Goal: Task Accomplishment & Management: Manage account settings

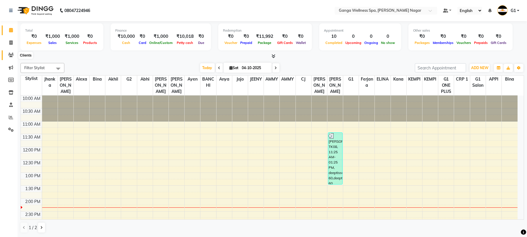
click at [6, 57] on span at bounding box center [11, 55] width 10 height 7
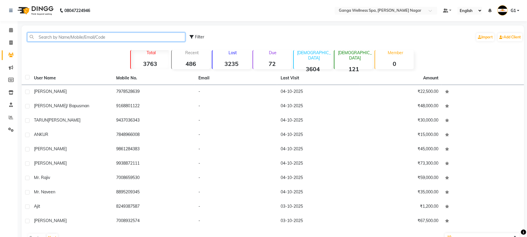
click at [107, 40] on input "text" at bounding box center [106, 36] width 158 height 9
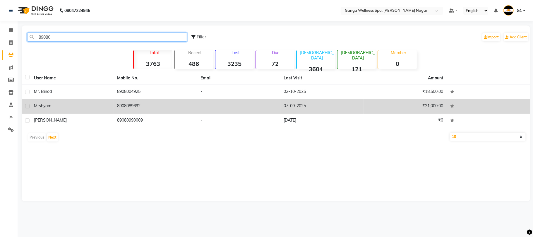
type input "89080"
click at [187, 111] on td "8908089692" at bounding box center [155, 106] width 83 height 14
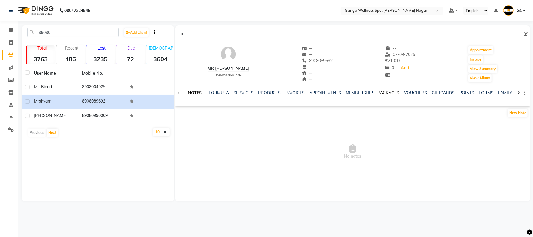
click at [393, 92] on link "PACKAGES" at bounding box center [389, 92] width 22 height 5
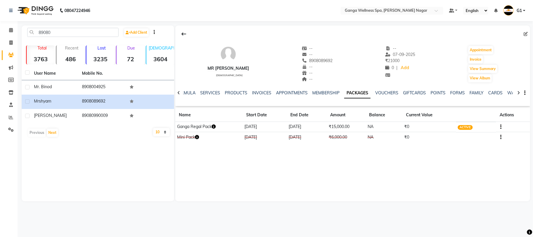
click at [216, 128] on icon "button" at bounding box center [214, 126] width 4 height 4
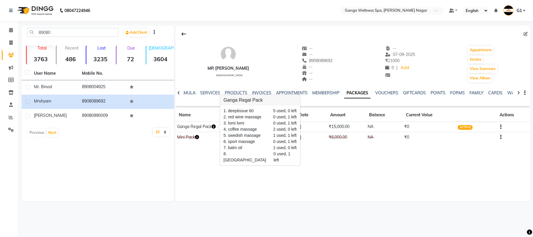
click at [268, 170] on div "Mr [PERSON_NAME] [DEMOGRAPHIC_DATA] -- -- 8908089692 -- -- -- -- [DATE] ₹ 21000…" at bounding box center [352, 113] width 355 height 176
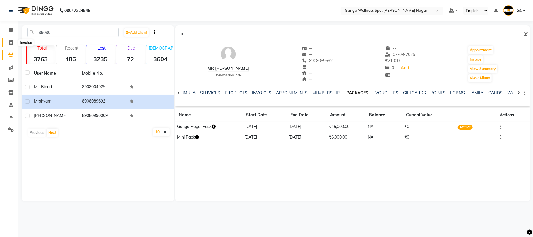
click at [13, 43] on span at bounding box center [11, 43] width 10 height 7
click at [12, 53] on icon at bounding box center [11, 55] width 6 height 4
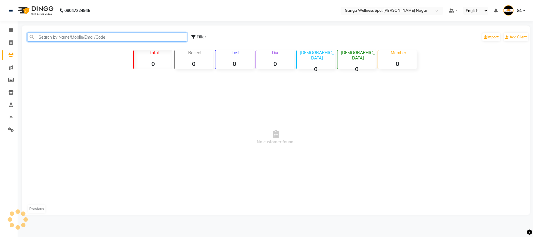
click at [64, 36] on input "text" at bounding box center [107, 36] width 160 height 9
type input "6"
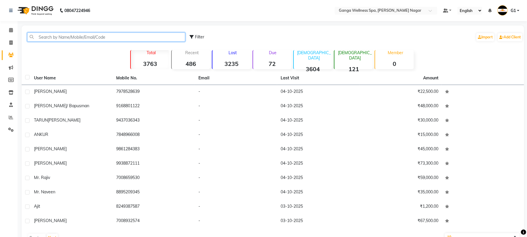
click at [80, 37] on input "text" at bounding box center [106, 36] width 158 height 9
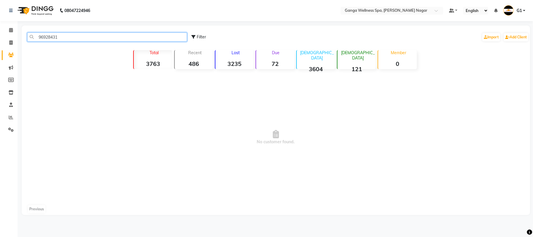
type input "96928431"
click at [10, 23] on div "Calendar Invoice Clients Marketing Members Inventory Staff Reports Settings Com…" at bounding box center [39, 122] width 79 height 211
click at [10, 26] on link "Calendar" at bounding box center [9, 30] width 14 height 10
click at [11, 27] on span at bounding box center [11, 30] width 10 height 7
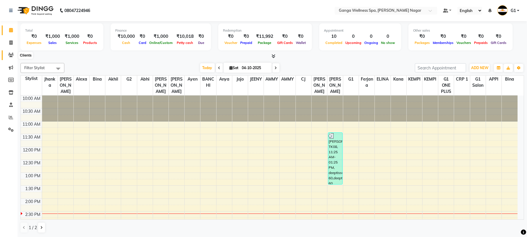
click at [11, 53] on icon at bounding box center [11, 55] width 6 height 4
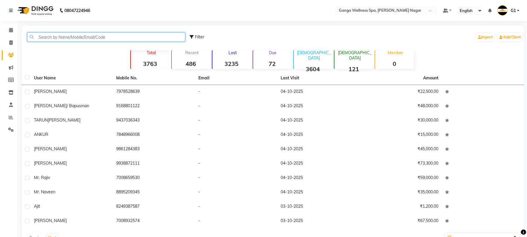
click at [105, 37] on input "text" at bounding box center [106, 36] width 158 height 9
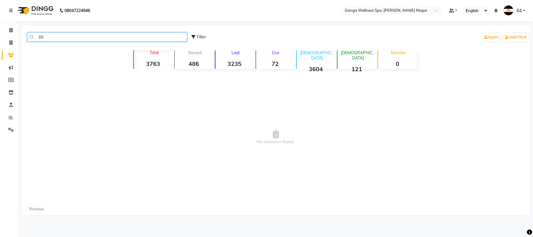
type input "8"
click at [81, 35] on input "6370160" at bounding box center [107, 36] width 160 height 9
type input "6"
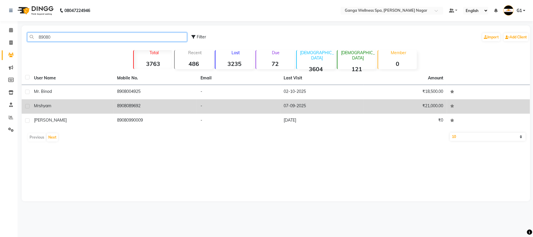
type input "89080"
click at [155, 110] on td "8908089692" at bounding box center [155, 106] width 83 height 14
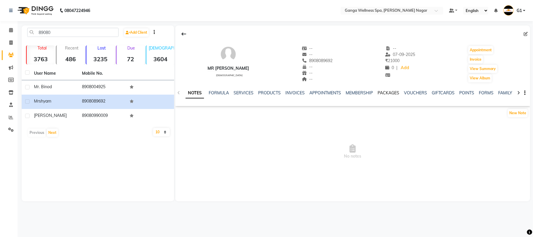
click at [388, 90] on link "PACKAGES" at bounding box center [389, 92] width 22 height 5
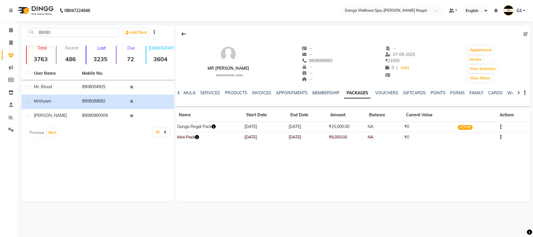
click at [215, 124] on button "button" at bounding box center [214, 127] width 4 height 6
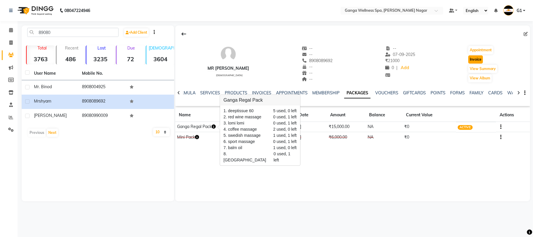
click at [474, 60] on button "Invoice" at bounding box center [475, 59] width 15 height 8
select select "service"
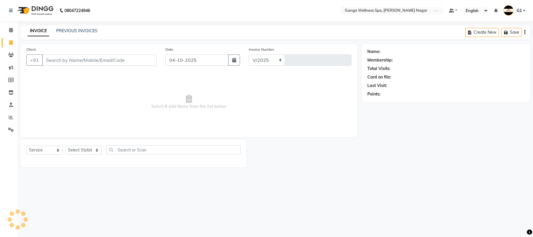
select select "762"
type input "3408"
type input "8908089692"
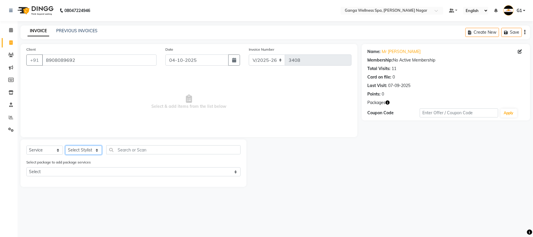
click at [83, 151] on select "Select Stylist Abhi [PERSON_NAME] Alexa AMMY AMMY [PERSON_NAME] anya APPI [PERS…" at bounding box center [83, 150] width 37 height 9
click at [78, 149] on select "Select Stylist Abhi [PERSON_NAME] Alexa AMMY AMMY [PERSON_NAME] anya APPI [PERS…" at bounding box center [83, 150] width 37 height 9
select select "16952"
click at [128, 150] on input "text" at bounding box center [173, 149] width 134 height 9
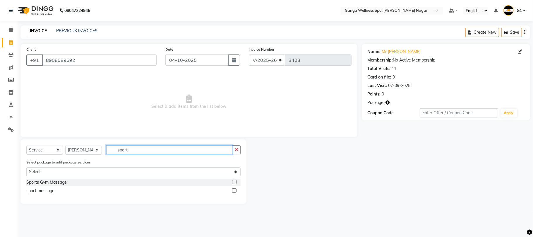
type input "sport"
click at [235, 183] on label at bounding box center [234, 182] width 4 height 4
click at [235, 183] on input "checkbox" at bounding box center [234, 182] width 4 height 4
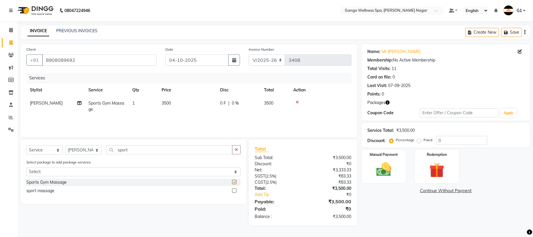
checkbox input "false"
click at [137, 150] on input "sport" at bounding box center [169, 149] width 126 height 9
type input "s"
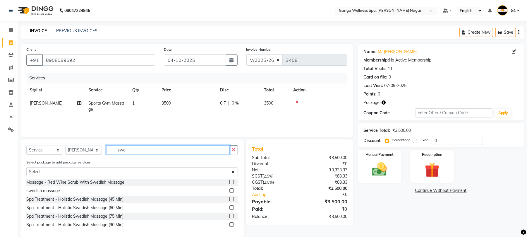
scroll to position [10, 0]
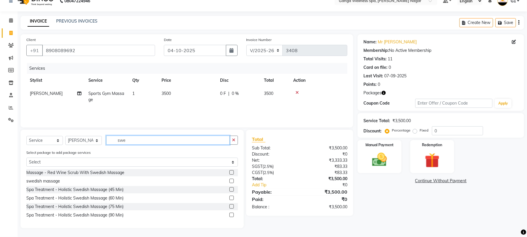
type input "swe"
click at [230, 179] on label at bounding box center [232, 181] width 4 height 4
click at [230, 179] on input "checkbox" at bounding box center [232, 181] width 4 height 4
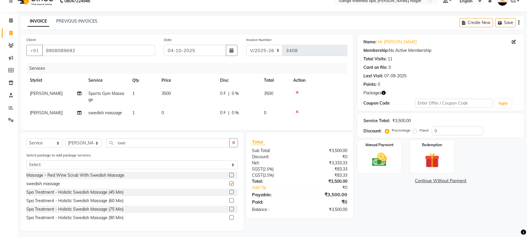
checkbox input "false"
click at [428, 166] on img at bounding box center [432, 160] width 25 height 19
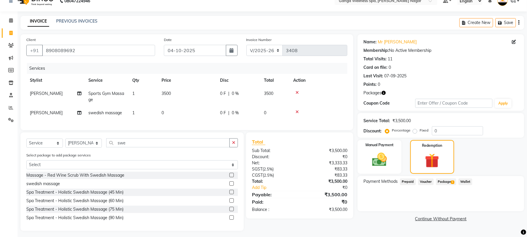
click at [450, 182] on span "Package 1" at bounding box center [446, 181] width 20 height 7
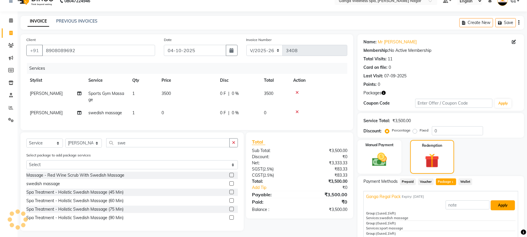
click at [491, 206] on button "Apply" at bounding box center [503, 205] width 24 height 10
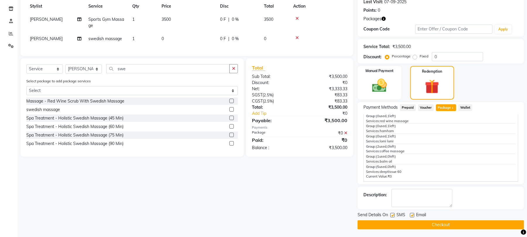
scroll to position [85, 0]
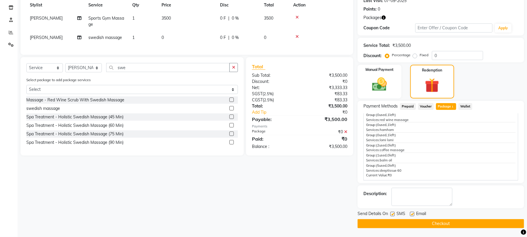
click at [441, 223] on button "Checkout" at bounding box center [441, 223] width 167 height 9
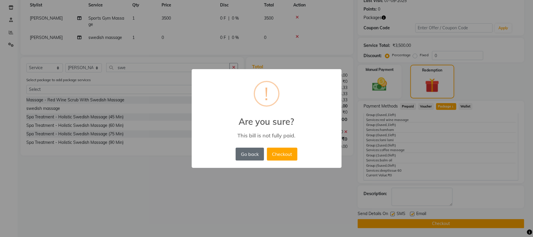
click at [247, 158] on button "Go back" at bounding box center [250, 154] width 28 height 13
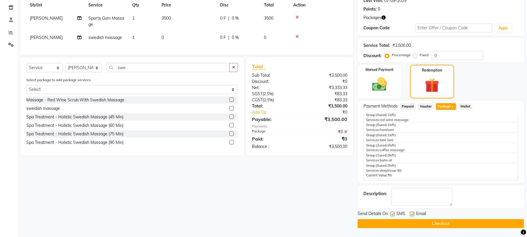
scroll to position [0, 0]
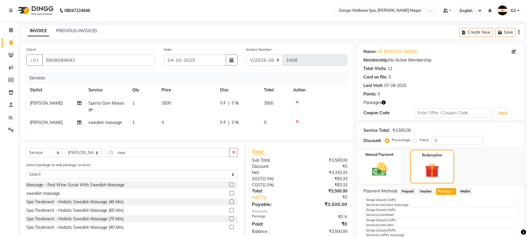
click at [297, 100] on td at bounding box center [319, 106] width 58 height 19
click at [297, 101] on icon at bounding box center [297, 102] width 3 height 4
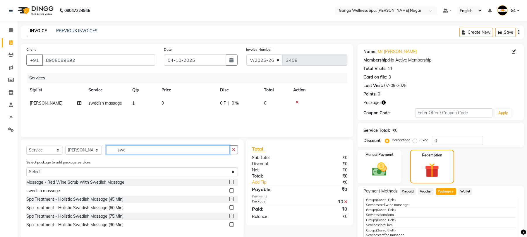
click at [158, 150] on input "swe" at bounding box center [168, 149] width 124 height 9
type input "s"
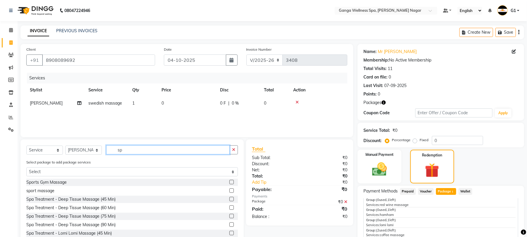
type input "sp"
click at [230, 191] on label at bounding box center [232, 190] width 4 height 4
click at [230, 191] on input "checkbox" at bounding box center [232, 191] width 4 height 4
checkbox input "false"
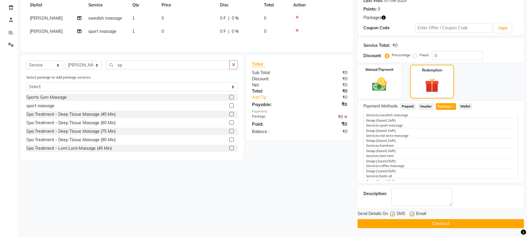
scroll to position [39, 0]
click at [474, 224] on button "Checkout" at bounding box center [441, 223] width 167 height 9
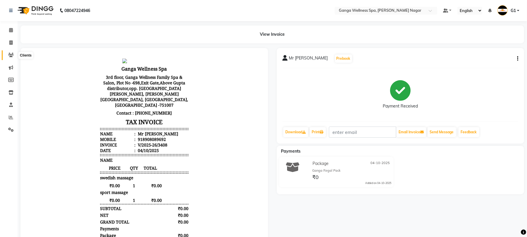
click at [6, 52] on span at bounding box center [11, 55] width 10 height 7
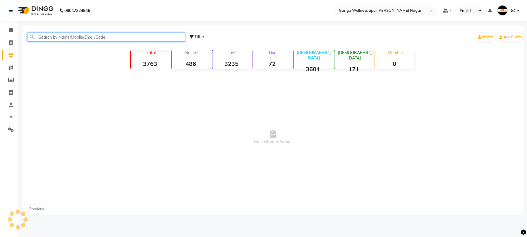
click at [58, 38] on input "text" at bounding box center [106, 36] width 158 height 9
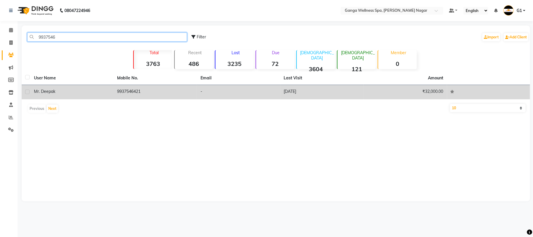
type input "9937546"
click at [167, 87] on td "9937546421" at bounding box center [155, 92] width 83 height 14
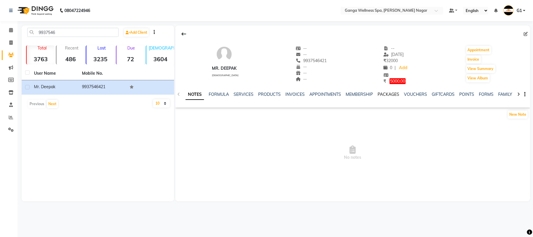
click at [391, 94] on link "PACKAGES" at bounding box center [389, 94] width 22 height 5
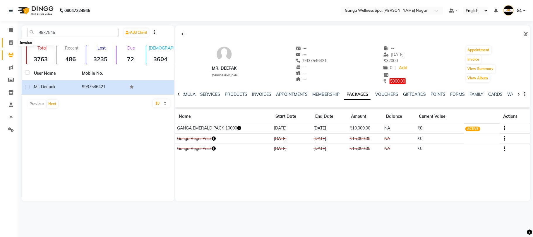
click at [11, 40] on icon at bounding box center [10, 42] width 3 height 4
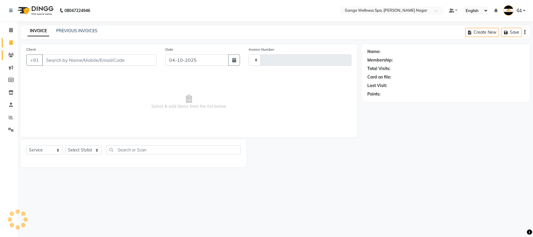
click at [8, 51] on link "Clients" at bounding box center [9, 55] width 14 height 10
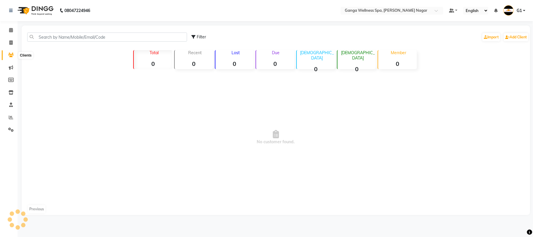
click at [8, 52] on span at bounding box center [11, 55] width 10 height 7
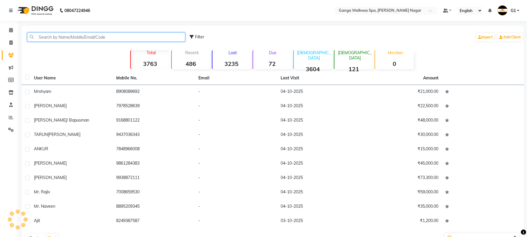
click at [69, 38] on input "text" at bounding box center [106, 36] width 158 height 9
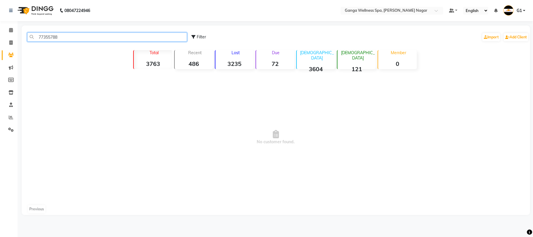
type input "77355788"
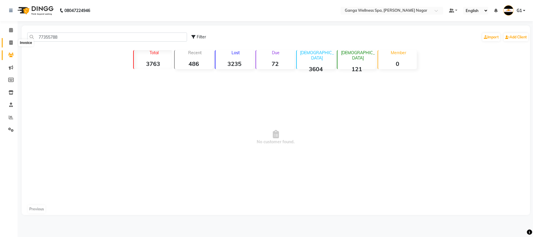
click at [13, 43] on span at bounding box center [11, 43] width 10 height 7
click at [12, 54] on icon at bounding box center [11, 55] width 6 height 4
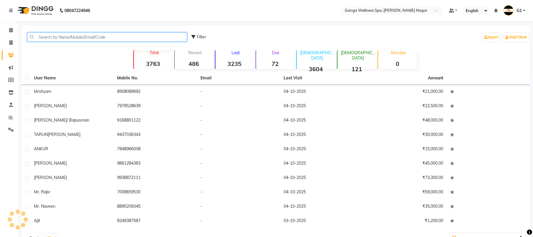
click at [60, 39] on input "text" at bounding box center [107, 36] width 160 height 9
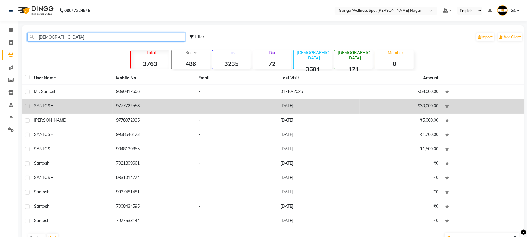
type input "[DEMOGRAPHIC_DATA]"
click at [146, 101] on td "9777722558" at bounding box center [154, 106] width 82 height 14
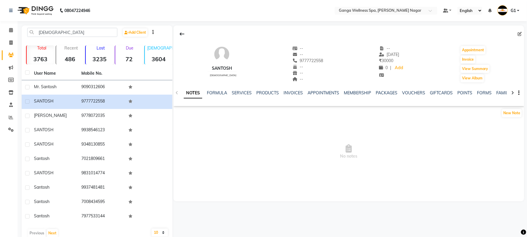
click at [230, 92] on ul "NOTES FORMULA SERVICES PRODUCTS INVOICES APPOINTMENTS MEMBERSHIP PACKAGES VOUCH…" at bounding box center [370, 93] width 372 height 6
click at [238, 92] on link "SERVICES" at bounding box center [242, 92] width 20 height 5
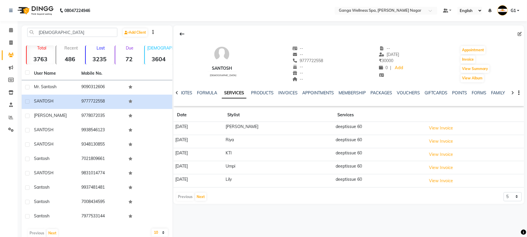
click at [228, 94] on link "SERVICES" at bounding box center [234, 93] width 25 height 11
click at [8, 44] on span at bounding box center [11, 43] width 10 height 7
click at [8, 54] on icon at bounding box center [11, 55] width 6 height 4
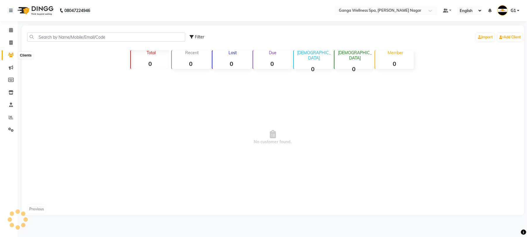
click at [8, 54] on icon at bounding box center [11, 55] width 6 height 4
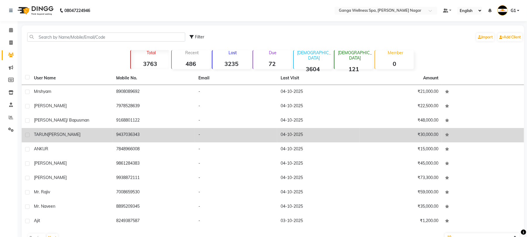
click at [102, 132] on div "[PERSON_NAME]" at bounding box center [71, 134] width 75 height 6
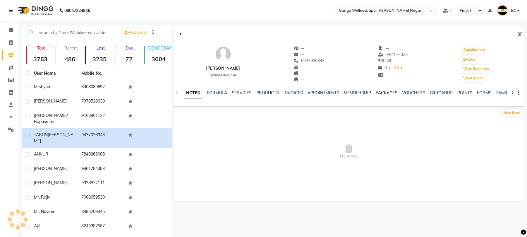
click at [388, 93] on link "PACKAGES" at bounding box center [387, 92] width 22 height 5
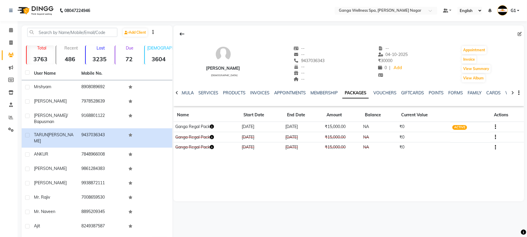
click at [212, 128] on icon "button" at bounding box center [212, 126] width 4 height 4
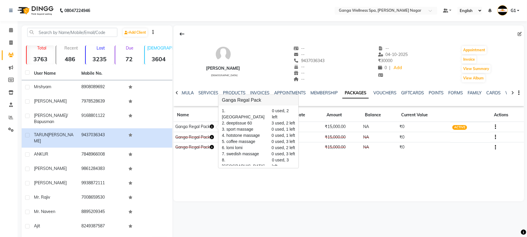
click at [212, 128] on icon "button" at bounding box center [212, 126] width 4 height 4
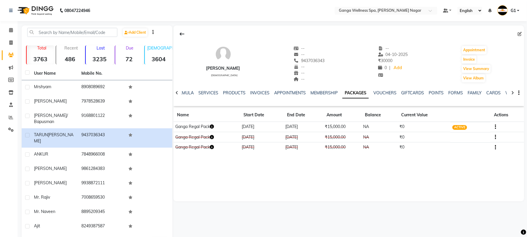
click at [212, 128] on icon "button" at bounding box center [212, 126] width 4 height 4
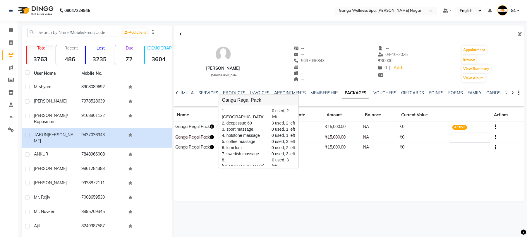
scroll to position [17, 0]
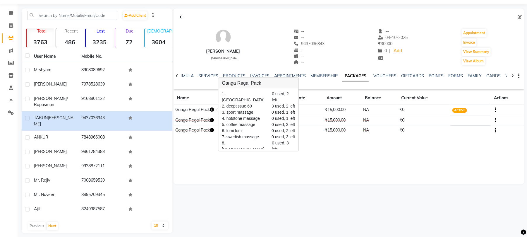
click at [250, 149] on div "[PERSON_NAME] [DEMOGRAPHIC_DATA] -- -- 9437036343 -- -- -- -- [DATE] ₹ 30000 0 …" at bounding box center [349, 96] width 351 height 176
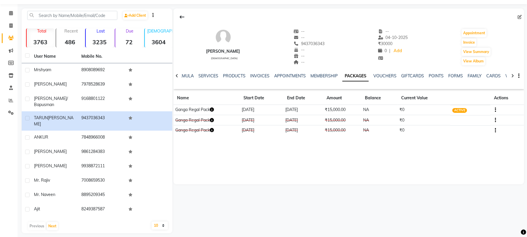
click at [212, 108] on icon "button" at bounding box center [212, 109] width 4 height 4
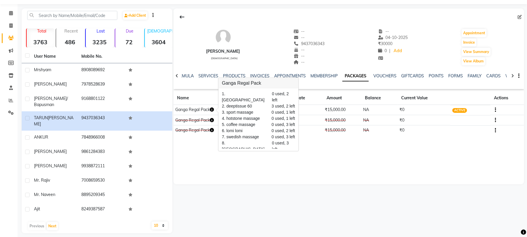
click at [212, 108] on icon "button" at bounding box center [212, 109] width 4 height 4
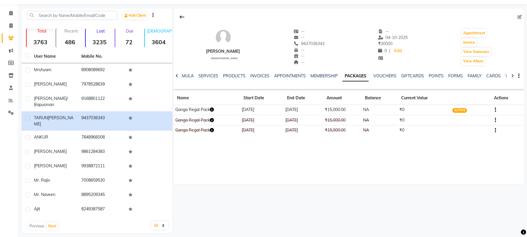
click at [212, 108] on icon "button" at bounding box center [212, 109] width 4 height 4
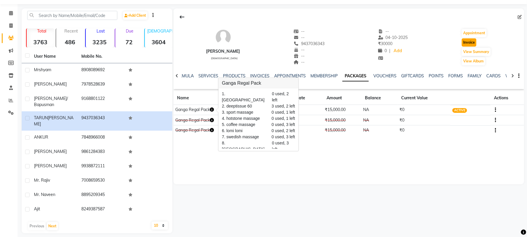
click at [474, 44] on button "Invoice" at bounding box center [469, 42] width 15 height 8
select select "service"
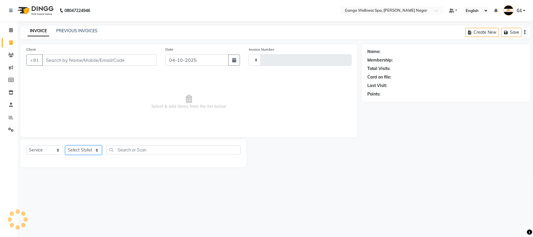
click at [79, 149] on select "Select Stylist" at bounding box center [83, 150] width 37 height 9
type input "3409"
select select "762"
type input "9437036343"
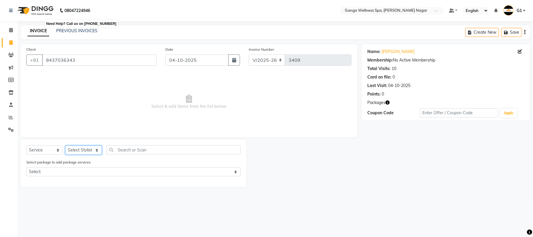
select select "54051"
click at [65, 146] on select "Select Stylist Abhi [PERSON_NAME] Alexa AMMY AMMY [PERSON_NAME] anya APPI [PERS…" at bounding box center [83, 150] width 37 height 9
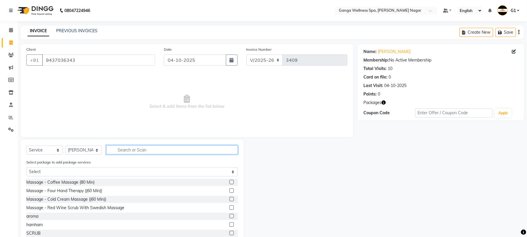
click at [147, 152] on input "text" at bounding box center [172, 149] width 132 height 9
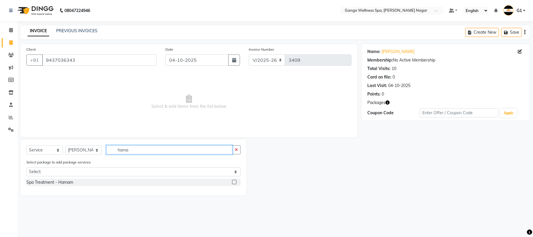
type input "hama"
click at [232, 182] on label at bounding box center [234, 182] width 4 height 4
click at [232, 182] on input "checkbox" at bounding box center [234, 182] width 4 height 4
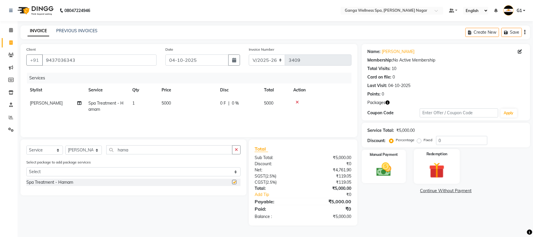
checkbox input "false"
click at [453, 173] on div "Redemption" at bounding box center [437, 166] width 46 height 35
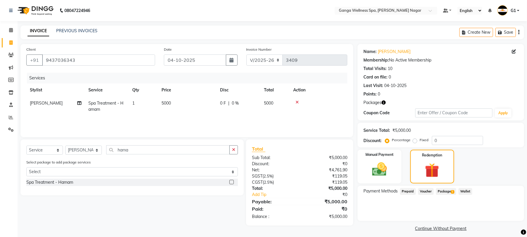
click at [452, 191] on span "1" at bounding box center [452, 192] width 3 height 4
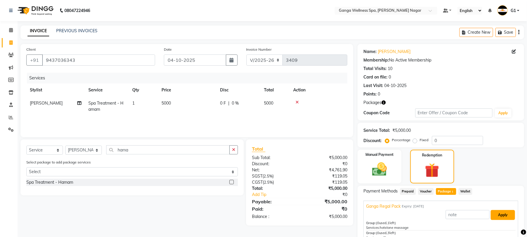
click at [502, 212] on button "Apply" at bounding box center [503, 215] width 24 height 10
type input "Ganga Regal Pack"
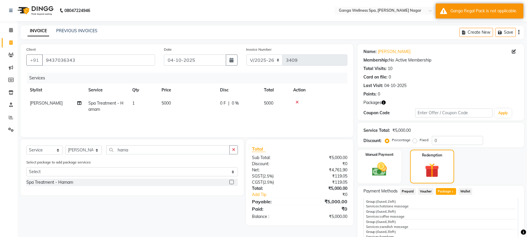
scroll to position [39, 0]
click at [297, 100] on td at bounding box center [319, 106] width 58 height 19
click at [297, 101] on icon at bounding box center [297, 102] width 3 height 4
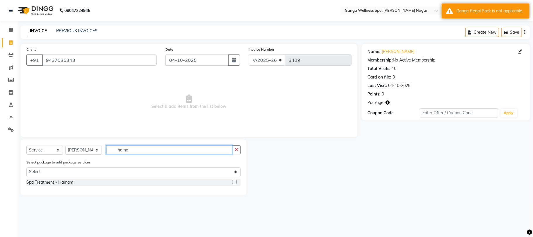
click at [160, 148] on input "hama" at bounding box center [169, 149] width 126 height 9
type input "ham"
click at [233, 189] on label at bounding box center [234, 190] width 4 height 4
click at [233, 189] on input "checkbox" at bounding box center [234, 191] width 4 height 4
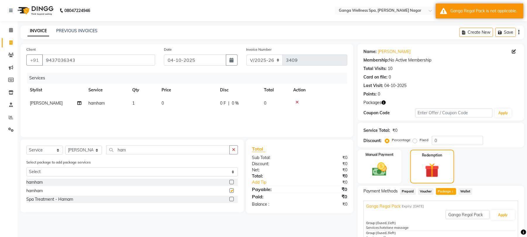
checkbox input "false"
click at [499, 211] on button "Apply" at bounding box center [503, 215] width 24 height 10
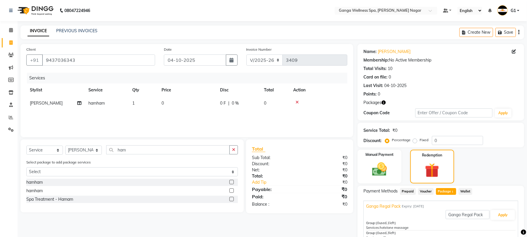
click at [296, 102] on icon at bounding box center [297, 102] width 3 height 4
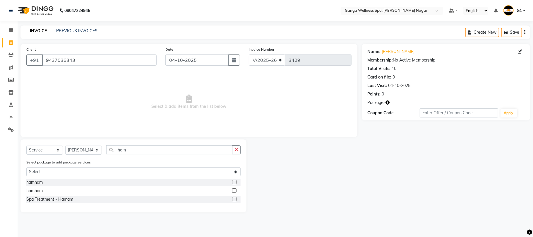
click at [233, 181] on label at bounding box center [234, 182] width 4 height 4
click at [233, 181] on input "checkbox" at bounding box center [234, 182] width 4 height 4
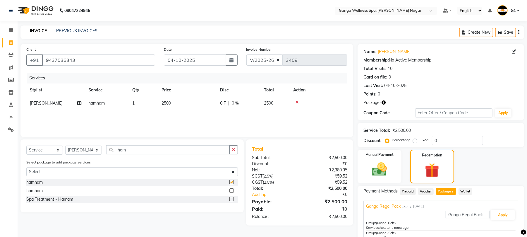
checkbox input "false"
click at [503, 215] on button "Apply" at bounding box center [503, 215] width 24 height 10
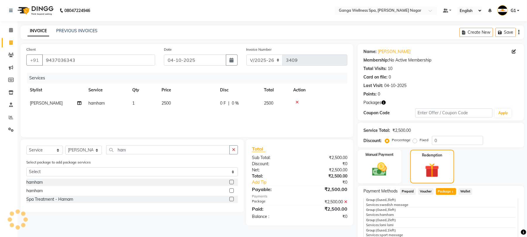
scroll to position [85, 0]
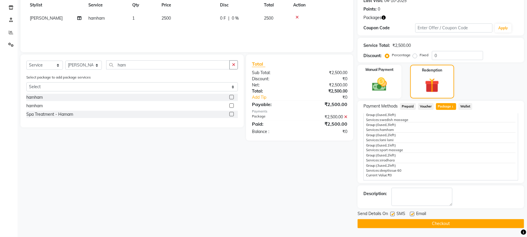
click at [466, 222] on button "Checkout" at bounding box center [441, 223] width 167 height 9
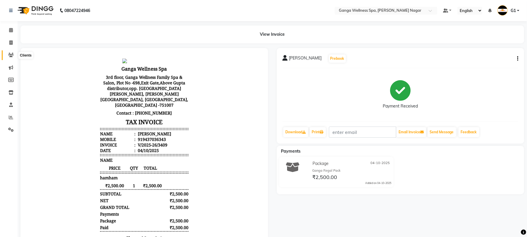
click at [6, 53] on span at bounding box center [11, 55] width 10 height 7
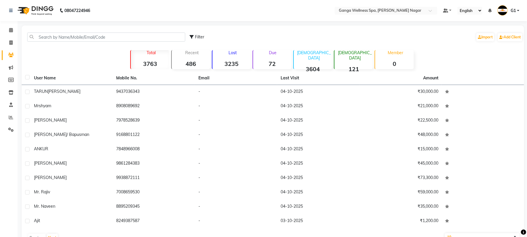
click at [72, 93] on div "[PERSON_NAME]" at bounding box center [71, 91] width 75 height 6
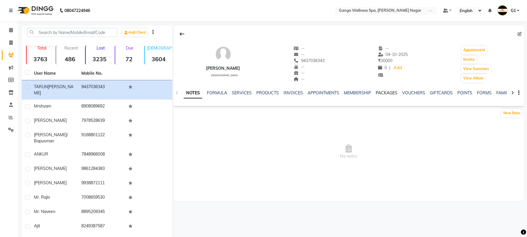
click at [384, 93] on link "PACKAGES" at bounding box center [387, 92] width 22 height 5
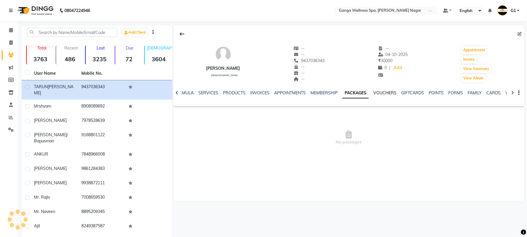
click at [384, 93] on link "VOUCHERS" at bounding box center [385, 92] width 23 height 5
click at [345, 92] on link "PACKAGES" at bounding box center [349, 92] width 22 height 5
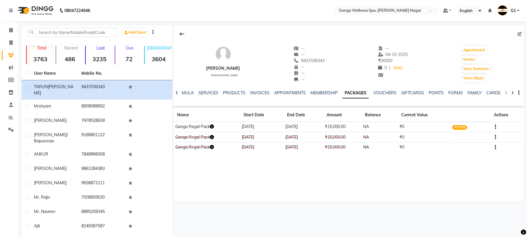
click at [345, 92] on link "PACKAGES" at bounding box center [356, 93] width 26 height 11
click at [10, 44] on icon at bounding box center [10, 42] width 3 height 4
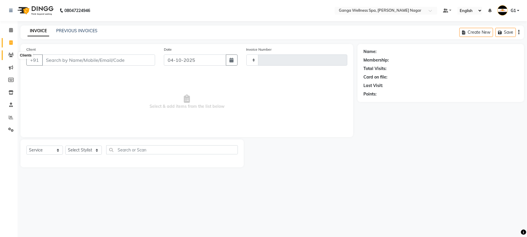
click at [8, 56] on icon at bounding box center [11, 55] width 6 height 4
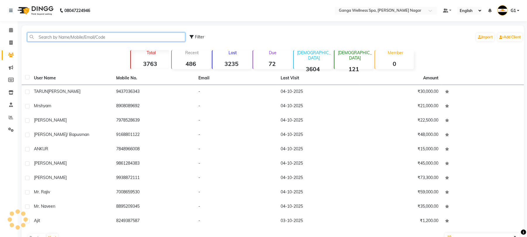
click at [73, 37] on input "text" at bounding box center [106, 36] width 158 height 9
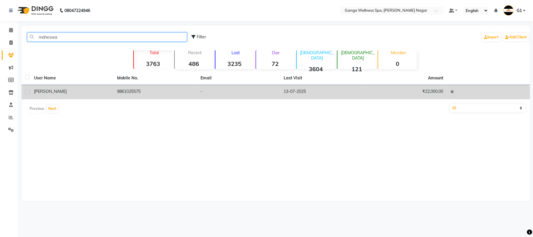
type input "maheswa"
click at [97, 90] on div "[PERSON_NAME]" at bounding box center [72, 91] width 76 height 6
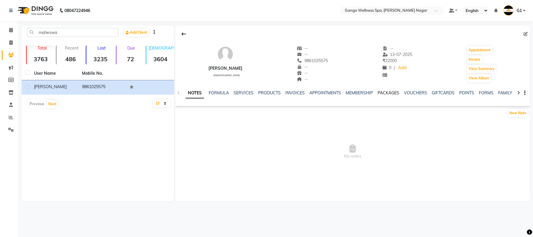
click at [389, 92] on link "PACKAGES" at bounding box center [389, 92] width 22 height 5
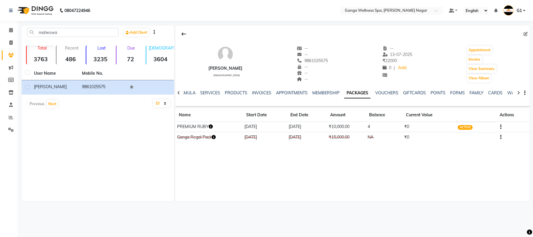
click at [300, 183] on div "Maheswar Lenka [DEMOGRAPHIC_DATA] -- -- 9861025575 -- -- -- -- [DATE] ₹ 22000 0…" at bounding box center [352, 113] width 355 height 176
click at [221, 126] on td "PREMIUM RUBY" at bounding box center [208, 127] width 67 height 10
click at [215, 126] on td "PREMIUM RUBY" at bounding box center [208, 127] width 67 height 10
click at [212, 126] on icon "button" at bounding box center [211, 126] width 4 height 4
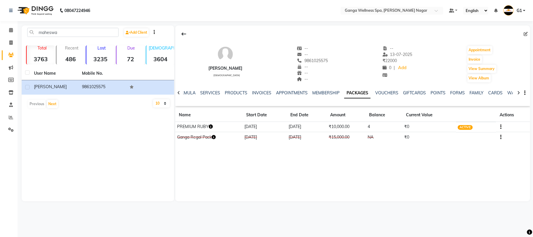
click at [212, 126] on icon "button" at bounding box center [211, 126] width 4 height 4
click at [471, 59] on button "Invoice" at bounding box center [475, 59] width 15 height 8
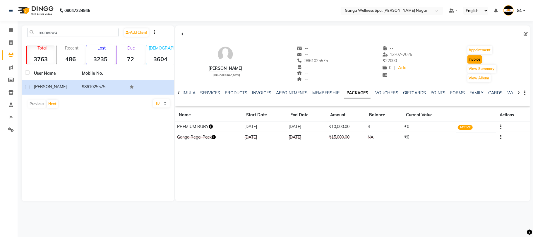
select select "service"
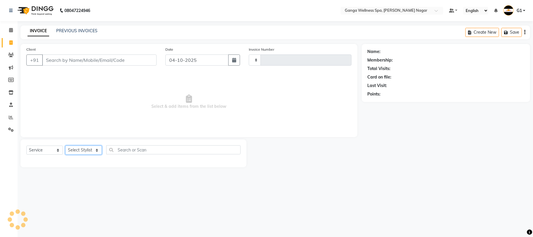
click at [75, 148] on select "Select Stylist" at bounding box center [83, 150] width 37 height 9
type input "3410"
select select "762"
type input "9861025575"
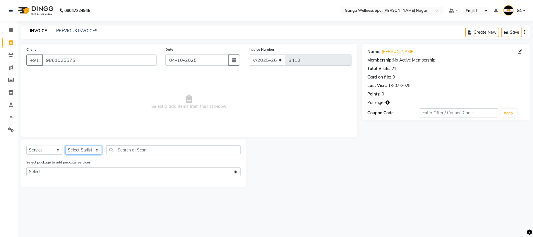
select select "12281"
click at [65, 146] on select "Select Stylist Abhi [PERSON_NAME] Alexa AMMY AMMY [PERSON_NAME] anya APPI [PERS…" at bounding box center [83, 150] width 37 height 9
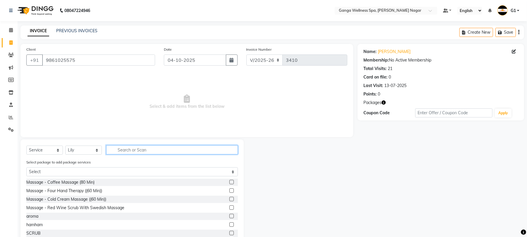
click at [150, 150] on input "text" at bounding box center [172, 149] width 132 height 9
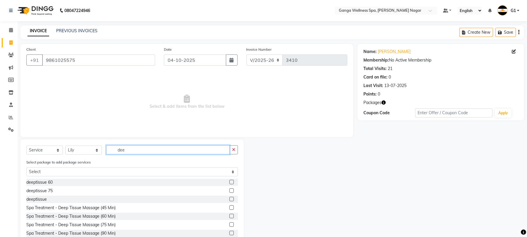
scroll to position [17, 0]
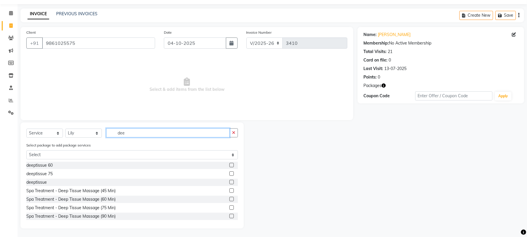
type input "dee"
click at [230, 164] on label at bounding box center [232, 165] width 4 height 4
click at [230, 164] on input "checkbox" at bounding box center [232, 165] width 4 height 4
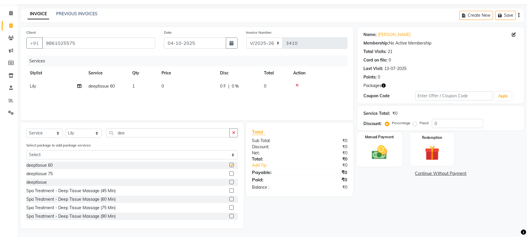
checkbox input "false"
click at [429, 155] on img at bounding box center [432, 152] width 25 height 19
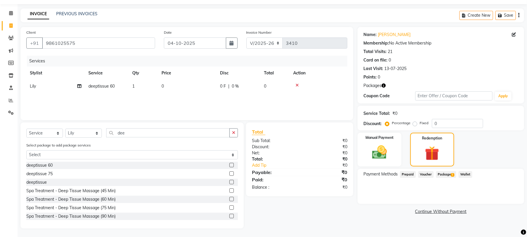
click at [456, 174] on span "Package 1" at bounding box center [446, 174] width 20 height 7
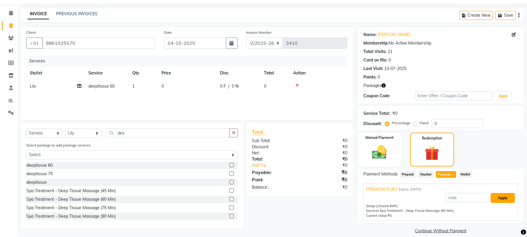
click at [497, 199] on button "Apply" at bounding box center [503, 198] width 24 height 10
type input "PREMIUM RUBY"
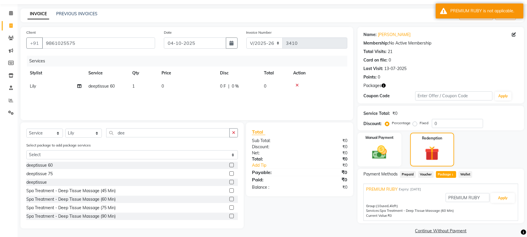
click at [299, 84] on icon at bounding box center [297, 85] width 3 height 4
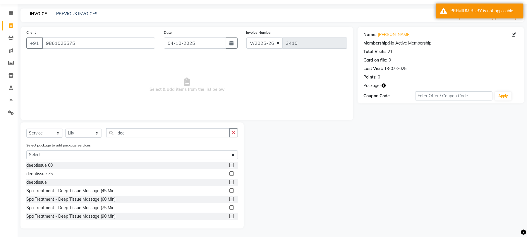
click at [230, 183] on label at bounding box center [232, 182] width 4 height 4
click at [230, 183] on input "checkbox" at bounding box center [232, 182] width 4 height 4
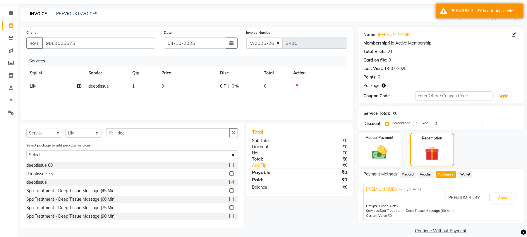
checkbox input "false"
click at [504, 199] on button "Apply" at bounding box center [503, 198] width 24 height 10
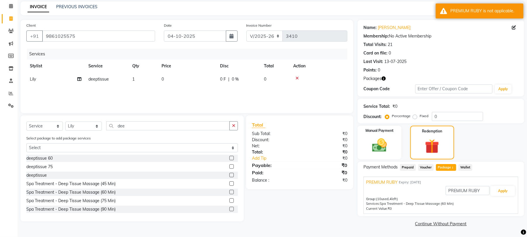
click at [296, 76] on icon at bounding box center [297, 78] width 3 height 4
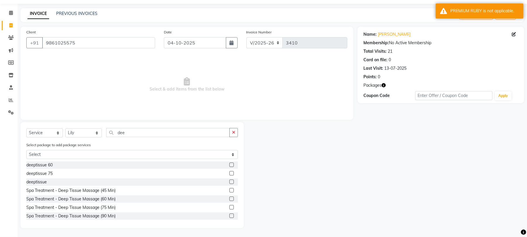
scroll to position [17, 0]
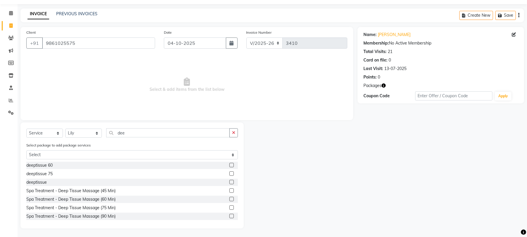
click at [230, 198] on label at bounding box center [232, 199] width 4 height 4
click at [230, 198] on input "checkbox" at bounding box center [232, 199] width 4 height 4
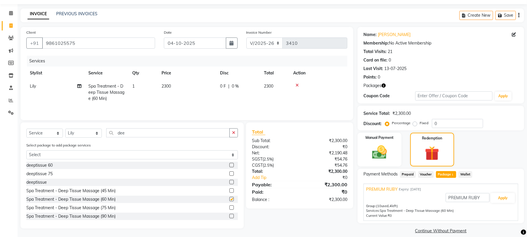
scroll to position [24, 0]
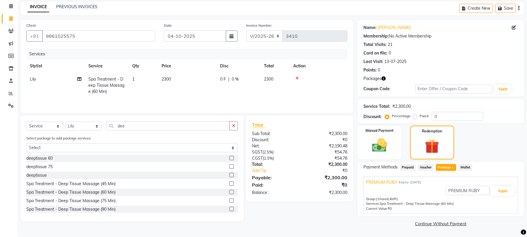
checkbox input "false"
click at [506, 186] on button "Apply" at bounding box center [503, 191] width 24 height 10
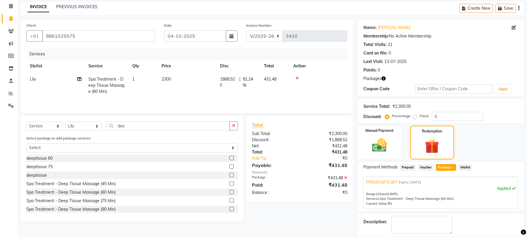
scroll to position [53, 0]
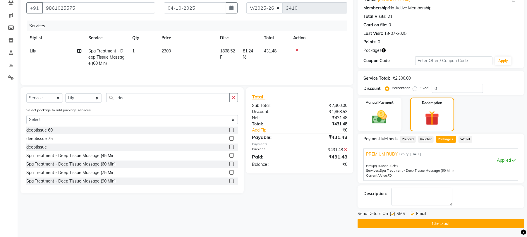
click at [464, 227] on button "Checkout" at bounding box center [441, 223] width 167 height 9
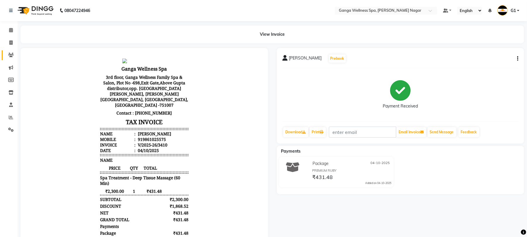
click at [2, 52] on link "Clients" at bounding box center [9, 55] width 14 height 10
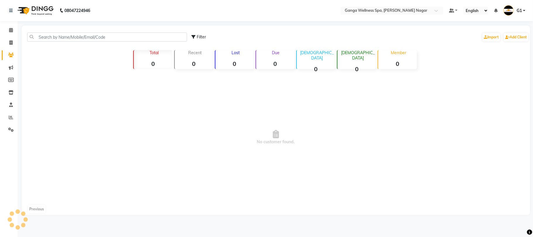
click at [4, 54] on link "Clients" at bounding box center [9, 55] width 14 height 10
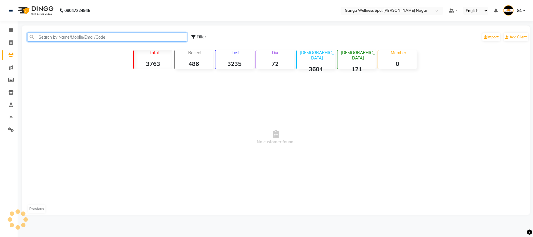
click at [62, 37] on input "text" at bounding box center [107, 36] width 160 height 9
type input "70089271"
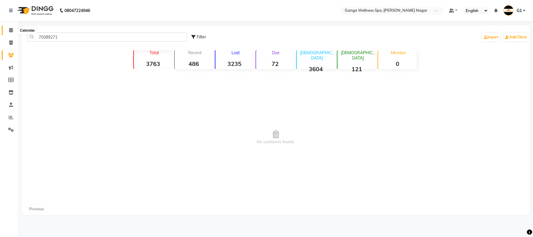
click at [12, 29] on icon at bounding box center [11, 30] width 4 height 4
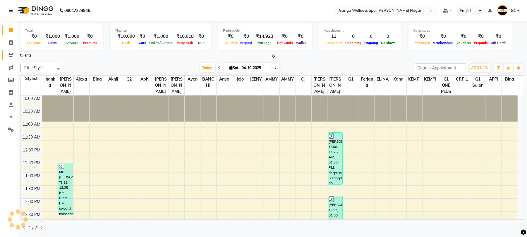
click at [11, 54] on icon at bounding box center [11, 55] width 6 height 4
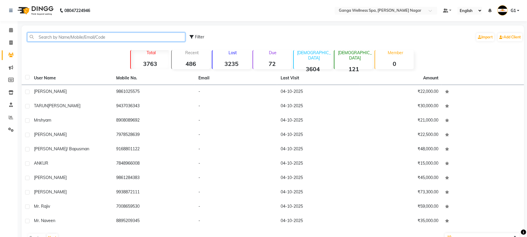
click at [68, 38] on input "text" at bounding box center [106, 36] width 158 height 9
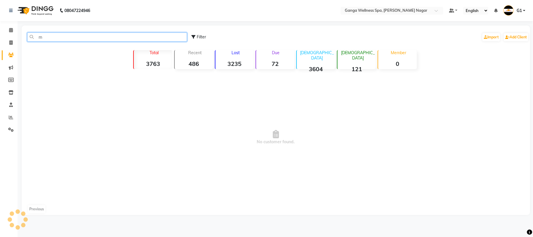
type input "m"
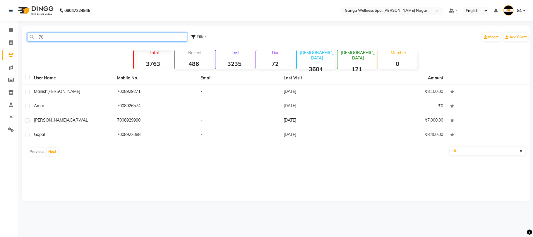
type input "7"
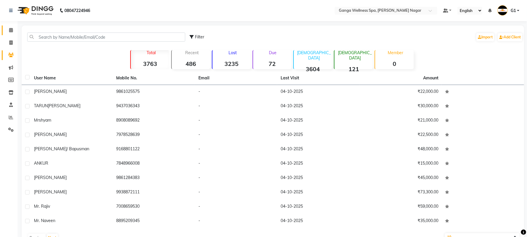
click at [10, 33] on link "Calendar" at bounding box center [9, 30] width 14 height 10
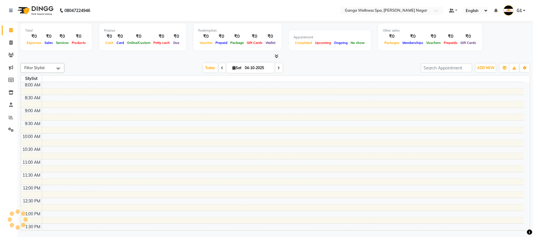
click at [10, 33] on link "Calendar" at bounding box center [9, 30] width 14 height 10
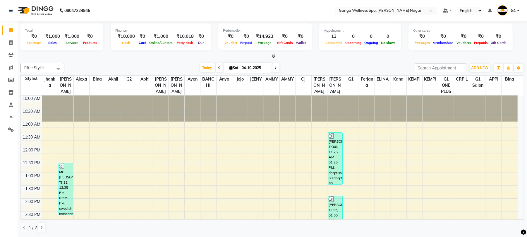
click at [28, 51] on div "Total ₹0 Expenses ₹1,000 Sales ₹1,000 Services ₹0 Products Finance ₹10,000 Cash…" at bounding box center [272, 37] width 504 height 29
click at [6, 53] on span at bounding box center [11, 55] width 10 height 7
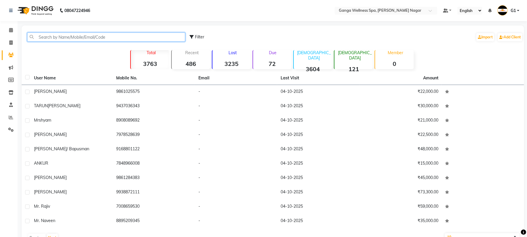
click at [141, 39] on input "text" at bounding box center [106, 36] width 158 height 9
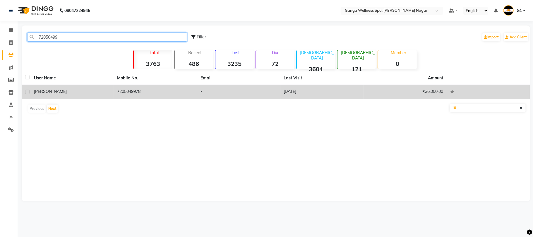
type input "72050499"
click at [206, 91] on td "-" at bounding box center [238, 92] width 83 height 14
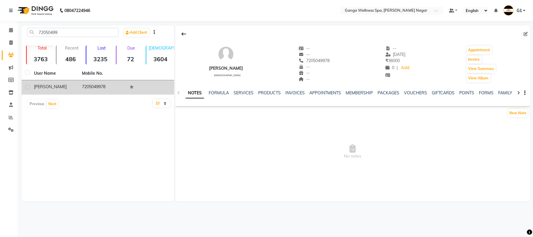
click at [378, 97] on div "NOTES FORMULA SERVICES PRODUCTS INVOICES APPOINTMENTS MEMBERSHIP PACKAGES VOUCH…" at bounding box center [346, 95] width 320 height 11
click at [381, 92] on link "PACKAGES" at bounding box center [389, 92] width 22 height 5
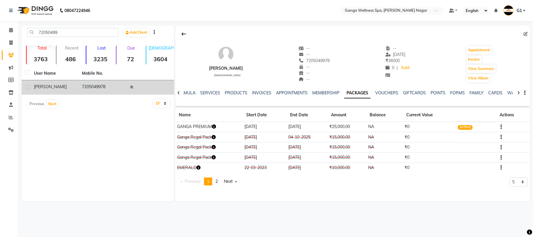
click at [214, 125] on icon "button" at bounding box center [214, 126] width 4 height 4
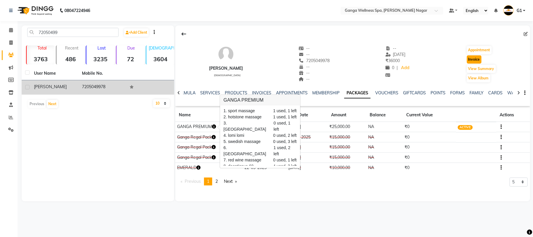
click at [473, 61] on button "Invoice" at bounding box center [474, 59] width 15 height 8
select select "service"
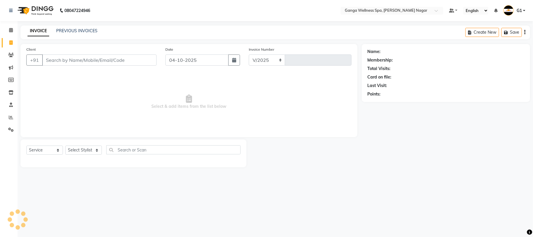
select select "762"
type input "3411"
click at [81, 147] on select "Select Stylist" at bounding box center [83, 150] width 37 height 9
type input "7205049978"
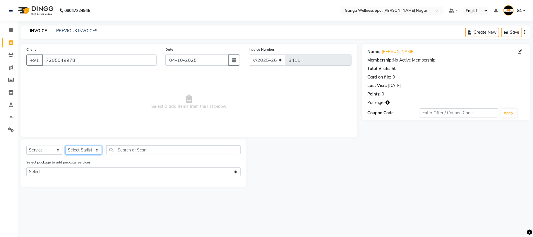
select select "18373"
click at [129, 146] on input "text" at bounding box center [173, 149] width 134 height 9
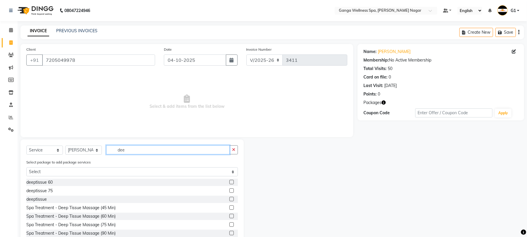
type input "dee"
click at [230, 183] on label at bounding box center [232, 182] width 4 height 4
click at [230, 183] on input "checkbox" at bounding box center [232, 182] width 4 height 4
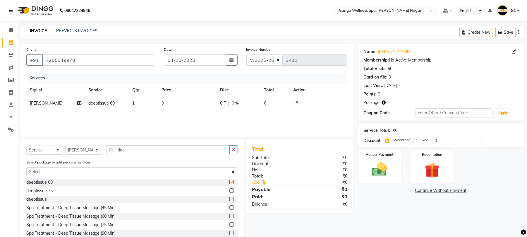
checkbox input "false"
click at [434, 177] on img at bounding box center [432, 169] width 25 height 19
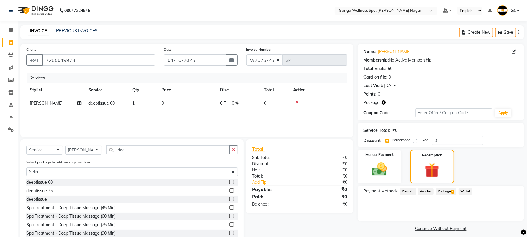
click at [451, 191] on span "1" at bounding box center [452, 192] width 3 height 4
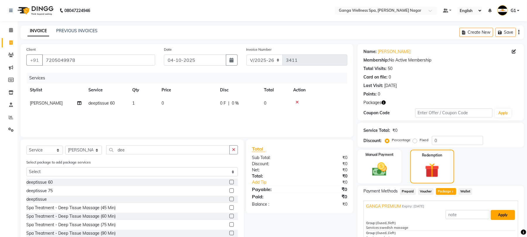
click at [493, 211] on button "Apply" at bounding box center [503, 215] width 24 height 10
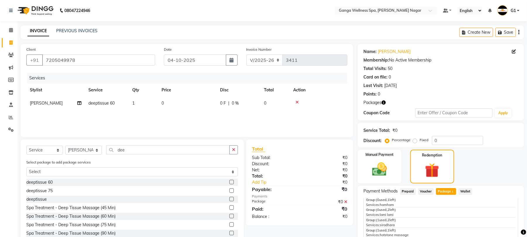
scroll to position [85, 0]
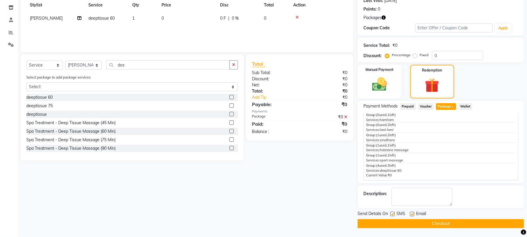
click at [464, 224] on button "Checkout" at bounding box center [441, 223] width 167 height 9
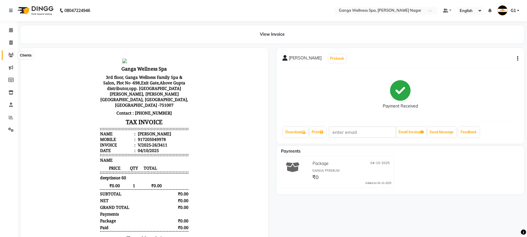
click at [11, 55] on icon at bounding box center [11, 55] width 6 height 4
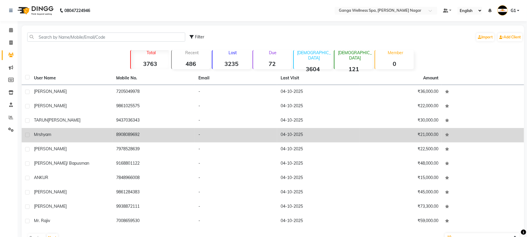
click at [155, 134] on td "8908089692" at bounding box center [154, 135] width 82 height 14
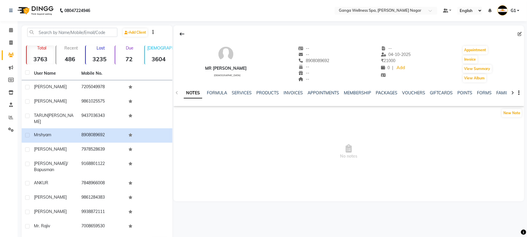
click at [386, 89] on div "NOTES FORMULA SERVICES PRODUCTS INVOICES APPOINTMENTS MEMBERSHIP PACKAGES VOUCH…" at bounding box center [349, 93] width 351 height 20
click at [386, 93] on link "PACKAGES" at bounding box center [387, 92] width 22 height 5
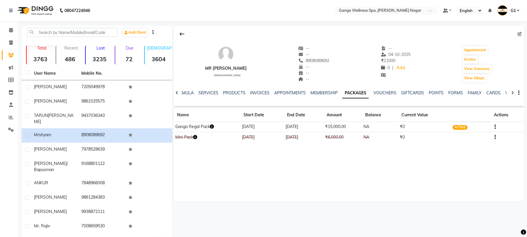
click at [352, 92] on link "PACKAGES" at bounding box center [356, 93] width 26 height 11
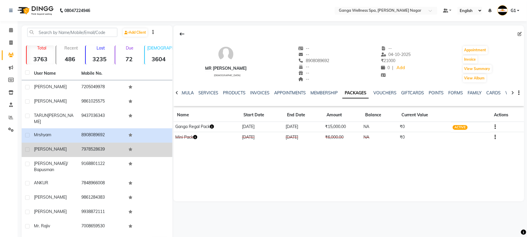
click at [73, 149] on td "[PERSON_NAME]" at bounding box center [53, 150] width 47 height 14
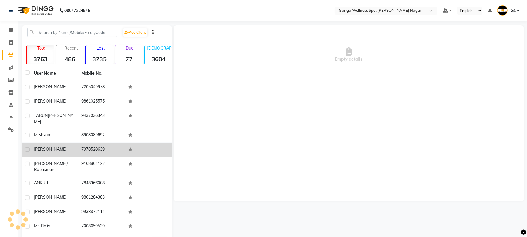
click at [73, 149] on td "[PERSON_NAME]" at bounding box center [53, 150] width 47 height 14
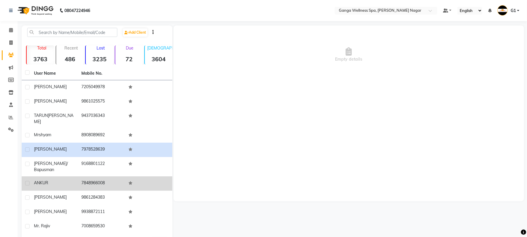
click at [77, 176] on td "ANKUR" at bounding box center [53, 183] width 47 height 14
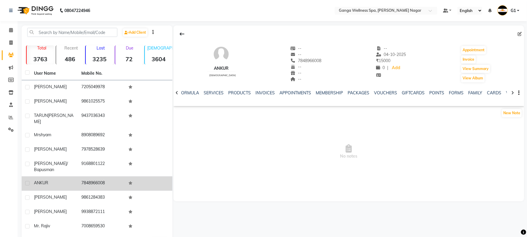
click at [77, 176] on td "ANKUR" at bounding box center [53, 183] width 47 height 14
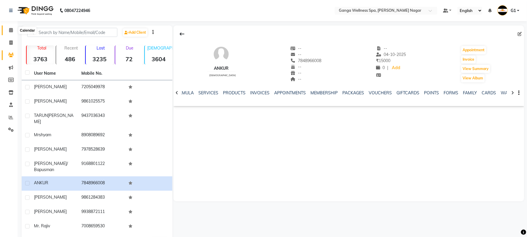
click at [10, 30] on icon at bounding box center [11, 30] width 4 height 4
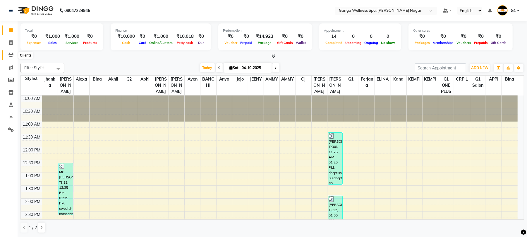
click at [10, 55] on icon at bounding box center [11, 55] width 6 height 4
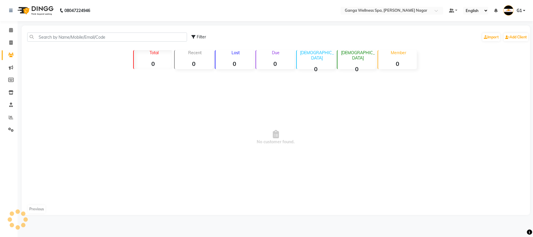
click at [10, 55] on icon at bounding box center [11, 55] width 6 height 4
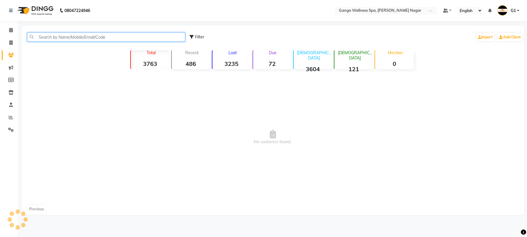
click at [58, 34] on input "text" at bounding box center [106, 36] width 158 height 9
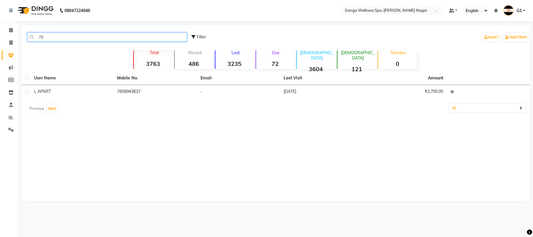
type input "7"
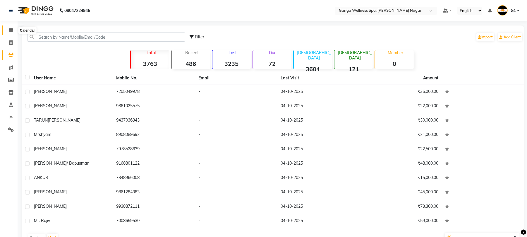
click at [10, 27] on span at bounding box center [11, 30] width 10 height 7
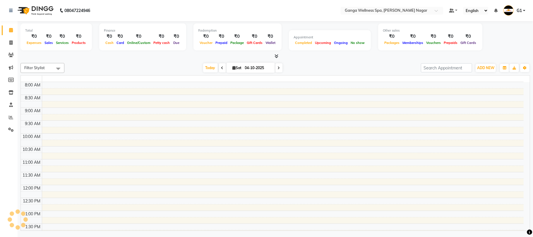
click at [10, 27] on span at bounding box center [11, 30] width 10 height 7
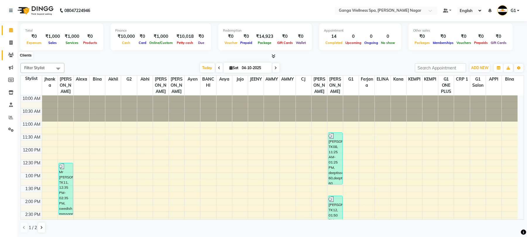
click at [15, 56] on span at bounding box center [11, 55] width 10 height 7
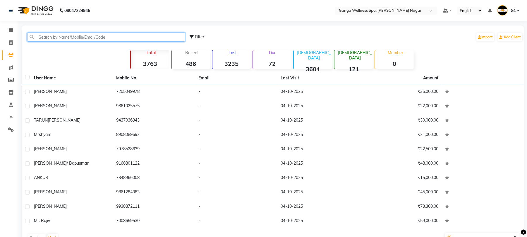
click at [83, 37] on input "text" at bounding box center [106, 36] width 158 height 9
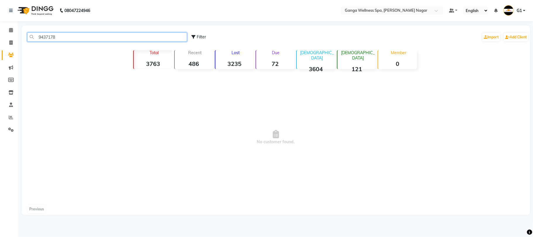
type input "9437178"
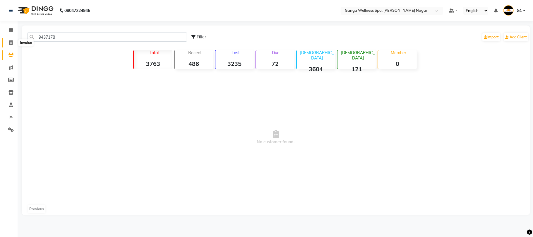
click at [12, 42] on icon at bounding box center [10, 42] width 3 height 4
select select "service"
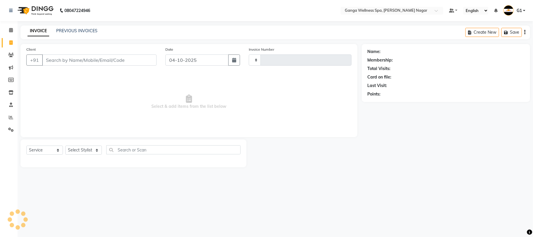
type input "3412"
select select "762"
click at [8, 49] on li "Clients" at bounding box center [9, 55] width 18 height 13
click at [8, 52] on span at bounding box center [11, 55] width 10 height 7
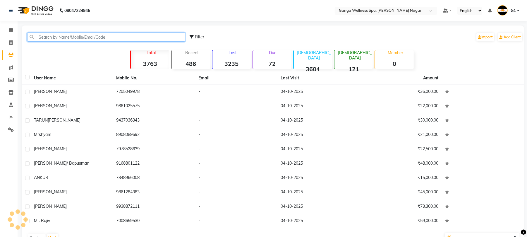
click at [76, 33] on input "text" at bounding box center [106, 36] width 158 height 9
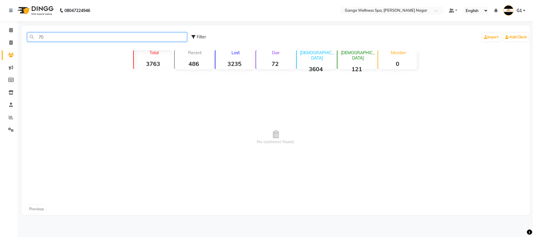
type input "7"
type input "9439108786"
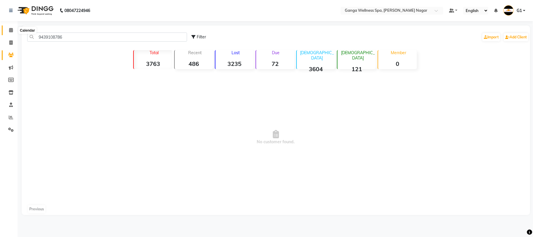
click at [6, 31] on span at bounding box center [11, 30] width 10 height 7
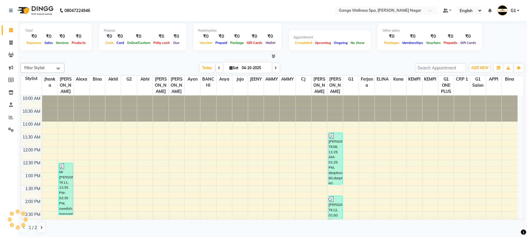
scroll to position [131, 0]
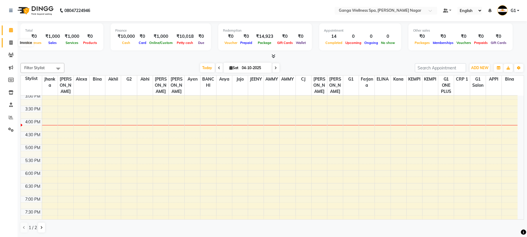
click at [10, 45] on icon at bounding box center [10, 42] width 3 height 4
select select "service"
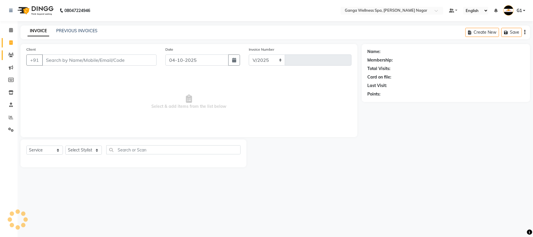
select select "762"
type input "3412"
click at [8, 54] on icon at bounding box center [11, 55] width 6 height 4
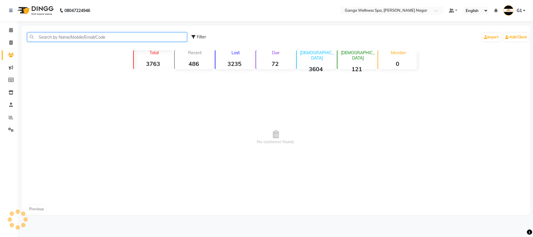
click at [94, 38] on input "text" at bounding box center [107, 36] width 160 height 9
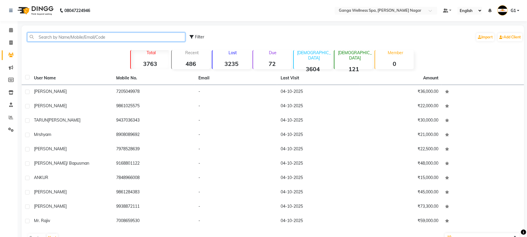
paste input "7008927193"
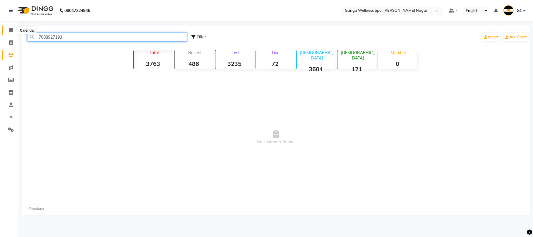
type input "7008927193"
click at [15, 30] on span at bounding box center [11, 30] width 10 height 7
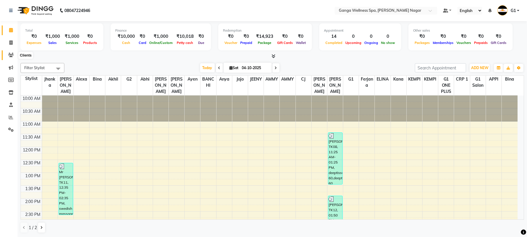
click at [10, 56] on icon at bounding box center [11, 55] width 6 height 4
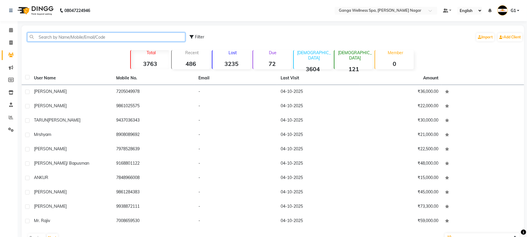
drag, startPoint x: 10, startPoint y: 56, endPoint x: 47, endPoint y: 36, distance: 42.4
click at [47, 36] on input "text" at bounding box center [106, 36] width 158 height 9
paste input "7008927193"
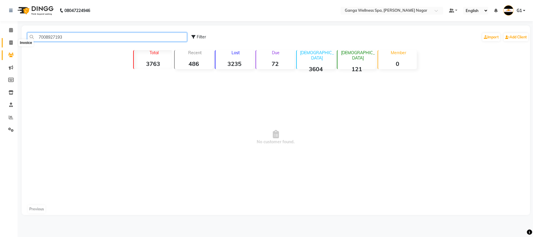
type input "7008927193"
click at [14, 41] on span at bounding box center [11, 43] width 10 height 7
select select "762"
select select "service"
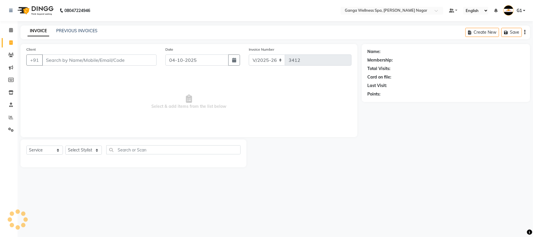
click at [73, 60] on input "Client" at bounding box center [99, 59] width 114 height 11
click at [76, 61] on input "Client" at bounding box center [99, 59] width 114 height 11
paste input "7008927193"
type input "7008927193"
click at [144, 60] on span "Add Client" at bounding box center [141, 60] width 23 height 6
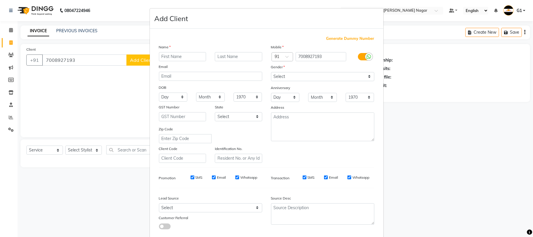
click at [169, 53] on input "text" at bounding box center [182, 56] width 47 height 9
type input "M ALAM"
click at [302, 77] on select "Select [DEMOGRAPHIC_DATA] [DEMOGRAPHIC_DATA] Other Prefer Not To Say" at bounding box center [322, 76] width 103 height 9
select select "[DEMOGRAPHIC_DATA]"
click at [271, 72] on select "Select [DEMOGRAPHIC_DATA] [DEMOGRAPHIC_DATA] Other Prefer Not To Say" at bounding box center [322, 76] width 103 height 9
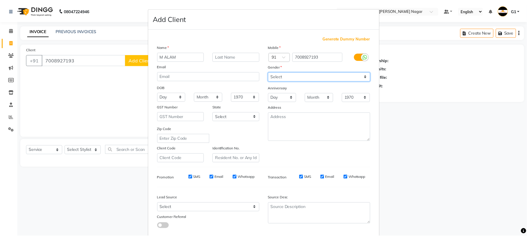
scroll to position [32, 0]
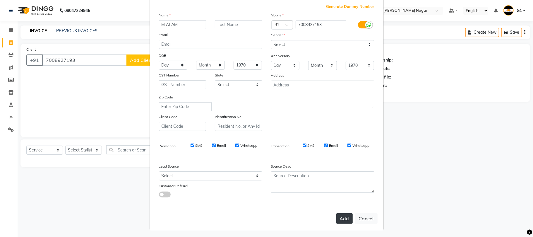
click at [347, 214] on button "Add" at bounding box center [344, 218] width 16 height 11
select select
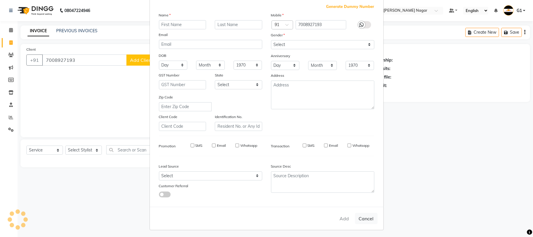
select select
checkbox input "false"
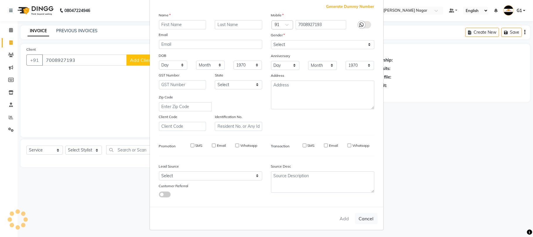
checkbox input "false"
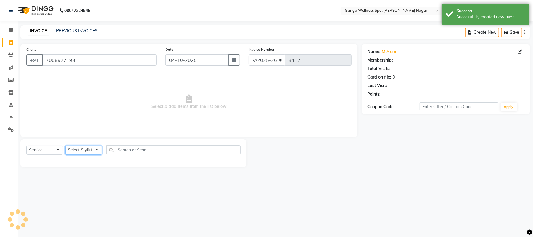
click at [80, 150] on select "Select Stylist Abhi [PERSON_NAME] Alexa AMMY AMMY [PERSON_NAME] anya APPI [PERS…" at bounding box center [83, 150] width 37 height 9
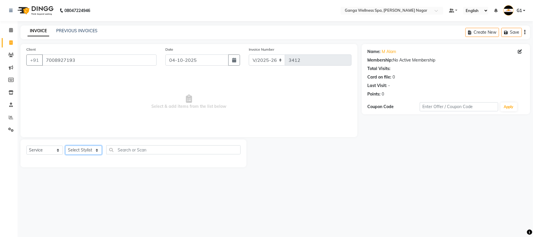
select select "14078"
click at [65, 146] on select "Select Stylist Abhi [PERSON_NAME] Alexa AMMY AMMY [PERSON_NAME] anya APPI [PERS…" at bounding box center [83, 150] width 37 height 9
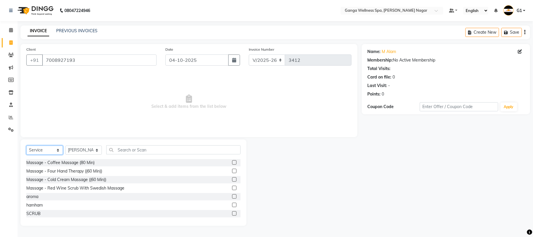
click at [34, 149] on select "Select Service Product Membership Package Voucher Prepaid Gift Card" at bounding box center [44, 150] width 37 height 9
select select "package"
click at [26, 146] on select "Select Service Product Membership Package Voucher Prepaid Gift Card" at bounding box center [44, 150] width 37 height 9
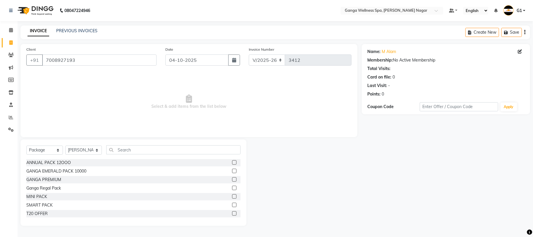
click at [232, 170] on label at bounding box center [234, 171] width 4 height 4
click at [232, 170] on input "checkbox" at bounding box center [234, 171] width 4 height 4
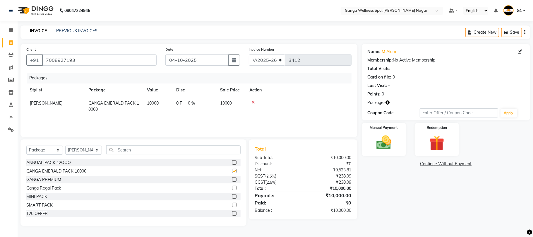
checkbox input "false"
click at [369, 136] on div "Manual Payment" at bounding box center [384, 139] width 46 height 35
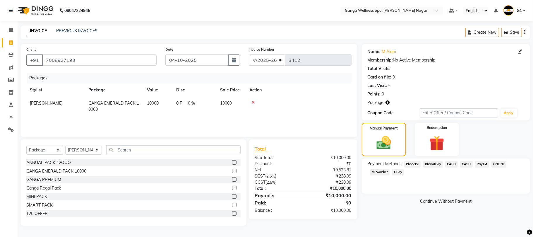
click at [413, 165] on span "PhonePe" at bounding box center [412, 164] width 17 height 7
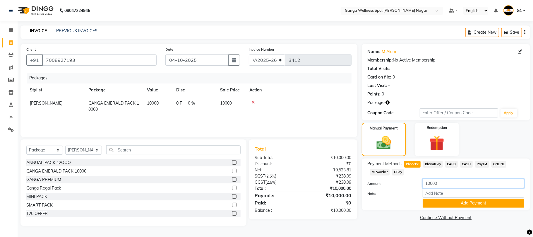
click at [430, 183] on input "10000" at bounding box center [474, 183] width 102 height 9
type input "5000"
click at [447, 202] on button "Add Payment" at bounding box center [474, 202] width 102 height 9
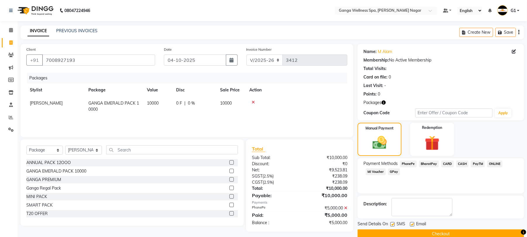
scroll to position [11, 0]
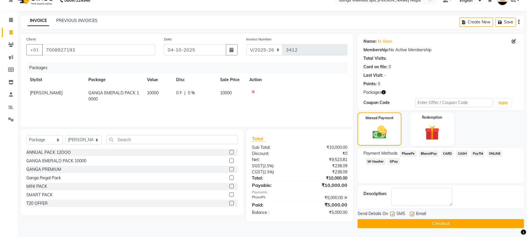
click at [395, 221] on button "Checkout" at bounding box center [441, 223] width 167 height 9
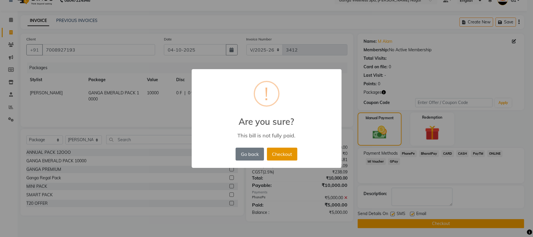
click at [291, 159] on button "Checkout" at bounding box center [282, 154] width 30 height 13
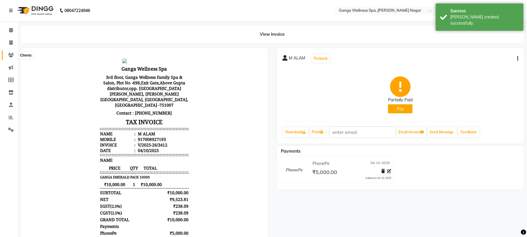
click at [7, 52] on span at bounding box center [11, 55] width 10 height 7
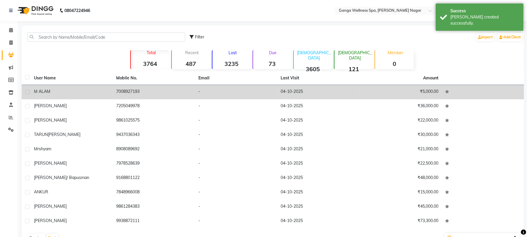
click at [95, 94] on div "M ALAM" at bounding box center [71, 91] width 75 height 6
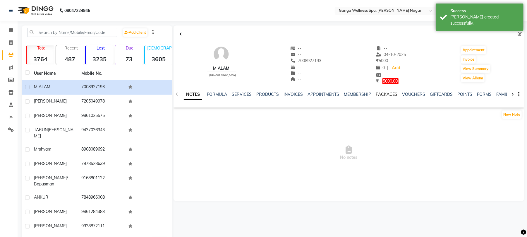
click at [389, 95] on link "PACKAGES" at bounding box center [387, 94] width 22 height 5
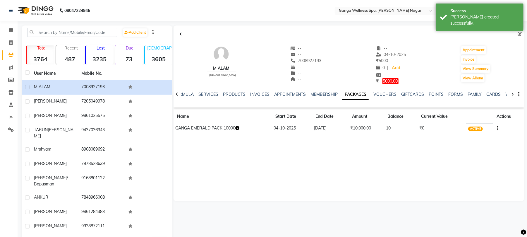
click at [242, 127] on td "GANGA EMERALD PACK 10000" at bounding box center [223, 128] width 98 height 10
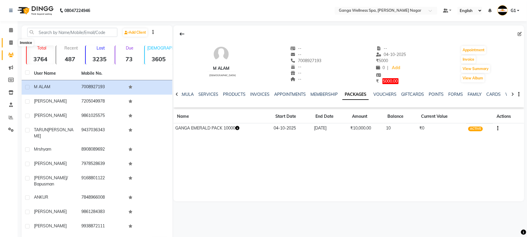
click at [12, 45] on icon at bounding box center [10, 42] width 3 height 4
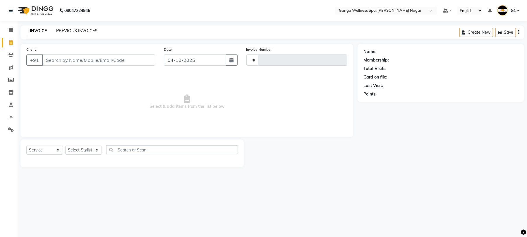
click at [75, 30] on link "PREVIOUS INVOICES" at bounding box center [76, 30] width 41 height 5
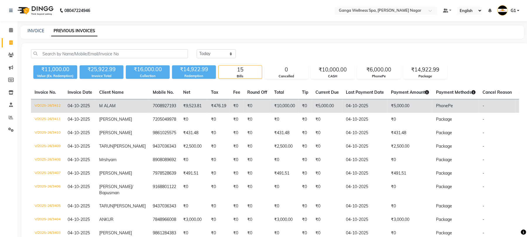
click at [208, 108] on td "₹476.19" at bounding box center [219, 106] width 22 height 14
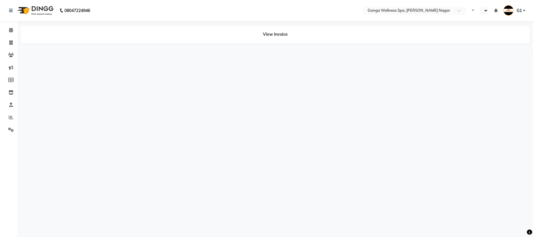
select select "en"
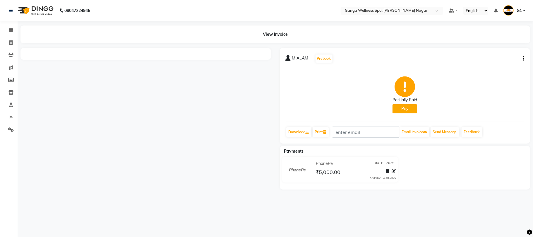
click at [523, 59] on icon "button" at bounding box center [523, 59] width 1 height 0
click at [511, 52] on div "Cancel Invoice" at bounding box center [499, 50] width 29 height 7
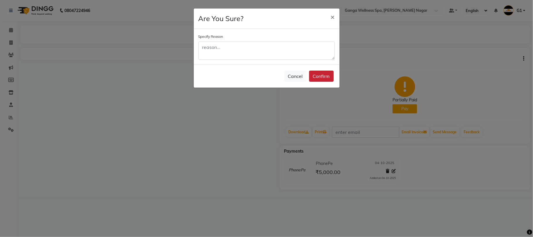
click at [325, 78] on button "Confirm" at bounding box center [321, 76] width 25 height 11
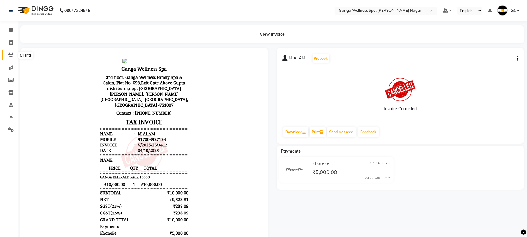
click at [11, 52] on span at bounding box center [11, 55] width 10 height 7
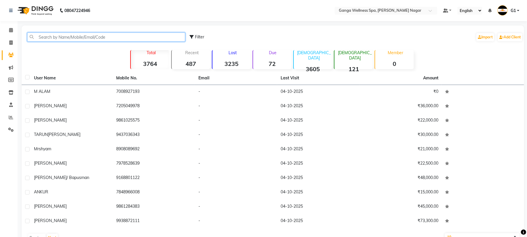
click at [74, 37] on input "text" at bounding box center [106, 36] width 158 height 9
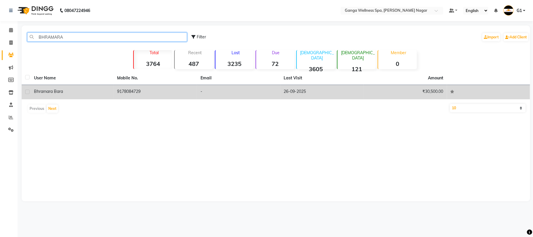
type input "BHRAMARA"
click at [100, 86] on td "bhramara bara" at bounding box center [71, 92] width 83 height 14
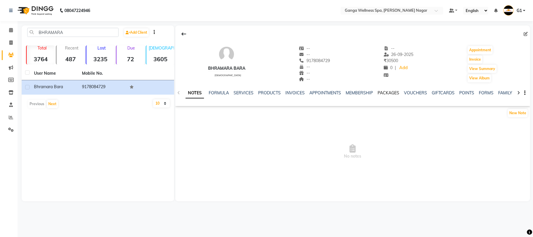
click at [390, 95] on link "PACKAGES" at bounding box center [389, 92] width 22 height 5
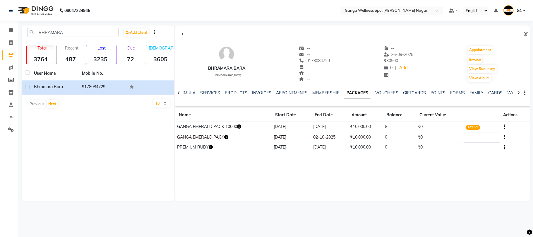
click at [240, 129] on icon "button" at bounding box center [239, 126] width 4 height 4
click at [301, 176] on div "bhramara bara male -- -- 9178084729 -- -- -- -- 26-09-2025 ₹ 30500 0 | Add Appo…" at bounding box center [352, 113] width 355 height 176
click at [475, 59] on button "Invoice" at bounding box center [475, 59] width 15 height 8
select select "service"
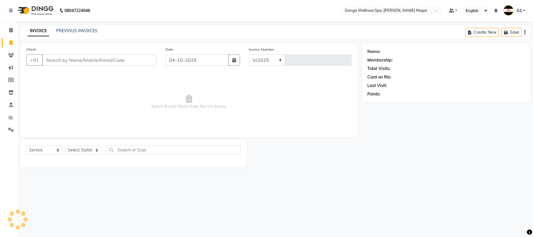
select select "762"
type input "3413"
click at [74, 150] on select "Select Stylist" at bounding box center [83, 150] width 37 height 9
type input "9178084729"
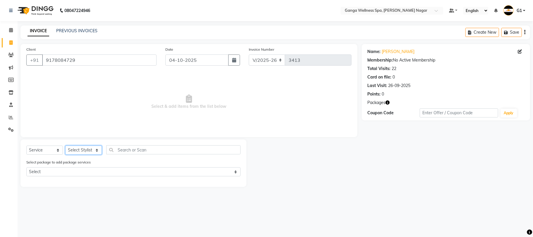
select select "18373"
click at [65, 146] on select "Select Stylist Abhi [PERSON_NAME] Alexa AMMY AMMY [PERSON_NAME] anya APPI [PERS…" at bounding box center [83, 150] width 37 height 9
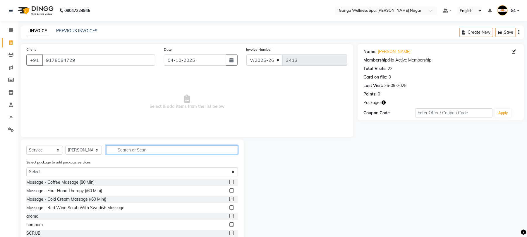
click at [147, 151] on input "text" at bounding box center [172, 149] width 132 height 9
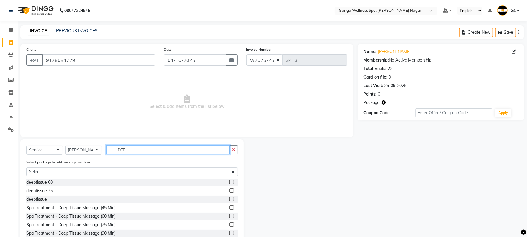
scroll to position [17, 0]
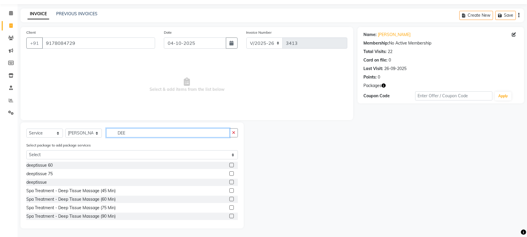
type input "DEE"
click at [230, 166] on label at bounding box center [232, 165] width 4 height 4
click at [230, 166] on input "checkbox" at bounding box center [232, 165] width 4 height 4
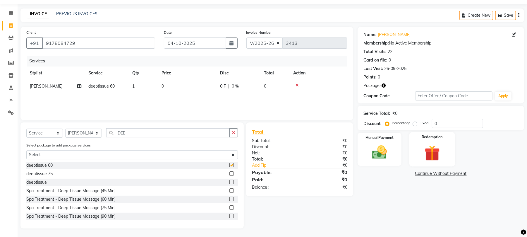
checkbox input "false"
click at [447, 147] on div "Redemption" at bounding box center [433, 149] width 46 height 34
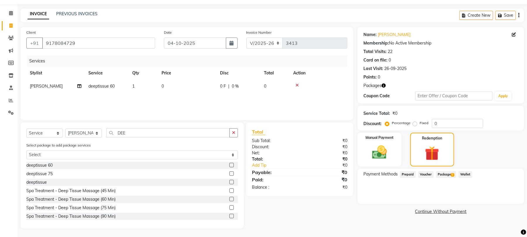
click at [451, 171] on span "Package 1" at bounding box center [446, 174] width 20 height 7
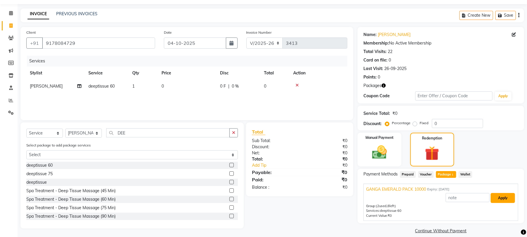
click at [506, 193] on button "Apply" at bounding box center [503, 198] width 24 height 10
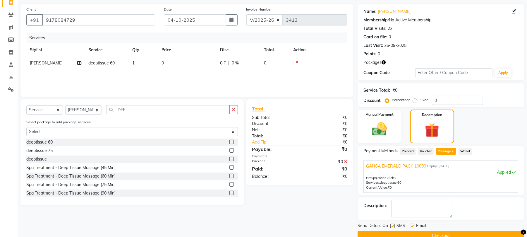
scroll to position [53, 0]
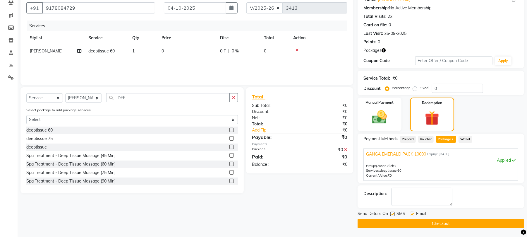
click at [473, 219] on button "Checkout" at bounding box center [441, 223] width 167 height 9
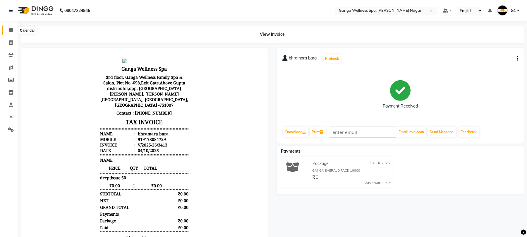
click at [11, 29] on icon at bounding box center [11, 30] width 4 height 4
click at [11, 30] on icon at bounding box center [11, 30] width 4 height 4
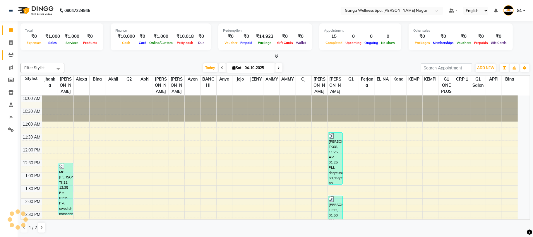
click at [6, 55] on span at bounding box center [11, 55] width 10 height 7
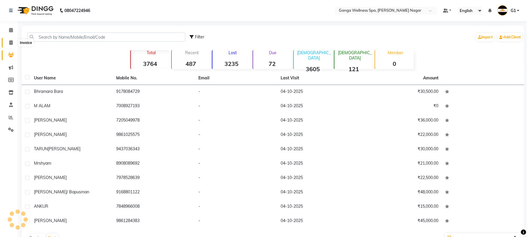
click at [8, 40] on span at bounding box center [11, 43] width 10 height 7
select select "service"
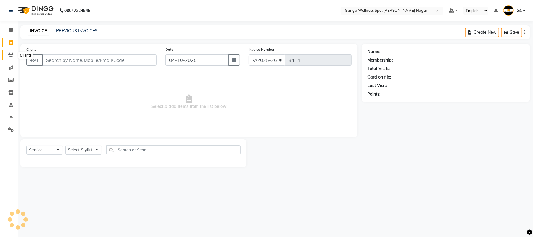
click at [8, 52] on span at bounding box center [11, 55] width 10 height 7
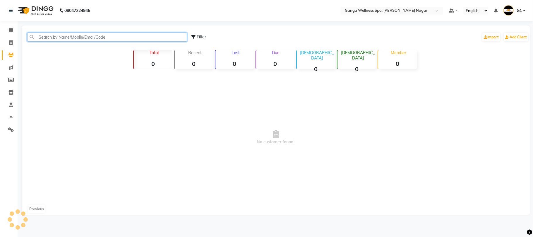
click at [58, 37] on input "text" at bounding box center [107, 36] width 160 height 9
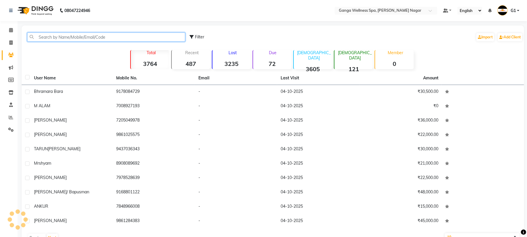
paste input "7008927193"
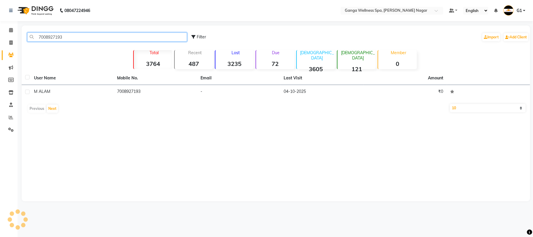
type input "7008927193"
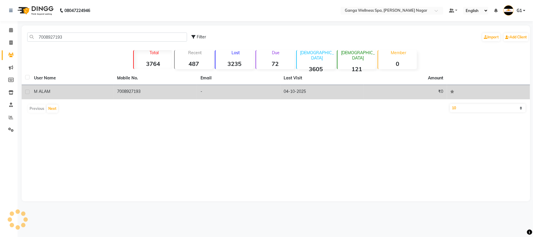
drag, startPoint x: 75, startPoint y: 85, endPoint x: 93, endPoint y: 86, distance: 18.2
click at [75, 87] on td "M ALAM" at bounding box center [71, 92] width 83 height 14
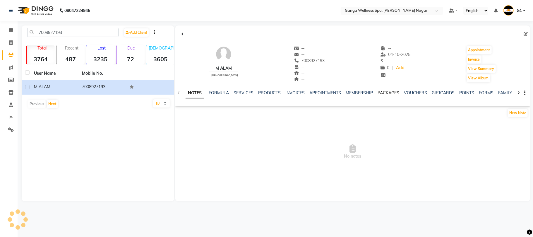
click at [381, 94] on link "PACKAGES" at bounding box center [389, 92] width 22 height 5
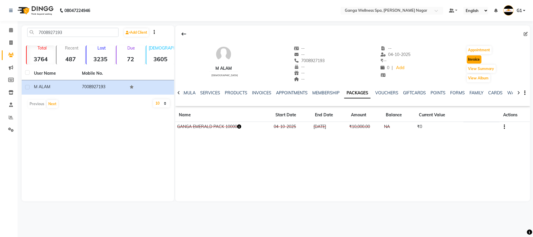
click at [476, 60] on button "Invoice" at bounding box center [474, 59] width 15 height 8
select select "service"
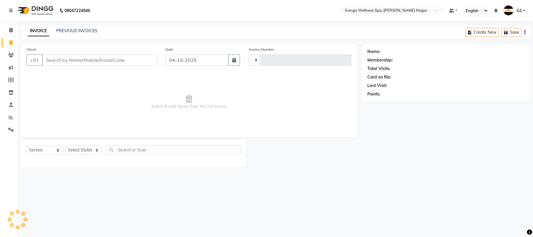
type input "3414"
select select "762"
click at [85, 150] on select "Select Stylist" at bounding box center [83, 150] width 37 height 9
type input "7008927193"
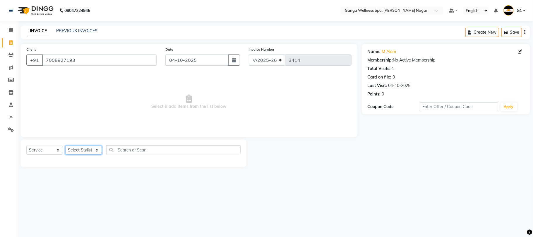
click at [82, 147] on select "Select Stylist Abhi [PERSON_NAME] Alexa AMMY AMMY [PERSON_NAME] anya APPI [PERS…" at bounding box center [83, 150] width 37 height 9
select select "14078"
click at [65, 146] on select "Select Stylist Abhi [PERSON_NAME] Alexa AMMY AMMY [PERSON_NAME] anya APPI [PERS…" at bounding box center [83, 150] width 37 height 9
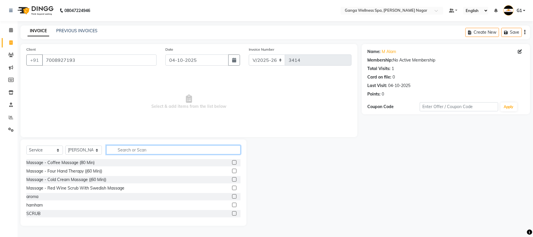
click at [146, 153] on input "text" at bounding box center [173, 149] width 134 height 9
click at [44, 151] on select "Select Service Product Membership Package Voucher Prepaid Gift Card" at bounding box center [44, 150] width 37 height 9
select select "package"
click at [26, 146] on select "Select Service Product Membership Package Voucher Prepaid Gift Card" at bounding box center [44, 150] width 37 height 9
click at [136, 150] on input "text" at bounding box center [173, 149] width 134 height 9
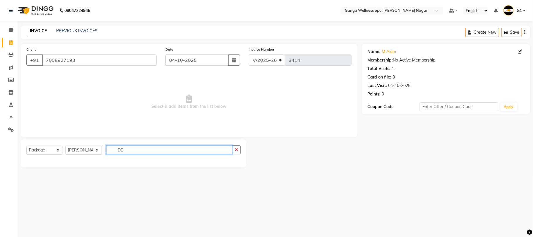
type input "D"
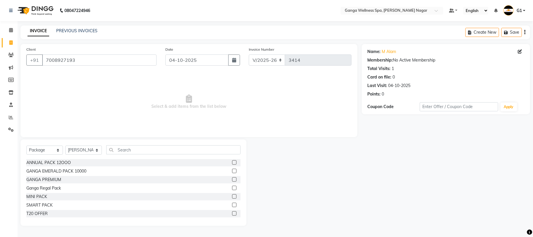
click at [232, 168] on div at bounding box center [236, 170] width 8 height 7
click at [232, 172] on label at bounding box center [234, 171] width 4 height 4
click at [232, 172] on input "checkbox" at bounding box center [234, 171] width 4 height 4
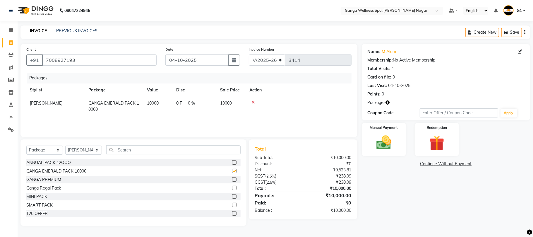
checkbox input "false"
click at [385, 148] on img at bounding box center [383, 143] width 25 height 18
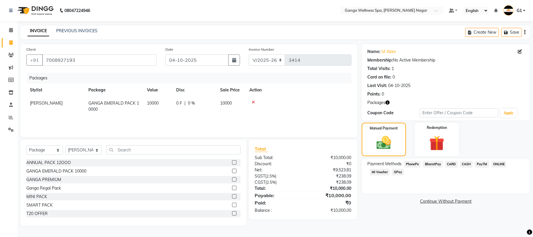
click at [410, 162] on span "PhonePe" at bounding box center [412, 164] width 17 height 7
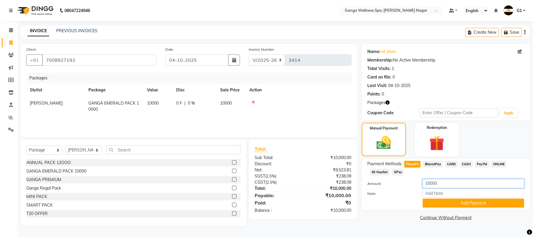
click at [430, 184] on input "10000" at bounding box center [474, 183] width 102 height 9
type input "5000"
click at [451, 203] on button "Add Payment" at bounding box center [474, 202] width 102 height 9
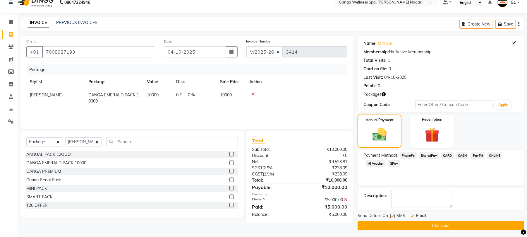
scroll to position [11, 0]
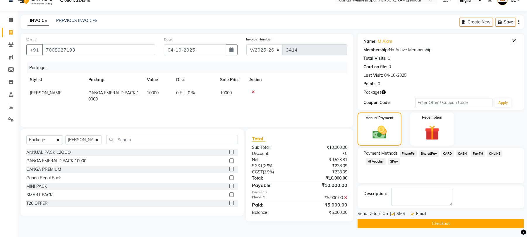
click at [451, 221] on button "Checkout" at bounding box center [441, 223] width 167 height 9
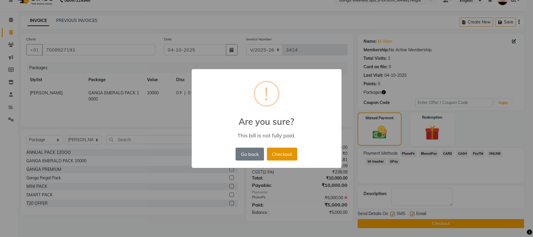
click at [282, 153] on button "Checkout" at bounding box center [282, 154] width 30 height 13
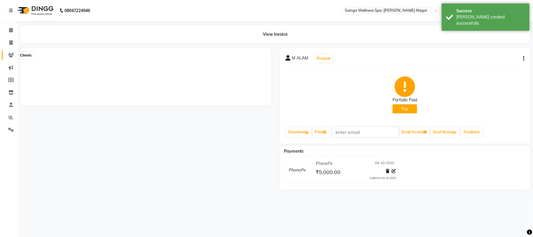
click at [14, 55] on span at bounding box center [11, 55] width 10 height 7
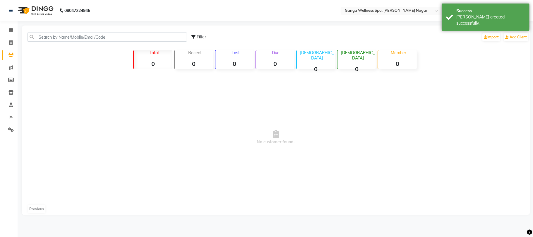
click at [14, 55] on span at bounding box center [11, 55] width 10 height 7
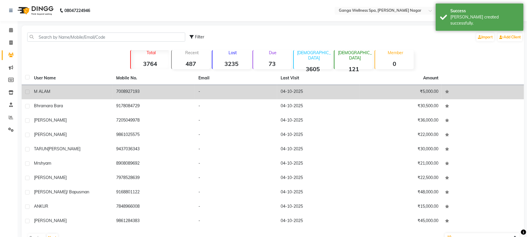
click at [74, 92] on div "M ALAM" at bounding box center [71, 91] width 75 height 6
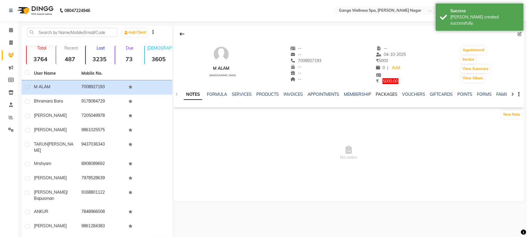
click at [381, 92] on link "PACKAGES" at bounding box center [387, 94] width 22 height 5
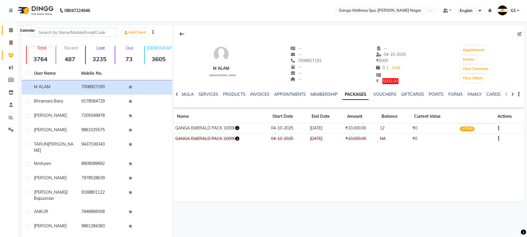
click at [14, 32] on span at bounding box center [11, 30] width 10 height 7
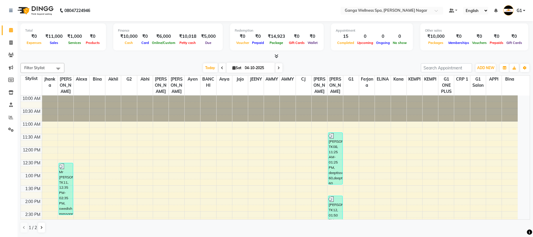
scroll to position [157, 0]
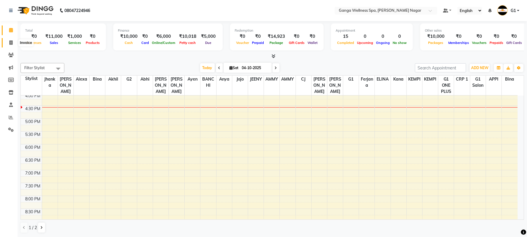
click at [10, 44] on icon at bounding box center [10, 42] width 3 height 4
select select "service"
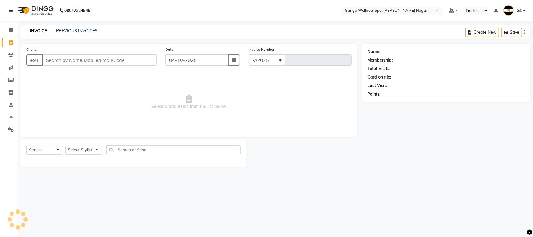
select select "762"
type input "3415"
click at [73, 60] on input "Client" at bounding box center [99, 59] width 114 height 11
click at [124, 59] on input "9937867811" at bounding box center [84, 59] width 85 height 11
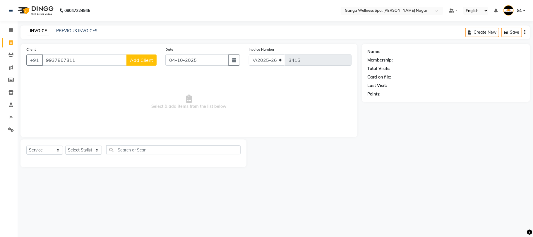
type input "9937867811"
click at [130, 59] on span "Add Client" at bounding box center [141, 60] width 23 height 6
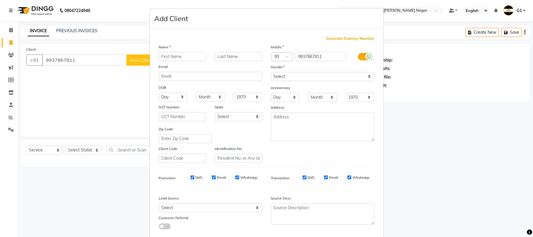
click at [182, 55] on input "text" at bounding box center [182, 56] width 47 height 9
type input "HRUSHIKESH"
click at [284, 77] on select "Select [DEMOGRAPHIC_DATA] [DEMOGRAPHIC_DATA] Other Prefer Not To Say" at bounding box center [322, 76] width 103 height 9
select select "[DEMOGRAPHIC_DATA]"
click at [271, 72] on select "Select [DEMOGRAPHIC_DATA] [DEMOGRAPHIC_DATA] Other Prefer Not To Say" at bounding box center [322, 76] width 103 height 9
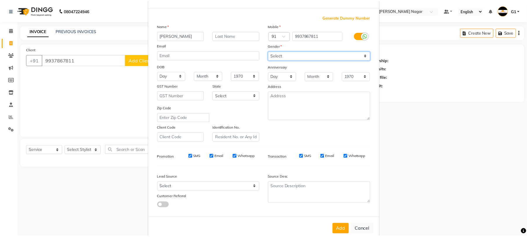
scroll to position [32, 0]
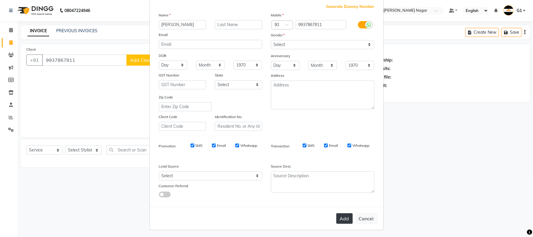
click at [342, 213] on button "Add" at bounding box center [344, 218] width 16 height 11
select select
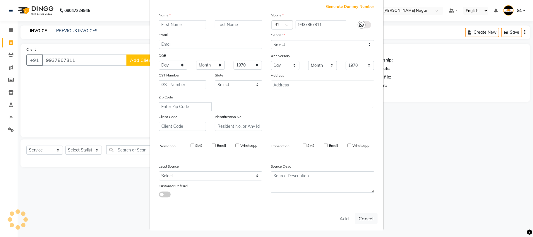
select select
checkbox input "false"
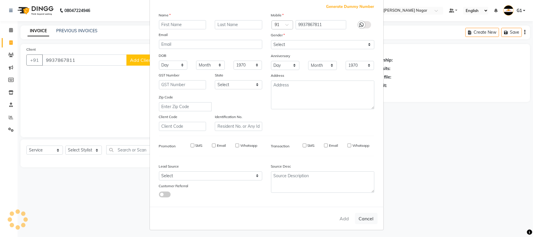
checkbox input "false"
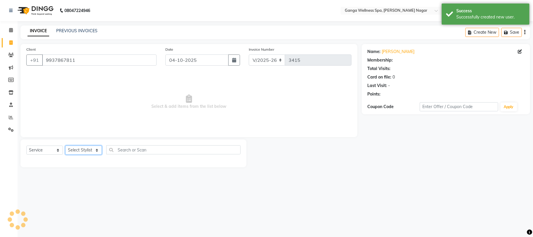
click at [82, 150] on select "Select Stylist" at bounding box center [83, 150] width 37 height 9
click at [76, 176] on div "08047224946 Select Location × Ganga Wellness Spa, Saheed Nagar Default Panel My…" at bounding box center [266, 118] width 533 height 237
click at [82, 149] on select "Select Stylist" at bounding box center [83, 150] width 37 height 9
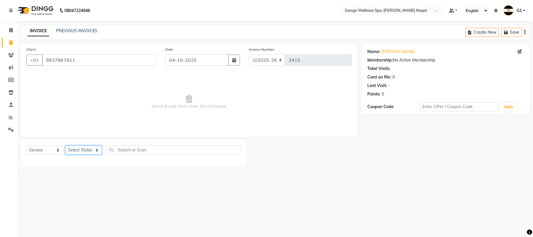
click at [80, 150] on select "Select Stylist" at bounding box center [83, 150] width 37 height 9
click at [6, 53] on span at bounding box center [11, 55] width 10 height 7
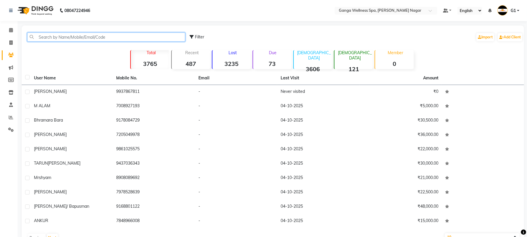
click at [53, 35] on input "text" at bounding box center [106, 36] width 158 height 9
paste input "9937867811"
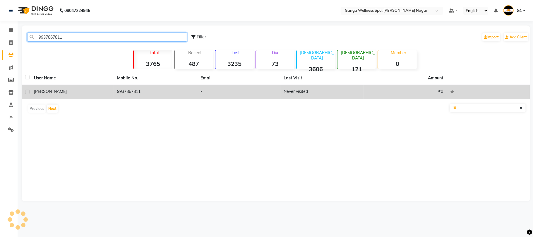
type input "9937867811"
click at [73, 95] on td "HRUSHIKESH" at bounding box center [71, 92] width 83 height 14
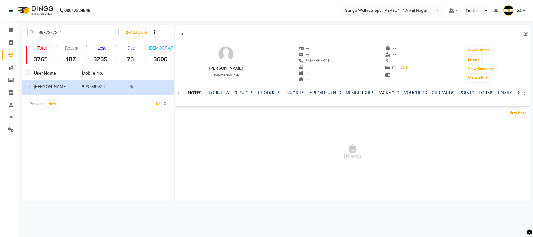
click at [389, 95] on link "PACKAGES" at bounding box center [389, 92] width 22 height 5
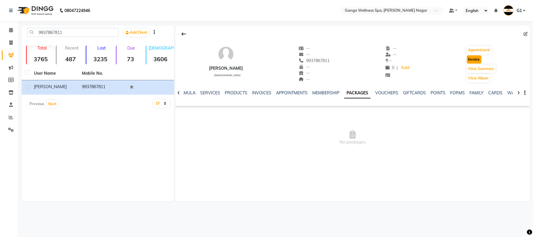
click at [475, 60] on button "Invoice" at bounding box center [474, 59] width 15 height 8
select select "service"
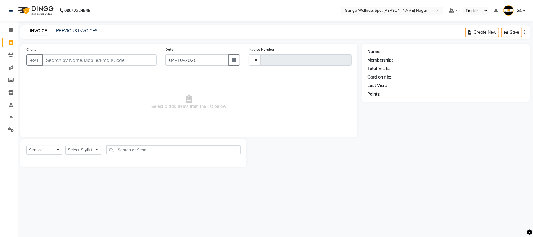
type input "3415"
select select "762"
click at [71, 147] on select "Select Stylist" at bounding box center [83, 150] width 37 height 9
type input "9937867811"
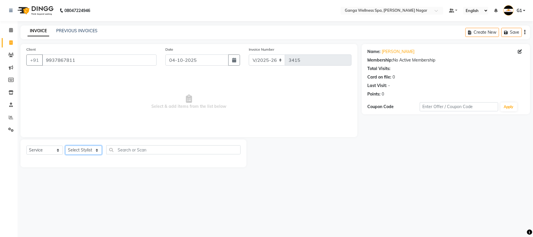
select select "40101"
click at [65, 146] on select "Select Stylist Abhi [PERSON_NAME] Alexa AMMY AMMY [PERSON_NAME] anya APPI [PERS…" at bounding box center [83, 150] width 37 height 9
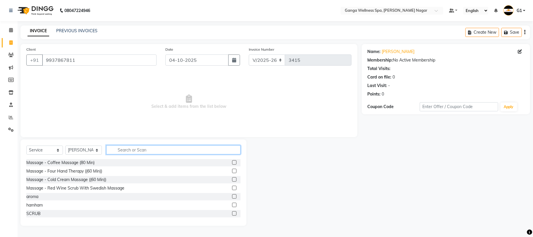
click at [150, 151] on input "text" at bounding box center [173, 149] width 134 height 9
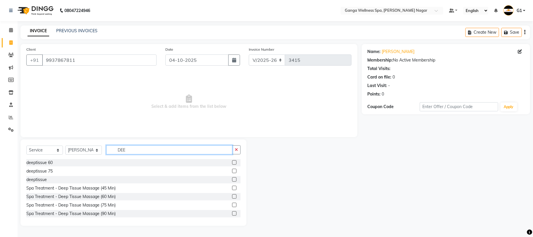
type input "DEE"
click at [232, 196] on label at bounding box center [234, 196] width 4 height 4
click at [232, 196] on input "checkbox" at bounding box center [234, 197] width 4 height 4
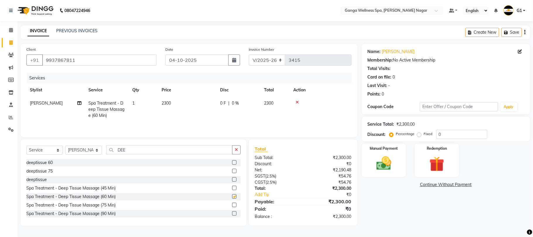
checkbox input "false"
click at [81, 150] on select "Select Stylist Abhi [PERSON_NAME] Alexa AMMY AMMY [PERSON_NAME] anya APPI [PERS…" at bounding box center [83, 150] width 37 height 9
select select "70872"
click at [65, 147] on select "Select Stylist Abhi [PERSON_NAME] Alexa AMMY AMMY [PERSON_NAME] anya APPI [PERS…" at bounding box center [83, 150] width 37 height 9
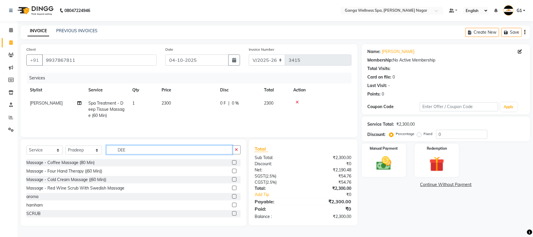
click at [140, 153] on input "DEE" at bounding box center [169, 149] width 126 height 9
type input "D"
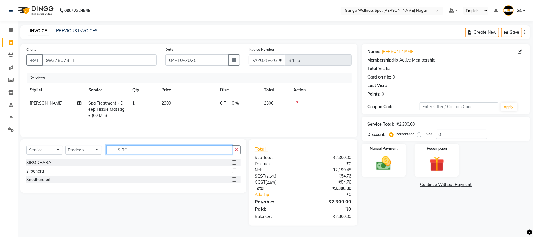
type input "SIRO"
click at [235, 180] on label at bounding box center [234, 179] width 4 height 4
click at [235, 180] on input "checkbox" at bounding box center [234, 180] width 4 height 4
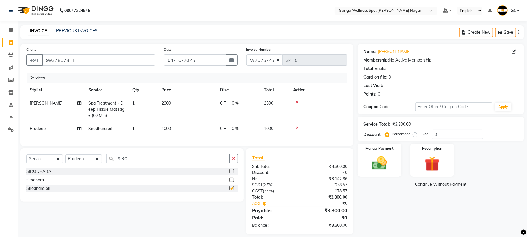
checkbox input "false"
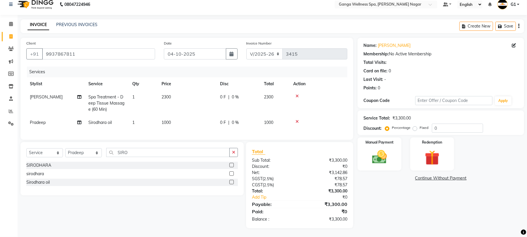
click at [169, 94] on span "2300" at bounding box center [166, 96] width 9 height 5
select select "40101"
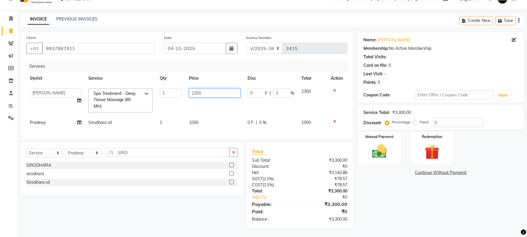
click at [197, 93] on input "2300" at bounding box center [215, 92] width 52 height 9
type input "2500"
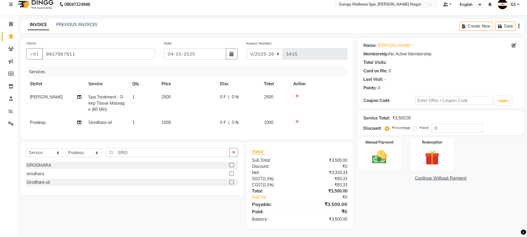
click at [206, 102] on td "2500" at bounding box center [187, 102] width 59 height 25
select select "40101"
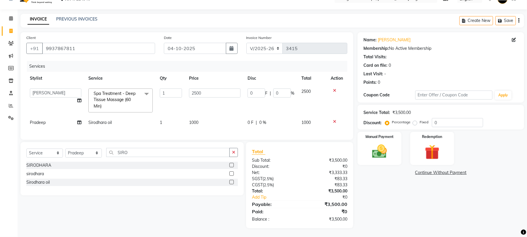
scroll to position [18, 0]
click at [386, 143] on img at bounding box center [379, 152] width 25 height 18
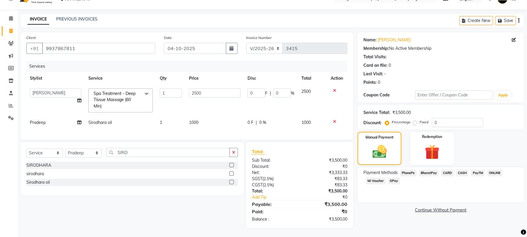
click at [449, 170] on span "CARD" at bounding box center [447, 173] width 13 height 7
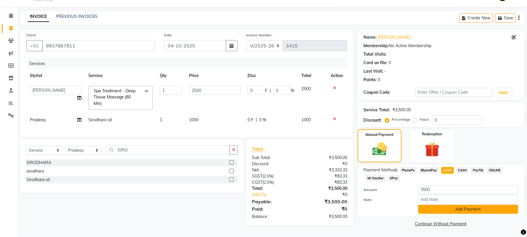
click at [465, 208] on button "Add Payment" at bounding box center [468, 209] width 100 height 9
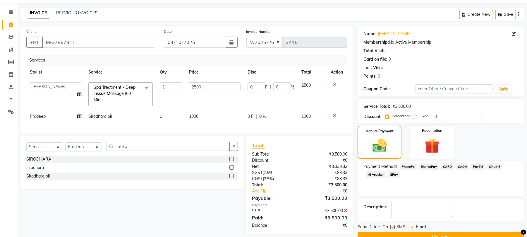
scroll to position [32, 0]
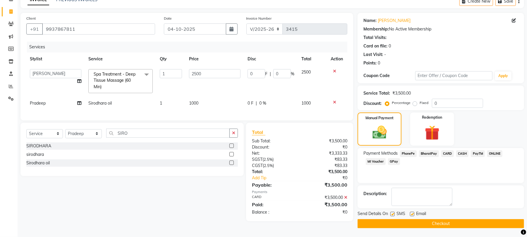
click at [461, 223] on button "Checkout" at bounding box center [441, 223] width 167 height 9
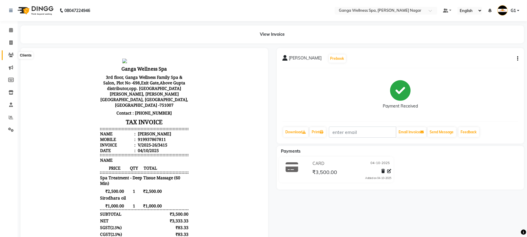
click at [13, 56] on icon at bounding box center [11, 55] width 6 height 4
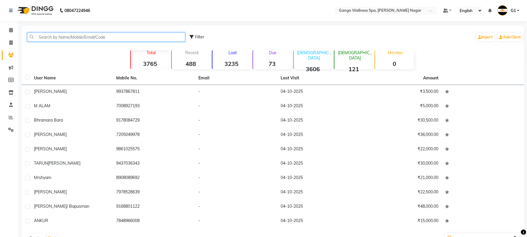
click at [65, 36] on input "text" at bounding box center [106, 36] width 158 height 9
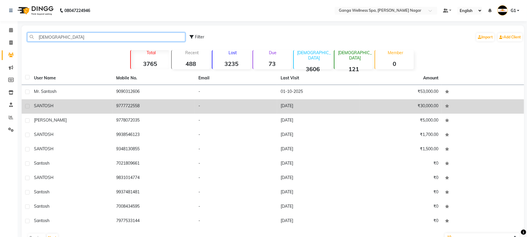
type input "SANTO"
click at [93, 107] on div "SANTOSH" at bounding box center [71, 106] width 75 height 6
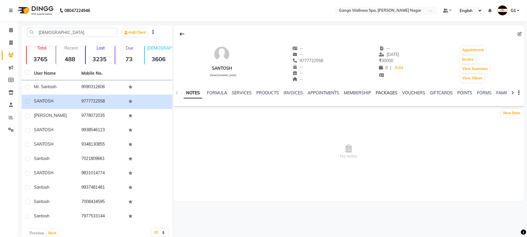
click at [376, 93] on link "PACKAGES" at bounding box center [387, 92] width 22 height 5
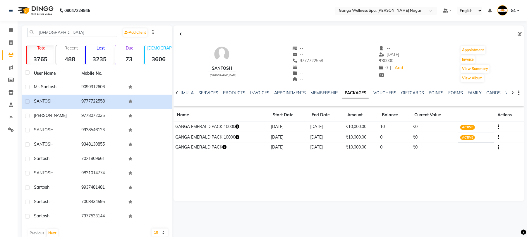
click at [356, 93] on link "PACKAGES" at bounding box center [356, 93] width 26 height 11
click at [239, 129] on icon "button" at bounding box center [237, 126] width 4 height 4
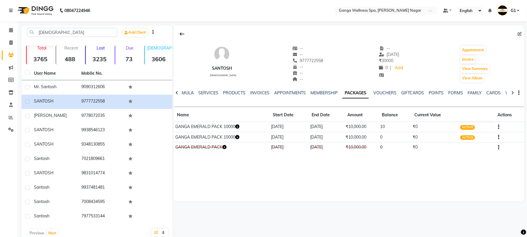
click at [239, 129] on icon "button" at bounding box center [237, 126] width 4 height 4
click at [470, 58] on button "Invoice" at bounding box center [468, 59] width 15 height 8
select select "service"
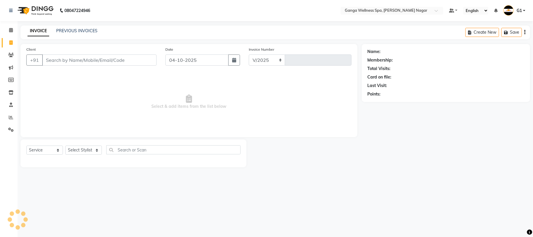
select select "762"
type input "3416"
click at [84, 149] on select "Select Stylist" at bounding box center [83, 150] width 37 height 9
type input "9777722558"
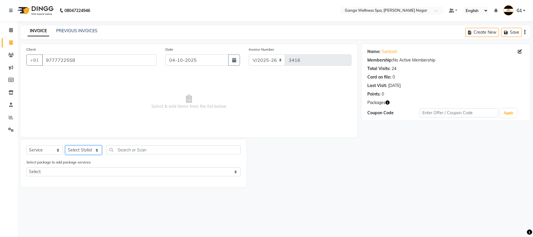
select select "12281"
click at [65, 146] on select "Select Stylist Abhi [PERSON_NAME] Alexa AMMY AMMY [PERSON_NAME] anya APPI [PERS…" at bounding box center [83, 150] width 37 height 9
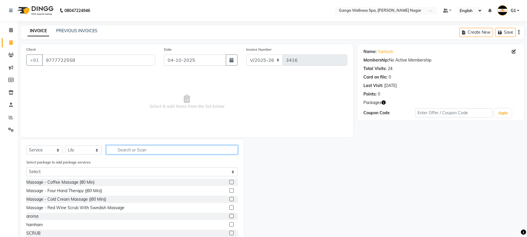
click at [134, 153] on input "text" at bounding box center [172, 149] width 132 height 9
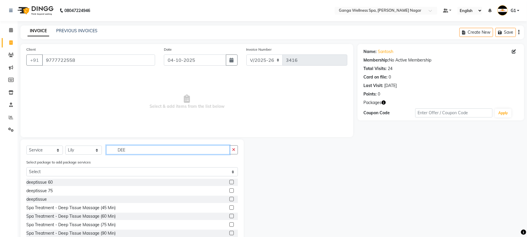
type input "DEE"
click at [230, 182] on label at bounding box center [232, 182] width 4 height 4
click at [230, 182] on input "checkbox" at bounding box center [232, 182] width 4 height 4
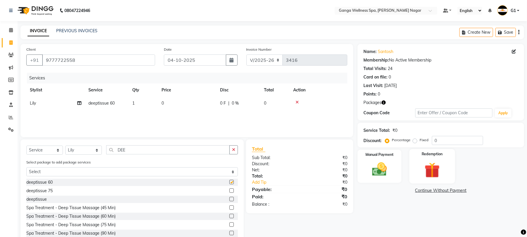
checkbox input "false"
click at [429, 177] on img at bounding box center [432, 169] width 25 height 19
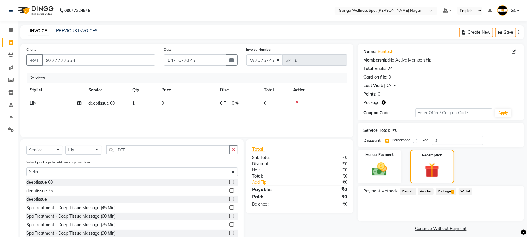
click at [453, 191] on span "2" at bounding box center [452, 192] width 3 height 4
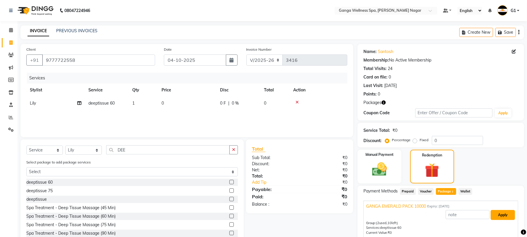
click at [505, 215] on button "Apply" at bounding box center [503, 215] width 24 height 10
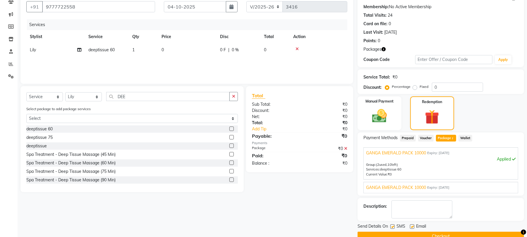
scroll to position [67, 0]
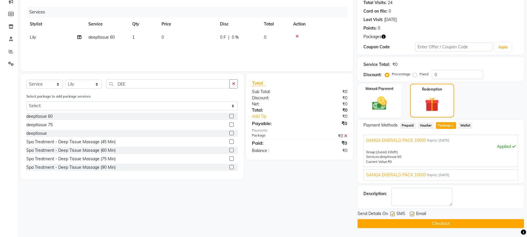
click at [470, 222] on button "Checkout" at bounding box center [441, 223] width 167 height 9
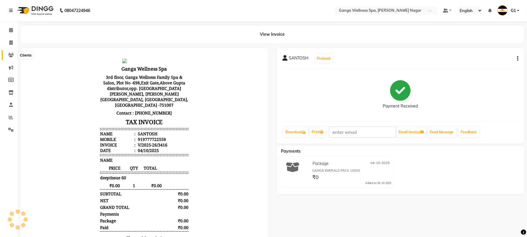
click at [11, 54] on icon at bounding box center [11, 55] width 6 height 4
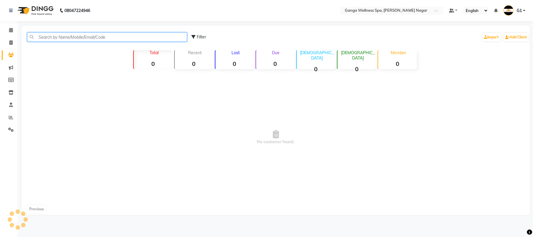
click at [59, 37] on input "text" at bounding box center [107, 36] width 160 height 9
type input "84560"
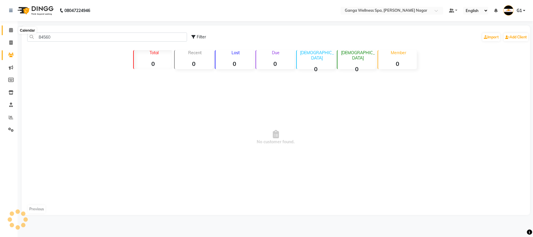
click at [8, 30] on span at bounding box center [11, 30] width 10 height 7
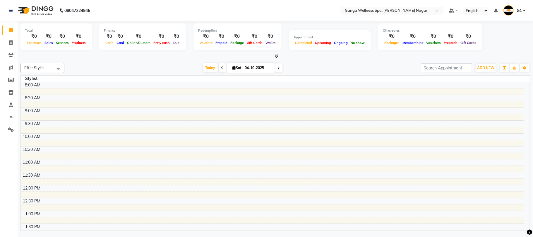
click at [111, 8] on nav "08047224946 Select Location × Ganga Wellness Spa, Saheed Nagar Default Panel My…" at bounding box center [266, 10] width 533 height 21
click at [12, 53] on icon at bounding box center [11, 55] width 6 height 4
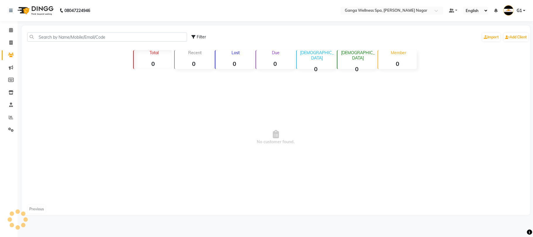
click at [12, 53] on icon at bounding box center [11, 55] width 6 height 4
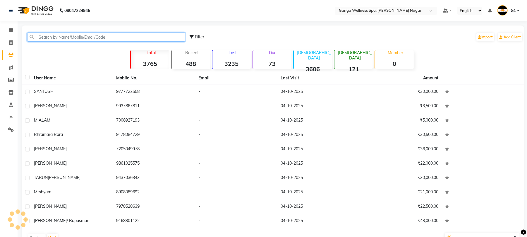
click at [96, 38] on input "text" at bounding box center [106, 36] width 158 height 9
click at [115, 36] on input "text" at bounding box center [106, 36] width 158 height 9
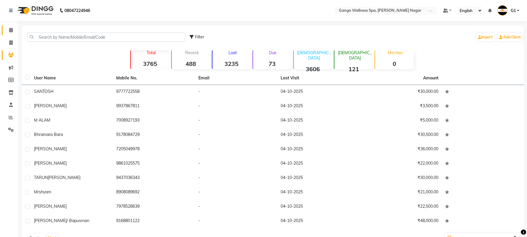
click at [5, 29] on link "Calendar" at bounding box center [9, 30] width 14 height 10
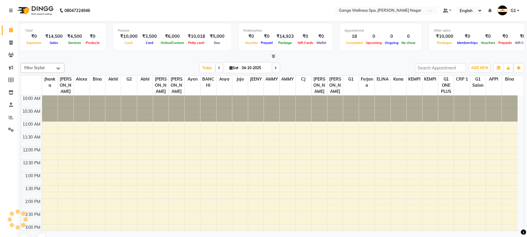
click at [5, 29] on link "Calendar" at bounding box center [9, 30] width 14 height 10
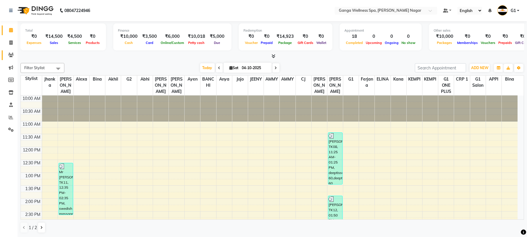
click at [4, 55] on link "Clients" at bounding box center [9, 55] width 14 height 10
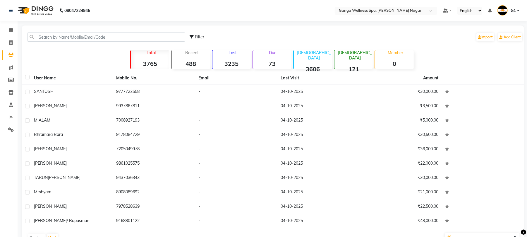
click at [87, 45] on div "Filter Import Add Client" at bounding box center [273, 37] width 500 height 18
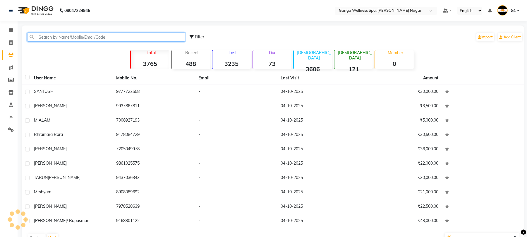
click at [88, 35] on input "text" at bounding box center [106, 36] width 158 height 9
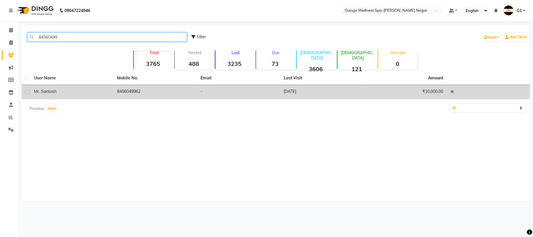
type input "84560499"
click at [121, 88] on td "8456049962" at bounding box center [155, 92] width 83 height 14
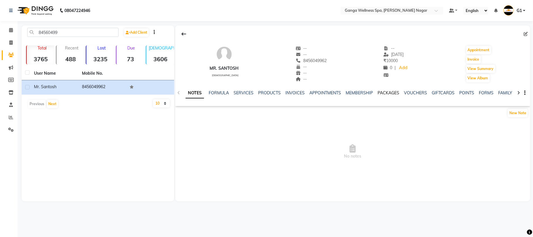
click at [391, 93] on link "PACKAGES" at bounding box center [389, 92] width 22 height 5
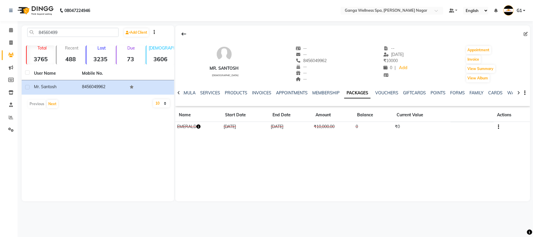
click at [198, 127] on icon "button" at bounding box center [198, 126] width 4 height 4
click at [338, 205] on main "84560499 Add Client Total 3765 Recent 488 Lost 3235 Due 73 Male 3606 Female 121…" at bounding box center [276, 117] width 516 height 184
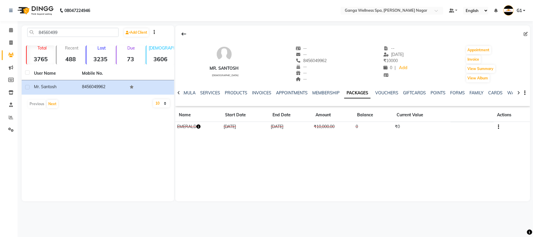
drag, startPoint x: 300, startPoint y: 59, endPoint x: 339, endPoint y: 61, distance: 39.3
click at [339, 61] on div "Mr. Santosh male -- -- 8456049962 Mobile No. -- -- -- -- 21-03-2024 ₹ 10000 0 |…" at bounding box center [352, 61] width 355 height 43
copy span "8456049962"
click at [473, 60] on button "Invoice" at bounding box center [473, 59] width 15 height 8
select select "service"
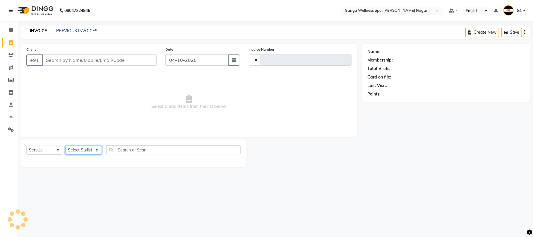
click at [81, 148] on select "Select Stylist" at bounding box center [83, 150] width 37 height 9
select select "762"
type input "3417"
type input "8456049962"
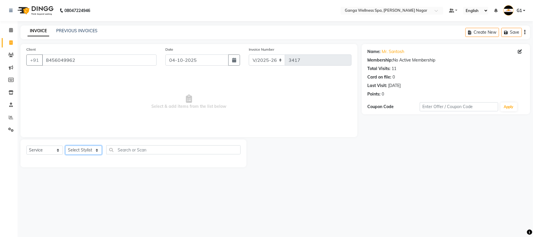
select select "14078"
click at [65, 146] on select "Select Stylist Abhi [PERSON_NAME] Alexa AMMY AMMY [PERSON_NAME] anya APPI [PERS…" at bounding box center [83, 150] width 37 height 9
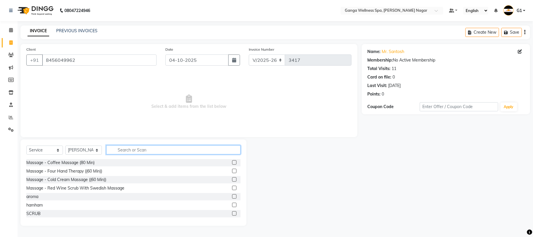
click at [124, 150] on input "text" at bounding box center [173, 149] width 134 height 9
click at [35, 147] on select "Select Service Product Membership Package Voucher Prepaid Gift Card" at bounding box center [44, 150] width 37 height 9
select select "package"
click at [26, 146] on select "Select Service Product Membership Package Voucher Prepaid Gift Card" at bounding box center [44, 150] width 37 height 9
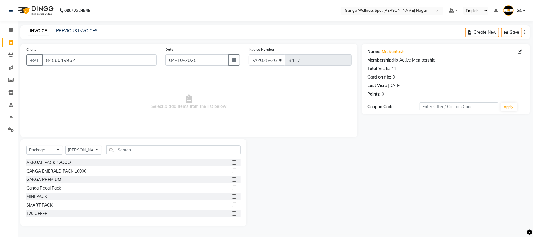
click at [232, 170] on div at bounding box center [236, 170] width 8 height 7
click at [232, 170] on label at bounding box center [234, 171] width 4 height 4
click at [232, 170] on input "checkbox" at bounding box center [234, 171] width 4 height 4
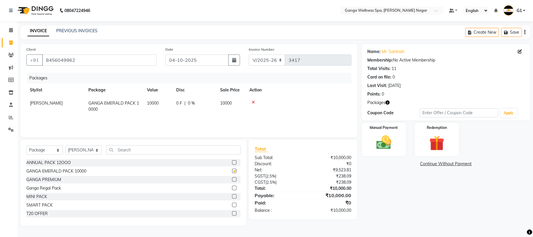
checkbox input "false"
click at [383, 150] on img at bounding box center [383, 143] width 25 height 18
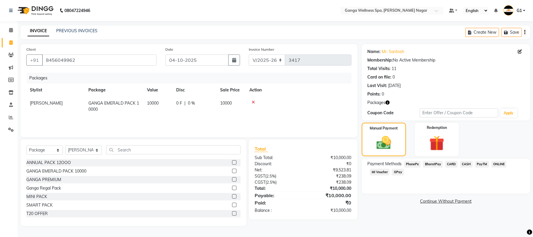
click at [415, 165] on span "PhonePe" at bounding box center [412, 164] width 17 height 7
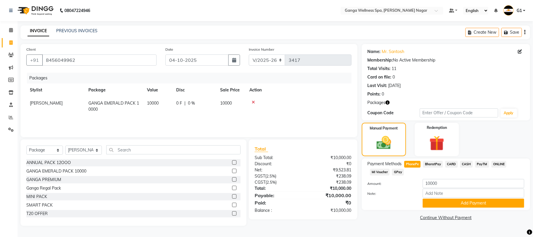
click at [443, 209] on div "Payment Methods PhonePe BharatPay CARD CASH PayTM ONLINE MI Voucher GPay Amount…" at bounding box center [446, 184] width 168 height 52
click at [444, 204] on button "Add Payment" at bounding box center [474, 202] width 102 height 9
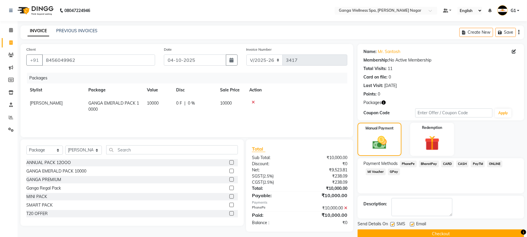
scroll to position [11, 0]
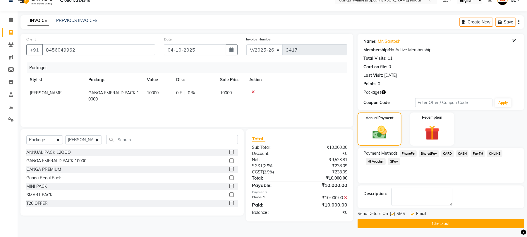
click at [432, 228] on button "Checkout" at bounding box center [441, 223] width 167 height 9
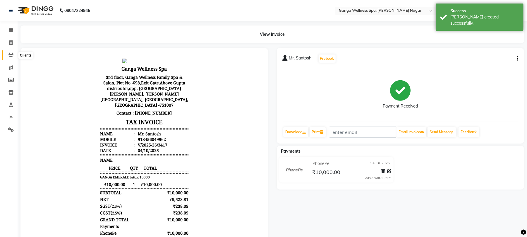
click at [14, 56] on span at bounding box center [11, 55] width 10 height 7
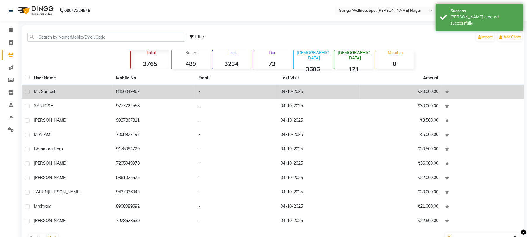
click at [83, 87] on td "Mr. Santosh" at bounding box center [71, 92] width 82 height 14
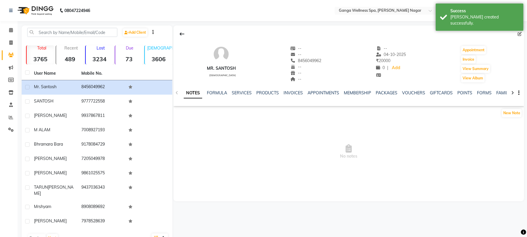
click at [465, 55] on div "Invoice" at bounding box center [476, 59] width 30 height 9
click at [460, 59] on div "Mr. Santosh male -- -- 8456049962 -- -- -- -- 04-10-2025 ₹ 20000 0 | Add Appoin…" at bounding box center [349, 61] width 351 height 43
click at [465, 59] on button "Invoice" at bounding box center [468, 59] width 15 height 8
select select "service"
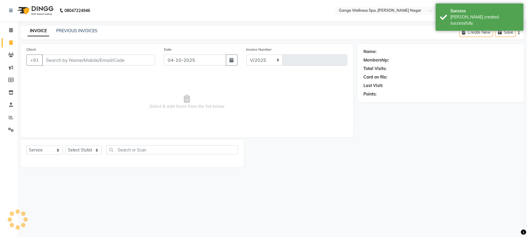
select select "762"
type input "3418"
click at [84, 149] on select "Select Stylist" at bounding box center [83, 150] width 37 height 9
type input "8456049962"
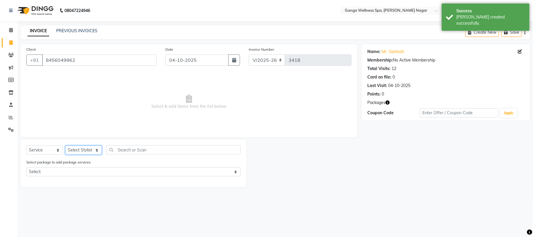
select select "70875"
click at [65, 146] on select "Select Stylist Abhi [PERSON_NAME] Alexa AMMY AMMY [PERSON_NAME] anya APPI [PERS…" at bounding box center [83, 150] width 37 height 9
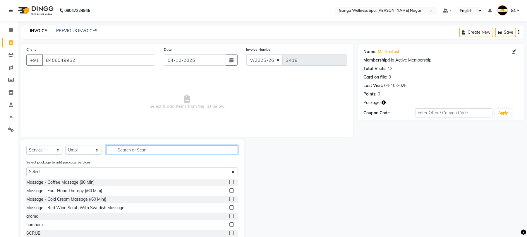
click at [138, 150] on input "text" at bounding box center [172, 149] width 132 height 9
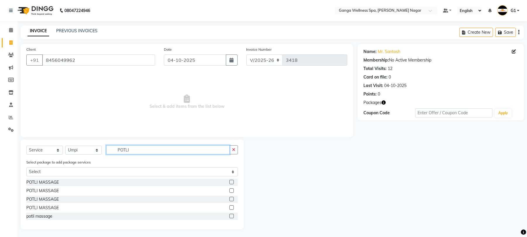
type input "POTLI"
click at [231, 208] on label at bounding box center [232, 207] width 4 height 4
click at [231, 208] on input "checkbox" at bounding box center [232, 208] width 4 height 4
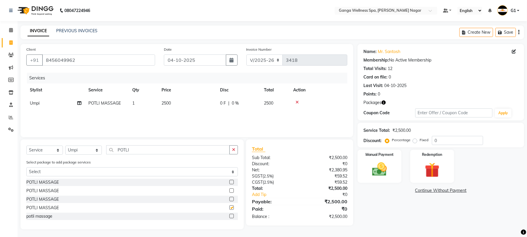
checkbox input "false"
click at [163, 102] on span "2500" at bounding box center [166, 102] width 9 height 5
select select "70875"
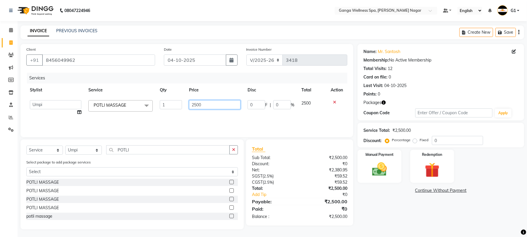
click at [194, 105] on input "2500" at bounding box center [215, 104] width 52 height 9
type input "500"
click at [208, 112] on div "Services Stylist Service Qty Price Disc Total Action Abhi akhil Alexa AMMY AMMY…" at bounding box center [186, 102] width 321 height 59
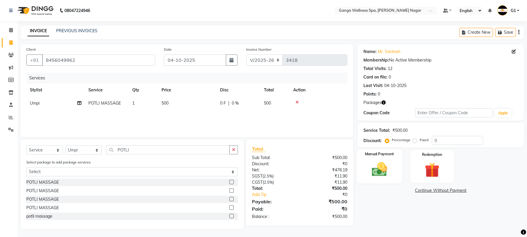
click at [379, 172] on img at bounding box center [379, 169] width 25 height 18
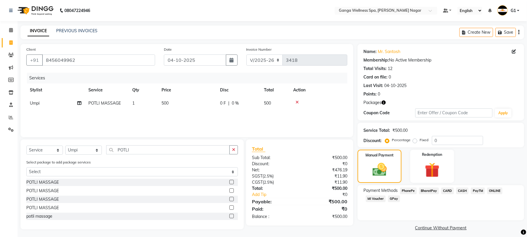
click at [411, 190] on span "PhonePe" at bounding box center [408, 190] width 17 height 7
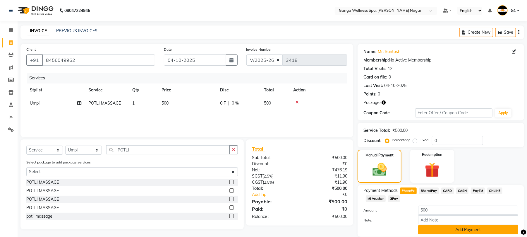
click at [433, 226] on button "Add Payment" at bounding box center [468, 229] width 100 height 9
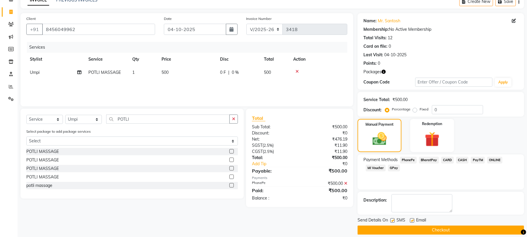
scroll to position [37, 0]
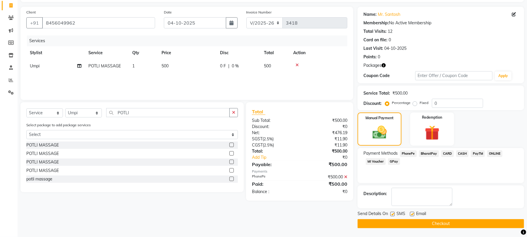
click at [422, 227] on button "Checkout" at bounding box center [441, 223] width 167 height 9
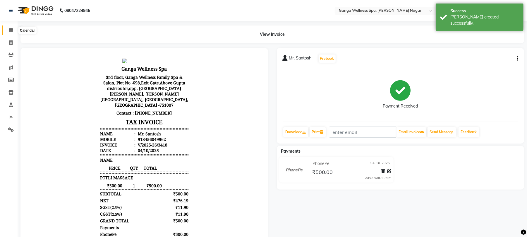
click at [11, 31] on icon at bounding box center [11, 30] width 4 height 4
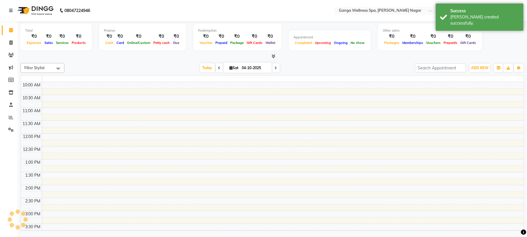
click at [11, 31] on icon at bounding box center [11, 30] width 4 height 4
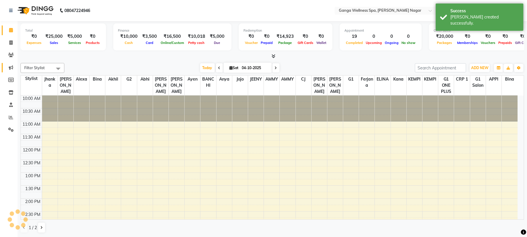
scroll to position [157, 0]
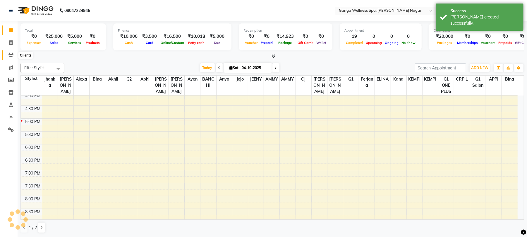
click at [12, 56] on icon at bounding box center [11, 55] width 6 height 4
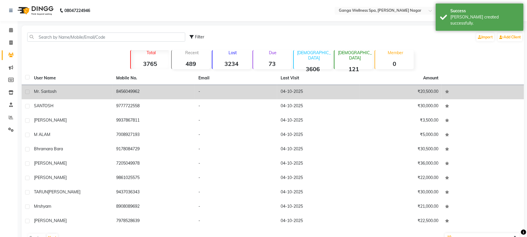
click at [97, 93] on div "Mr. Santosh" at bounding box center [71, 91] width 75 height 6
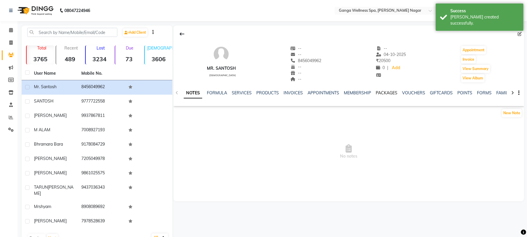
click at [387, 93] on link "PACKAGES" at bounding box center [387, 92] width 22 height 5
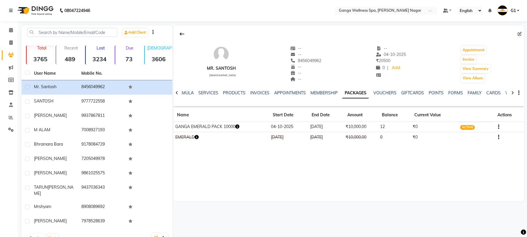
click at [354, 93] on link "PACKAGES" at bounding box center [356, 93] width 26 height 11
click at [469, 59] on button "Invoice" at bounding box center [468, 59] width 15 height 8
select select "service"
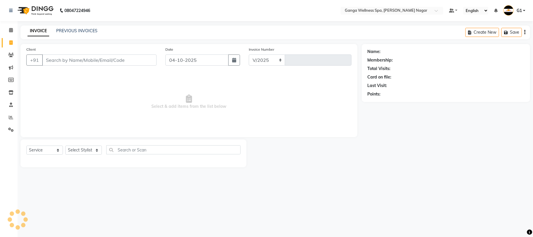
select select "762"
type input "3419"
click at [72, 149] on select "Select Stylist" at bounding box center [83, 150] width 37 height 9
type input "8456049962"
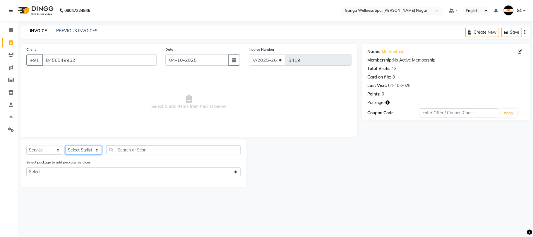
select select "70875"
click at [140, 147] on input "text" at bounding box center [173, 149] width 134 height 9
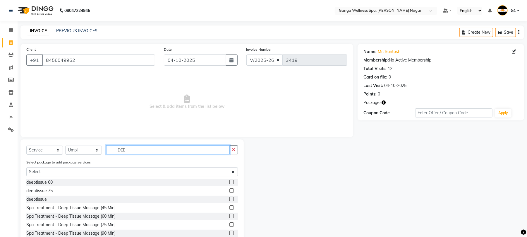
scroll to position [17, 0]
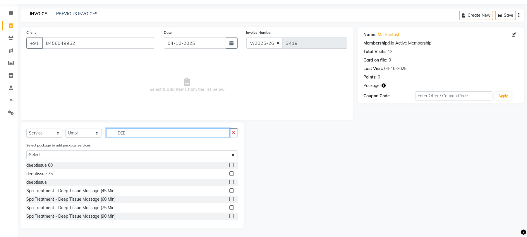
type input "DEE"
click at [230, 181] on label at bounding box center [232, 182] width 4 height 4
click at [230, 181] on input "checkbox" at bounding box center [232, 182] width 4 height 4
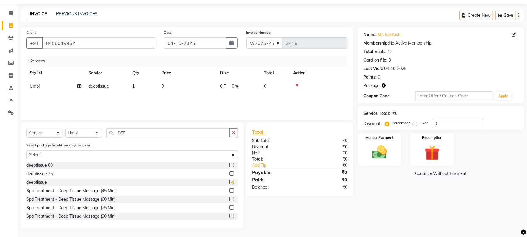
checkbox input "false"
click at [84, 131] on select "Select Stylist Abhi [PERSON_NAME] Alexa AMMY AMMY [PERSON_NAME] anya APPI [PERS…" at bounding box center [83, 133] width 37 height 9
select select "54051"
click at [65, 129] on select "Select Stylist Abhi [PERSON_NAME] Alexa AMMY AMMY [PERSON_NAME] anya APPI [PERS…" at bounding box center [83, 133] width 37 height 9
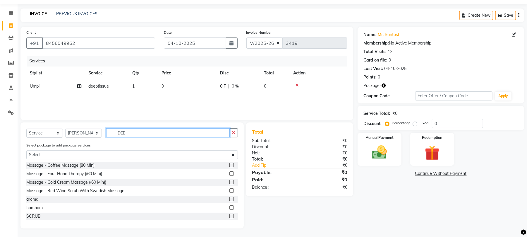
click at [143, 131] on input "DEE" at bounding box center [168, 132] width 124 height 9
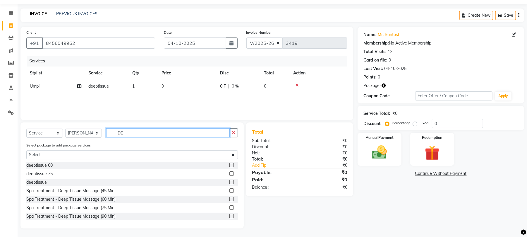
type input "DEE"
click at [230, 182] on label at bounding box center [232, 182] width 4 height 4
click at [230, 182] on input "checkbox" at bounding box center [232, 182] width 4 height 4
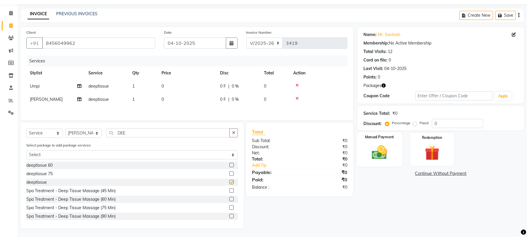
checkbox input "false"
click at [434, 155] on img at bounding box center [432, 152] width 25 height 19
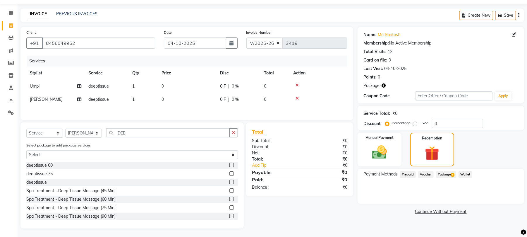
click at [455, 175] on span "Package 1" at bounding box center [446, 174] width 20 height 7
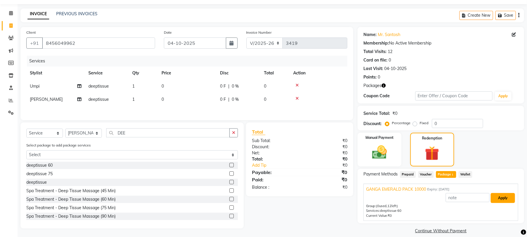
click at [499, 201] on button "Apply" at bounding box center [503, 198] width 24 height 10
type input "GANGA EMERALD PACK 10000"
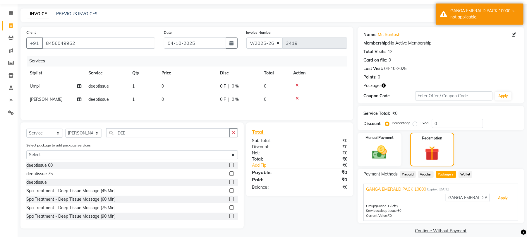
scroll to position [24, 0]
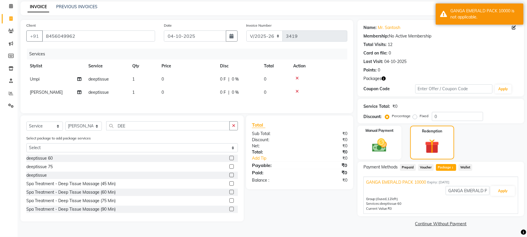
click at [297, 78] on icon at bounding box center [297, 78] width 3 height 4
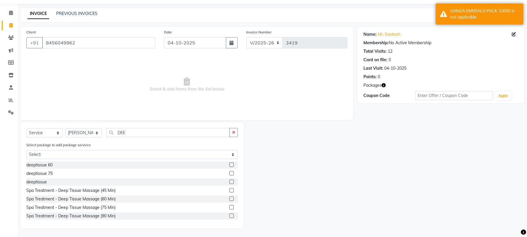
scroll to position [17, 0]
click at [230, 163] on label at bounding box center [232, 165] width 4 height 4
click at [230, 163] on input "checkbox" at bounding box center [232, 165] width 4 height 4
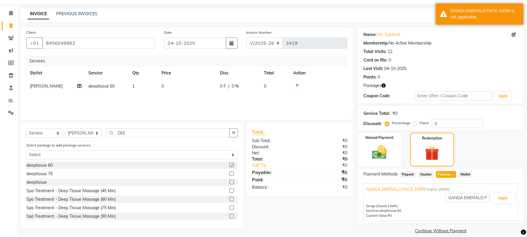
scroll to position [24, 0]
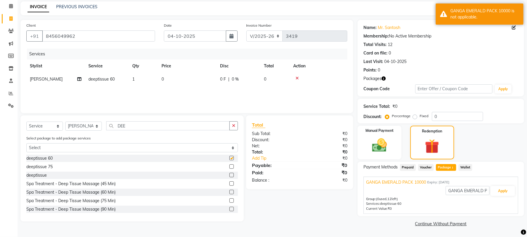
click at [230, 163] on div at bounding box center [234, 166] width 8 height 7
click at [230, 156] on label at bounding box center [232, 158] width 4 height 4
click at [230, 156] on input "checkbox" at bounding box center [232, 158] width 4 height 4
checkbox input "false"
click at [502, 191] on button "Apply" at bounding box center [503, 191] width 24 height 10
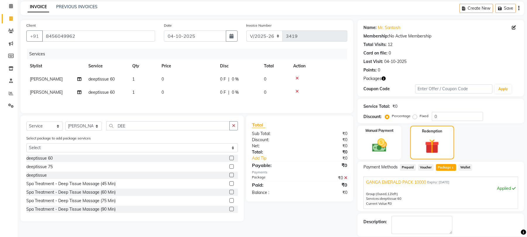
scroll to position [53, 0]
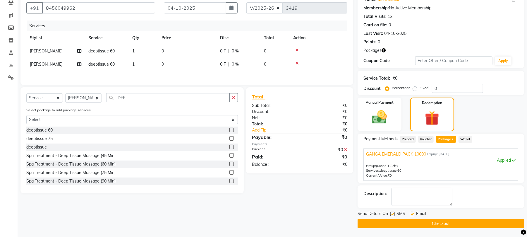
click at [483, 224] on button "Checkout" at bounding box center [441, 223] width 167 height 9
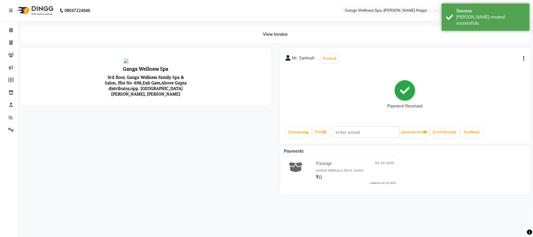
click at [425, 174] on div "Package 04-10-2025 GANGA EMERALD PACK 10000 ₹0 Added on 04-10-2025" at bounding box center [404, 173] width 259 height 33
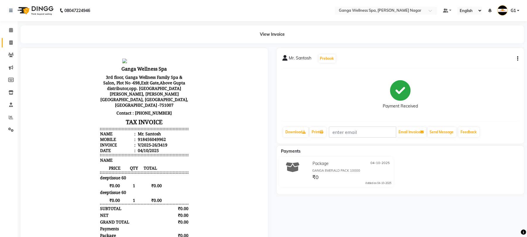
click at [7, 39] on link "Invoice" at bounding box center [9, 43] width 14 height 10
click at [7, 40] on span at bounding box center [11, 43] width 10 height 7
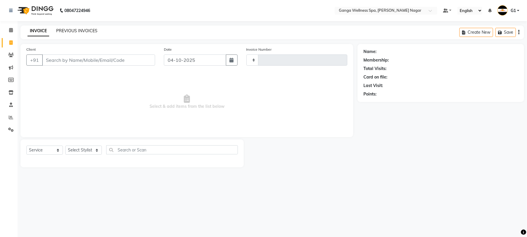
click at [72, 30] on link "PREVIOUS INVOICES" at bounding box center [76, 30] width 41 height 5
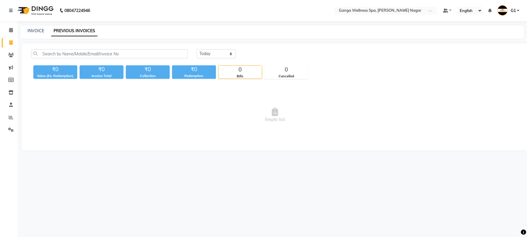
click at [72, 30] on link "PREVIOUS INVOICES" at bounding box center [74, 31] width 46 height 11
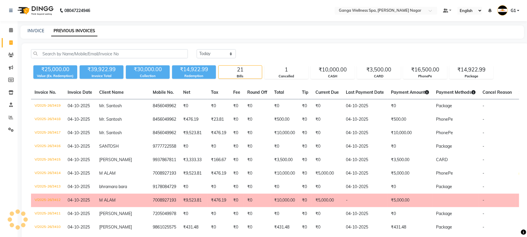
click at [156, 31] on div "INVOICE PREVIOUS INVOICES" at bounding box center [268, 31] width 497 height 6
click at [8, 53] on icon at bounding box center [11, 55] width 6 height 4
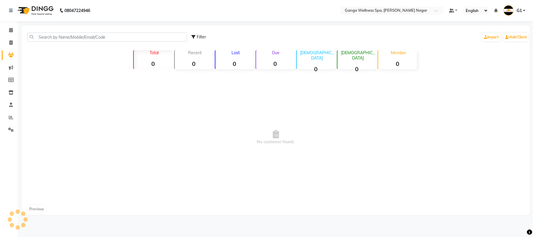
click at [77, 28] on div "Filter Import Add Client" at bounding box center [276, 37] width 506 height 18
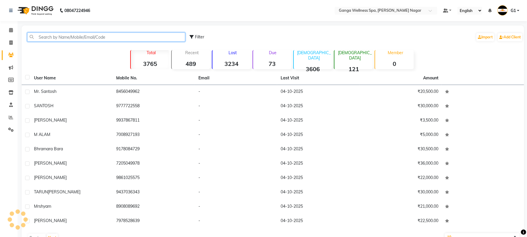
click at [76, 33] on input "text" at bounding box center [106, 36] width 158 height 9
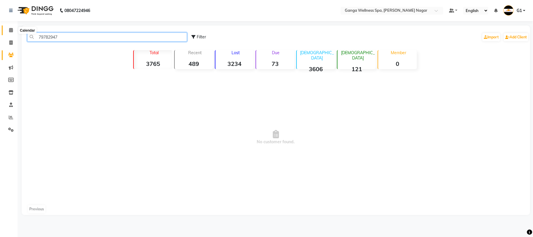
type input "79782947"
click at [14, 28] on span at bounding box center [11, 30] width 10 height 7
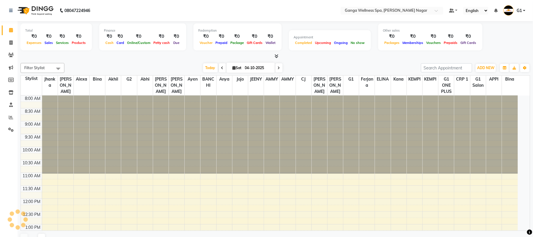
click at [14, 28] on span at bounding box center [11, 30] width 10 height 7
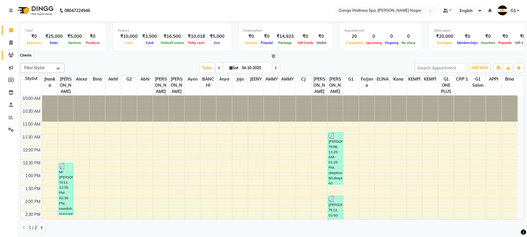
click at [9, 54] on icon at bounding box center [11, 55] width 6 height 4
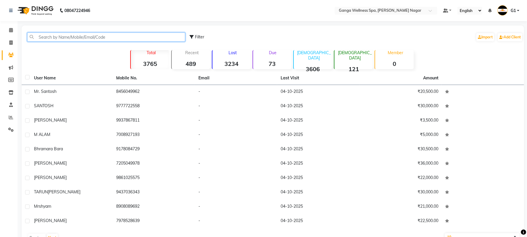
click at [54, 33] on input "text" at bounding box center [106, 36] width 158 height 9
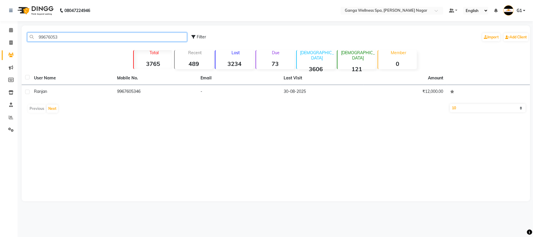
type input "99676053"
click at [111, 100] on div "User Name Mobile No. Email Last Visit Amount ranjan 9967605346 - 30-08-2025 ₹12…" at bounding box center [276, 93] width 509 height 44
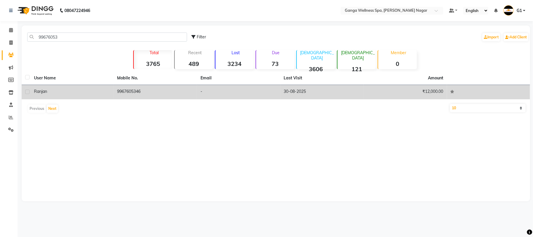
click at [117, 97] on td "9967605346" at bounding box center [155, 92] width 83 height 14
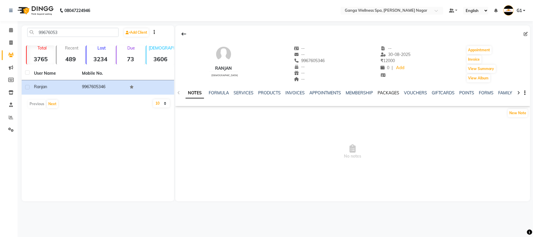
click at [387, 90] on link "PACKAGES" at bounding box center [389, 92] width 22 height 5
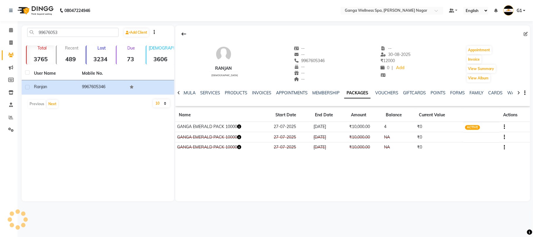
click at [241, 127] on icon "button" at bounding box center [239, 126] width 4 height 4
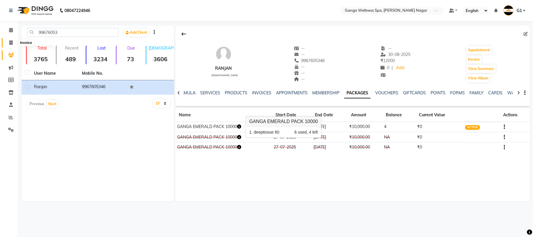
click at [6, 40] on span at bounding box center [11, 43] width 10 height 7
click at [8, 53] on icon at bounding box center [11, 55] width 6 height 4
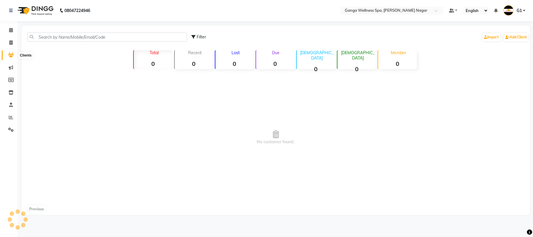
click at [8, 53] on icon at bounding box center [11, 55] width 6 height 4
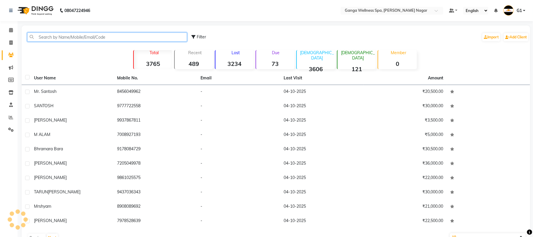
click at [64, 36] on input "text" at bounding box center [107, 36] width 160 height 9
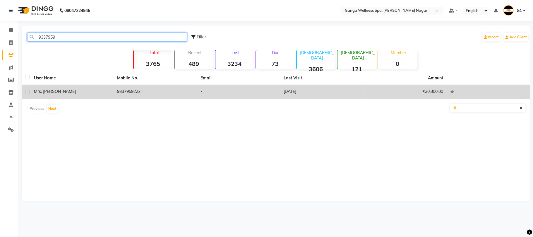
type input "9337959"
click at [85, 96] on td "Mrs. Anubhuti" at bounding box center [71, 92] width 83 height 14
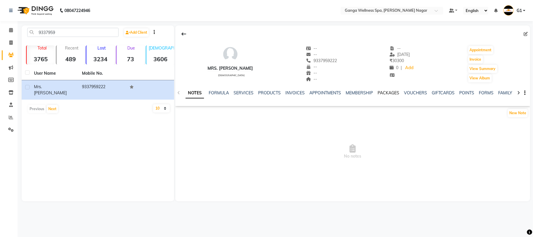
click at [395, 92] on link "PACKAGES" at bounding box center [389, 92] width 22 height 5
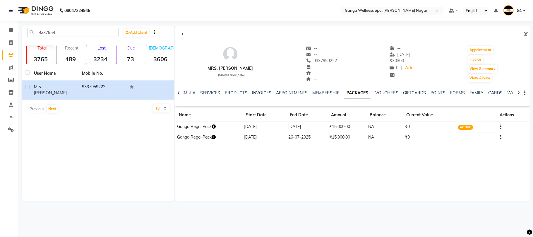
click at [363, 94] on link "PACKAGES" at bounding box center [357, 93] width 26 height 11
click at [214, 127] on icon "button" at bounding box center [214, 126] width 4 height 4
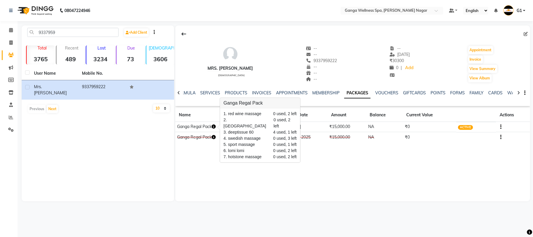
click at [214, 127] on icon "button" at bounding box center [214, 126] width 4 height 4
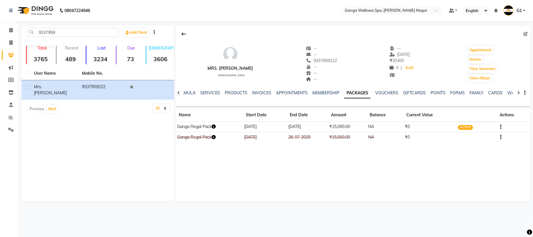
click at [213, 127] on icon "button" at bounding box center [214, 126] width 4 height 4
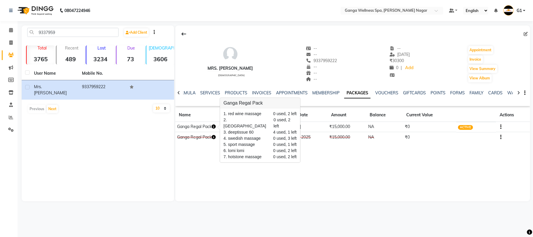
click at [213, 127] on icon "button" at bounding box center [214, 126] width 4 height 4
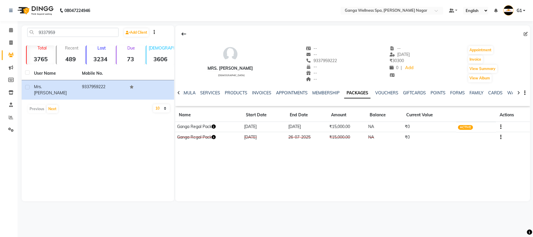
click at [213, 127] on icon "button" at bounding box center [214, 126] width 4 height 4
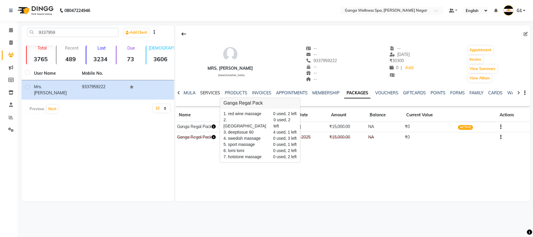
click at [208, 92] on link "SERVICES" at bounding box center [210, 92] width 20 height 5
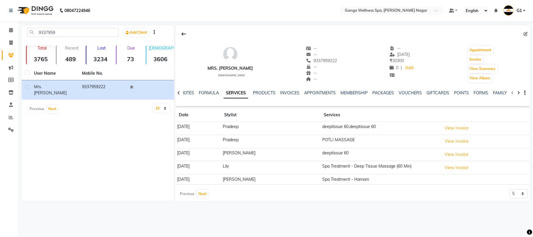
click at [236, 92] on link "SERVICES" at bounding box center [236, 93] width 25 height 11
click at [384, 93] on link "PACKAGES" at bounding box center [383, 92] width 22 height 5
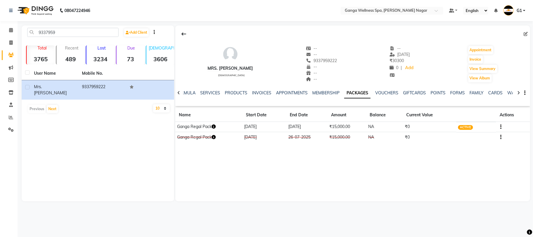
click at [214, 128] on icon "button" at bounding box center [214, 126] width 4 height 4
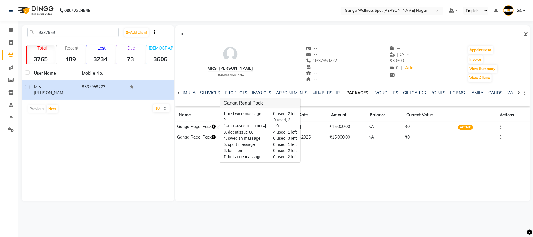
click at [214, 128] on icon "button" at bounding box center [214, 126] width 4 height 4
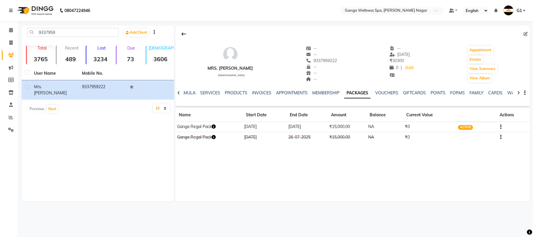
click at [214, 128] on icon "button" at bounding box center [214, 126] width 4 height 4
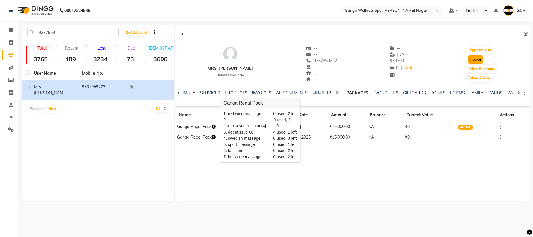
click at [477, 59] on button "Invoice" at bounding box center [475, 59] width 15 height 8
select select "service"
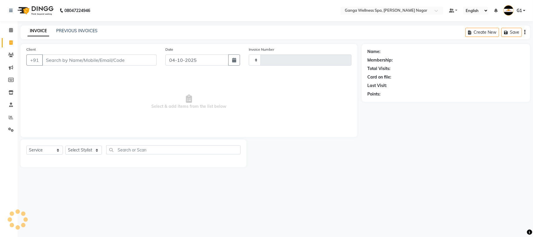
type input "3420"
select select "762"
click at [84, 149] on select "Select Stylist" at bounding box center [83, 150] width 37 height 9
type input "9337959222"
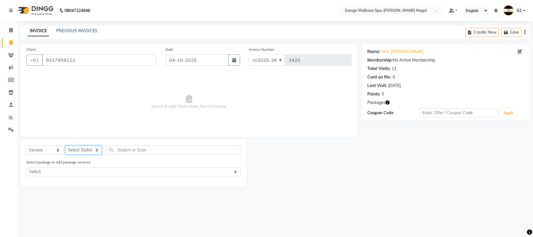
select select "16952"
click at [134, 151] on input "text" at bounding box center [173, 149] width 134 height 9
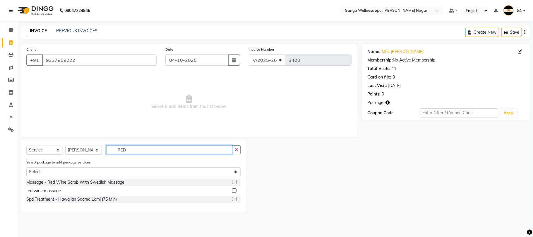
type input "RED"
click at [232, 190] on label at bounding box center [234, 190] width 4 height 4
click at [232, 190] on input "checkbox" at bounding box center [234, 191] width 4 height 4
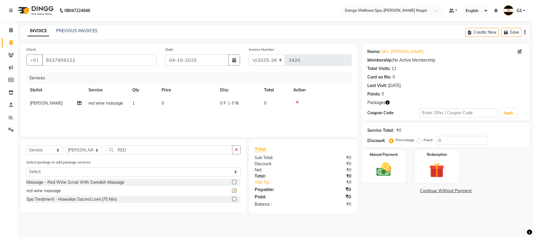
checkbox input "false"
click at [446, 173] on img at bounding box center [436, 169] width 25 height 19
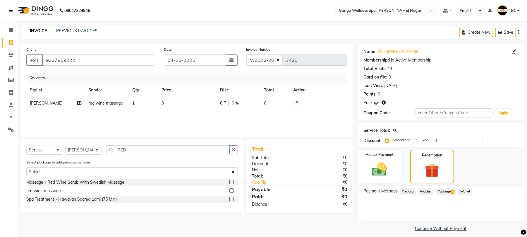
click at [447, 189] on span "Package 1" at bounding box center [446, 191] width 20 height 7
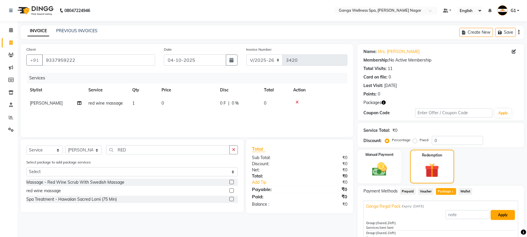
click at [492, 211] on button "Apply" at bounding box center [503, 215] width 24 height 10
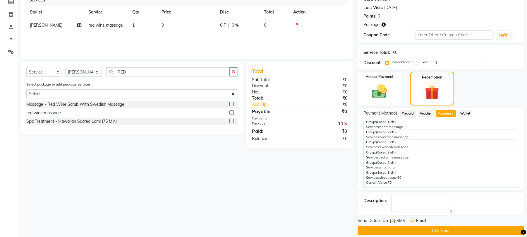
scroll to position [85, 0]
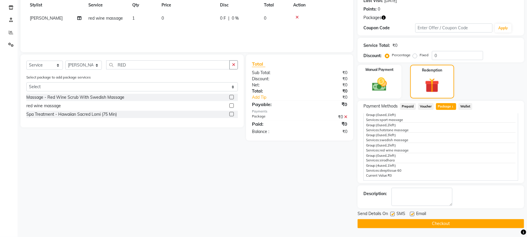
click at [463, 227] on button "Checkout" at bounding box center [441, 223] width 167 height 9
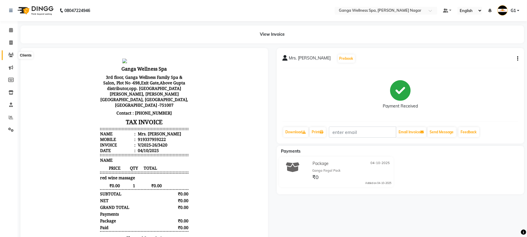
click at [10, 53] on icon at bounding box center [11, 55] width 6 height 4
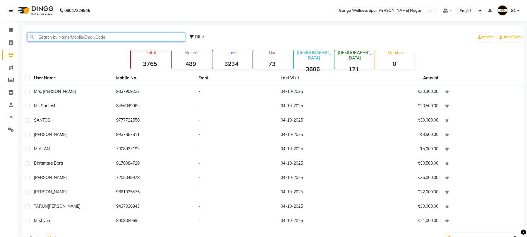
click at [83, 37] on input "text" at bounding box center [106, 36] width 158 height 9
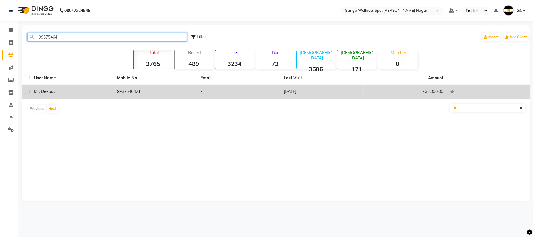
type input "99375464"
click at [115, 89] on td "9937546421" at bounding box center [155, 92] width 83 height 14
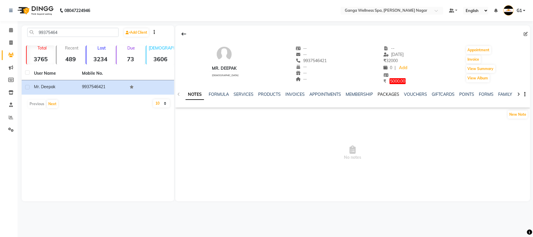
click at [390, 94] on link "PACKAGES" at bounding box center [389, 94] width 22 height 5
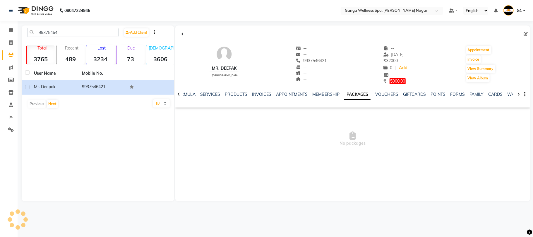
click at [349, 114] on span "No packages" at bounding box center [352, 139] width 355 height 59
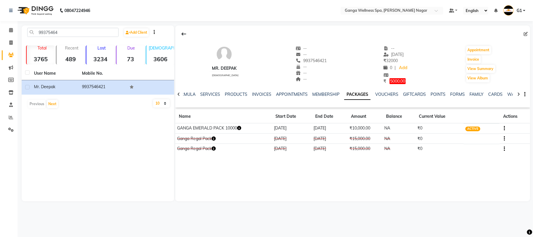
click at [239, 126] on icon "button" at bounding box center [239, 128] width 4 height 4
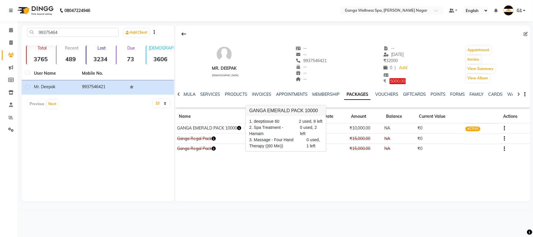
click at [240, 126] on icon "button" at bounding box center [239, 128] width 4 height 4
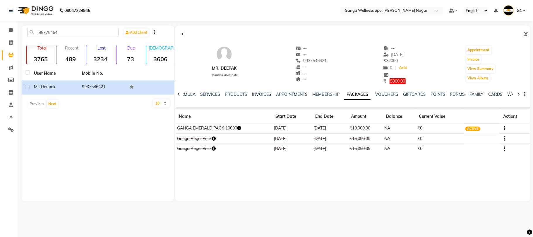
click at [241, 126] on icon "button" at bounding box center [239, 128] width 4 height 4
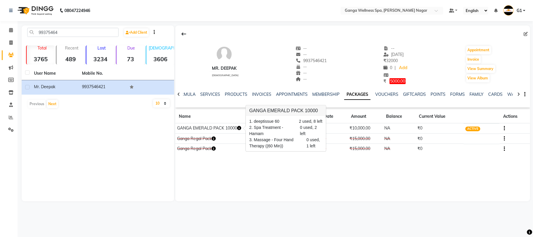
click at [429, 80] on div "Mr. Deepak male -- -- 9937546421 -- -- -- -- 02-09-2025 ₹ 32000 0 | Add ₹ 5000.…" at bounding box center [352, 62] width 355 height 45
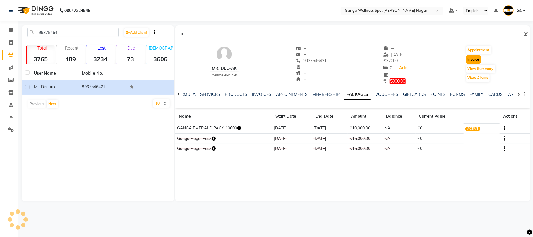
click at [474, 57] on button "Invoice" at bounding box center [473, 59] width 15 height 8
select select "service"
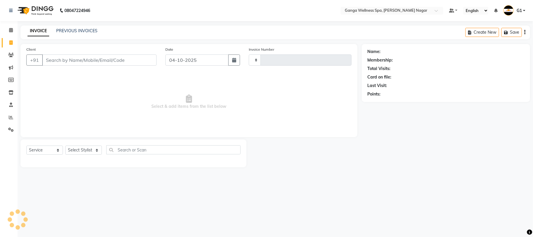
type input "3421"
select select "762"
type input "9937546421"
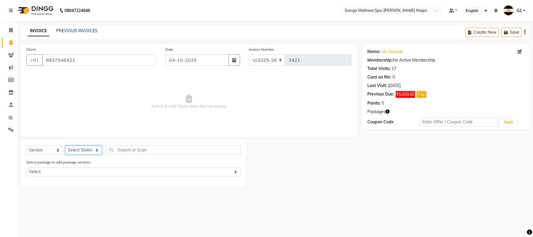
click at [69, 148] on select "Select Stylist Abhi [PERSON_NAME] Alexa AMMY AMMY [PERSON_NAME] anya APPI [PERS…" at bounding box center [83, 150] width 37 height 9
select select "18373"
click at [138, 153] on input "text" at bounding box center [173, 149] width 134 height 9
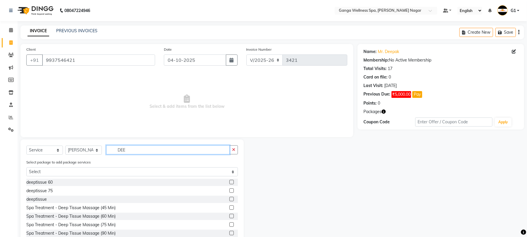
type input "DEE"
click at [230, 182] on label at bounding box center [232, 182] width 4 height 4
click at [230, 182] on input "checkbox" at bounding box center [232, 182] width 4 height 4
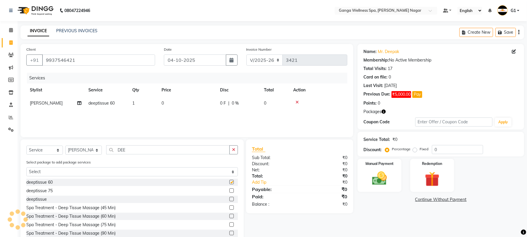
click at [230, 182] on label at bounding box center [232, 182] width 4 height 4
click at [230, 182] on input "checkbox" at bounding box center [232, 182] width 4 height 4
click at [230, 182] on label at bounding box center [232, 182] width 4 height 4
click at [230, 182] on input "checkbox" at bounding box center [232, 182] width 4 height 4
checkbox input "false"
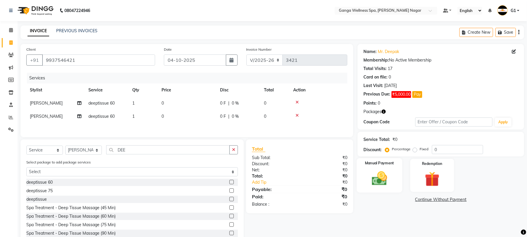
scroll to position [19, 0]
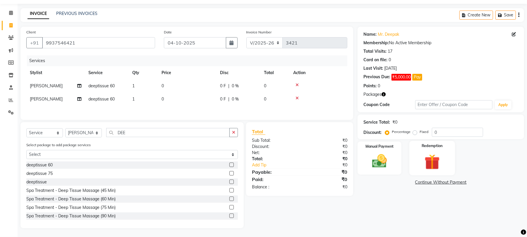
click at [433, 160] on img at bounding box center [432, 161] width 25 height 19
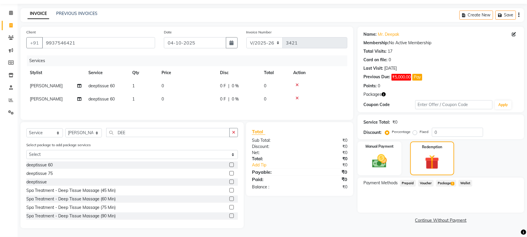
click at [454, 182] on span "1" at bounding box center [452, 184] width 3 height 4
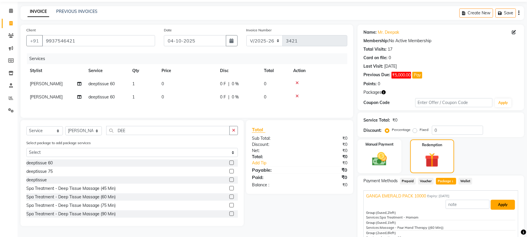
click at [503, 201] on button "Apply" at bounding box center [503, 205] width 24 height 10
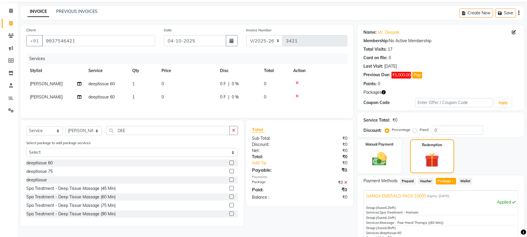
scroll to position [83, 0]
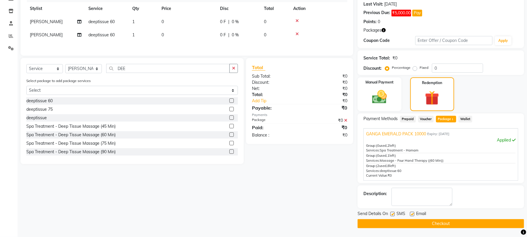
click at [484, 224] on button "Checkout" at bounding box center [441, 223] width 167 height 9
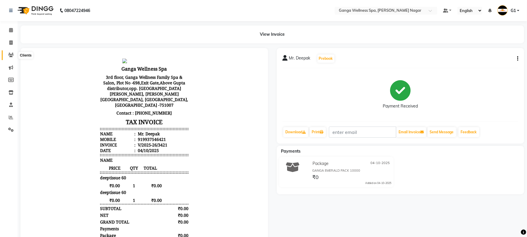
click at [11, 56] on icon at bounding box center [11, 55] width 6 height 4
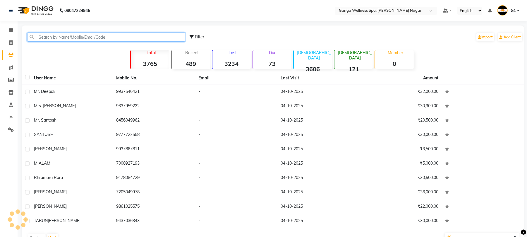
click at [58, 39] on input "text" at bounding box center [106, 36] width 158 height 9
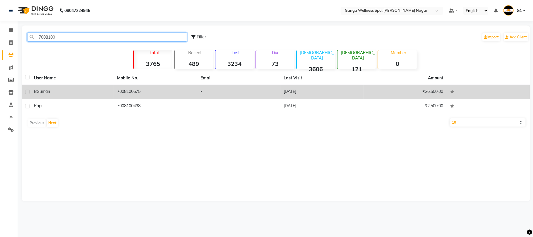
type input "7008100"
click at [117, 93] on td "7008100675" at bounding box center [155, 92] width 83 height 14
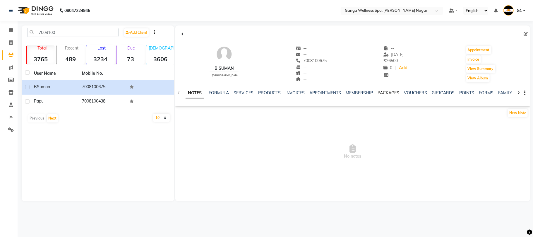
click at [390, 94] on link "PACKAGES" at bounding box center [389, 92] width 22 height 5
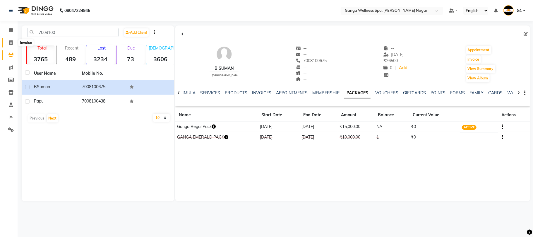
click at [11, 40] on icon at bounding box center [10, 42] width 3 height 4
select select "762"
select select "service"
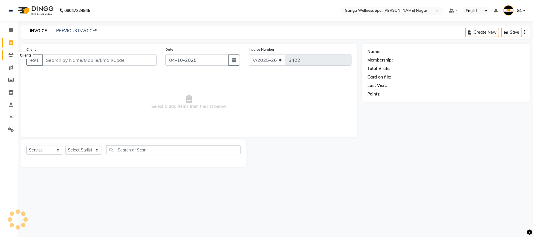
click at [11, 53] on icon at bounding box center [11, 55] width 6 height 4
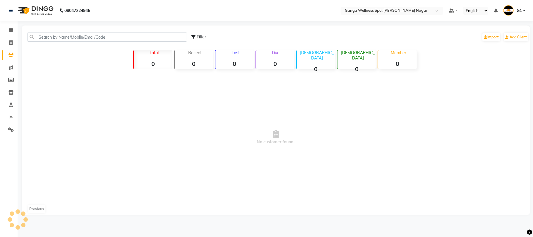
click at [11, 53] on icon at bounding box center [11, 55] width 6 height 4
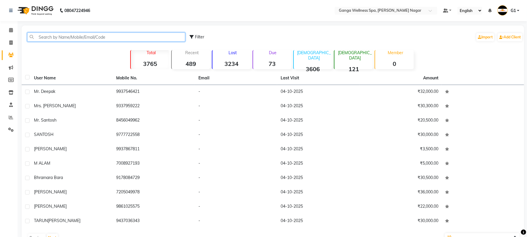
click at [75, 41] on input "text" at bounding box center [106, 36] width 158 height 9
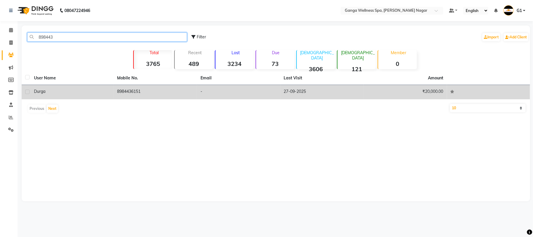
type input "898443"
click at [120, 93] on td "8984436151" at bounding box center [155, 92] width 83 height 14
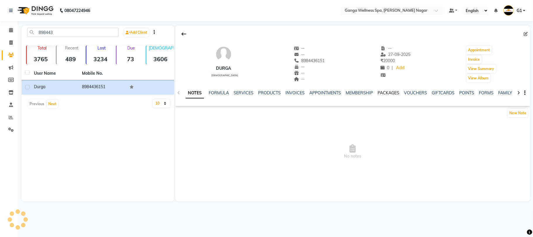
click at [387, 91] on link "PACKAGES" at bounding box center [389, 92] width 22 height 5
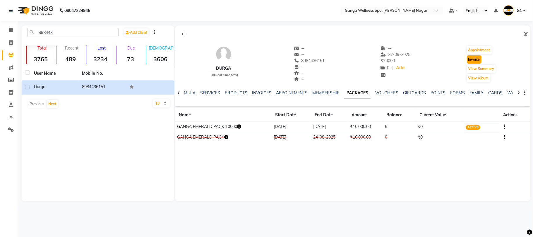
click at [476, 57] on button "Invoice" at bounding box center [474, 59] width 15 height 8
select select "service"
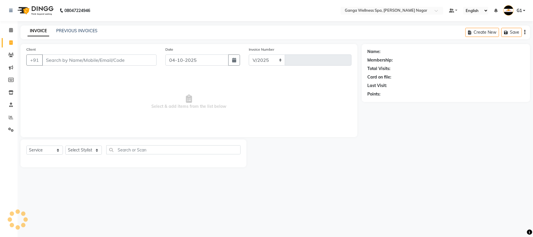
select select "762"
type input "3422"
click at [75, 147] on select "Select Stylist" at bounding box center [83, 150] width 37 height 9
type input "8984436151"
select select "40101"
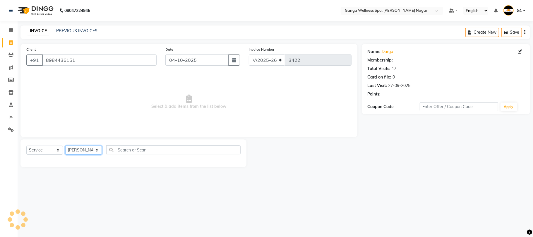
click at [65, 146] on select "Select Stylist Abhi [PERSON_NAME] Alexa AMMY AMMY [PERSON_NAME] anya APPI [PERS…" at bounding box center [83, 150] width 37 height 9
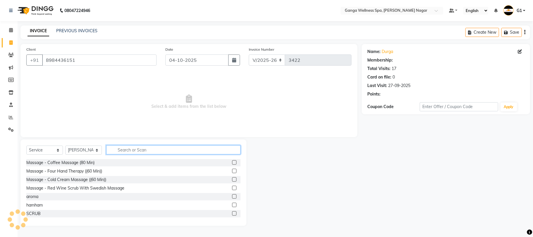
click at [143, 149] on input "text" at bounding box center [173, 149] width 134 height 9
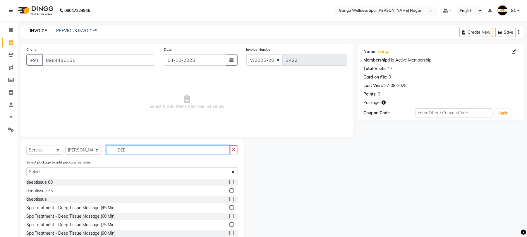
type input "DEE"
click at [230, 182] on label at bounding box center [232, 182] width 4 height 4
click at [230, 182] on input "checkbox" at bounding box center [232, 182] width 4 height 4
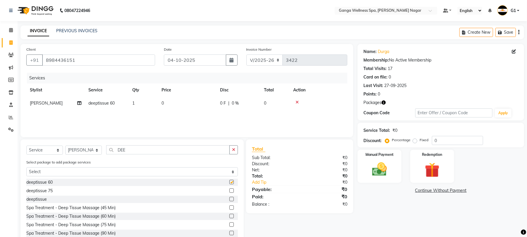
checkbox input "false"
click at [437, 172] on img at bounding box center [432, 169] width 25 height 19
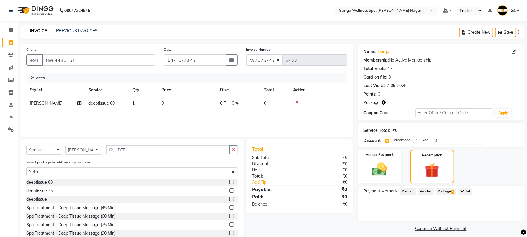
click at [454, 192] on span "1" at bounding box center [452, 192] width 3 height 4
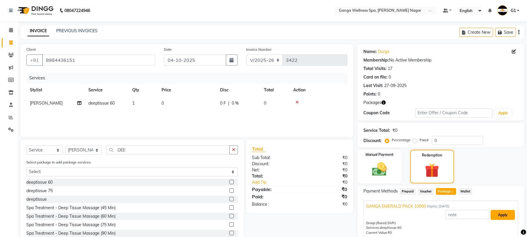
click at [497, 211] on button "Apply" at bounding box center [503, 215] width 24 height 10
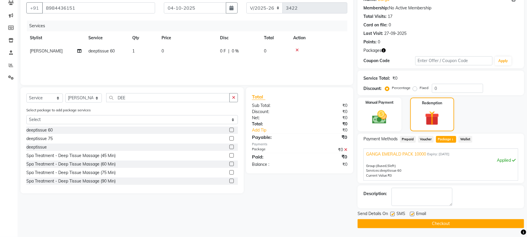
click at [454, 226] on button "Checkout" at bounding box center [441, 223] width 167 height 9
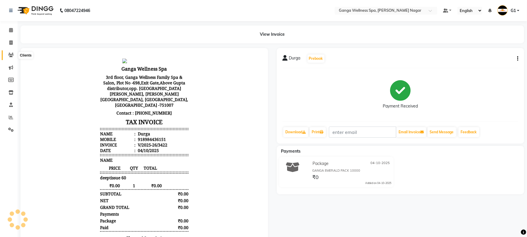
click at [7, 58] on span at bounding box center [11, 55] width 10 height 7
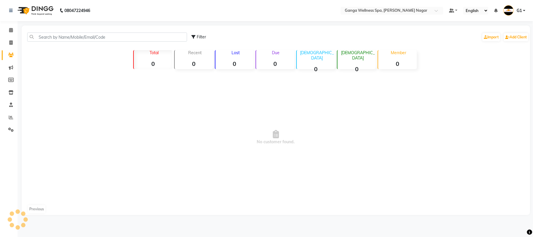
drag, startPoint x: 44, startPoint y: 42, endPoint x: 47, endPoint y: 41, distance: 3.3
click at [44, 42] on div "Filter Import Add Client" at bounding box center [276, 37] width 506 height 18
click at [50, 40] on input "text" at bounding box center [107, 36] width 160 height 9
drag, startPoint x: 37, startPoint y: 34, endPoint x: 66, endPoint y: 39, distance: 29.4
click at [66, 39] on input "9969216268" at bounding box center [107, 36] width 160 height 9
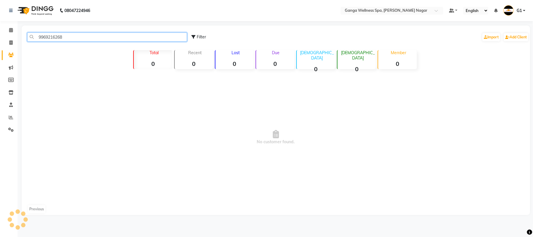
click at [66, 39] on input "9969216268" at bounding box center [107, 36] width 160 height 9
drag, startPoint x: 33, startPoint y: 34, endPoint x: 66, endPoint y: 36, distance: 33.1
click at [66, 36] on input "9969216268" at bounding box center [107, 36] width 160 height 9
type input "9969216268"
click at [4, 42] on link "Invoice" at bounding box center [9, 43] width 14 height 10
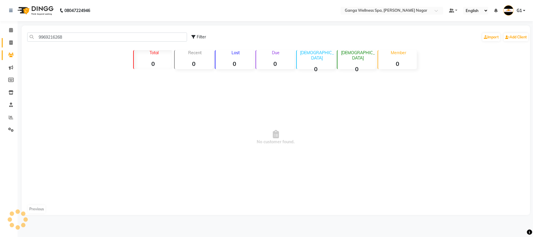
select select "service"
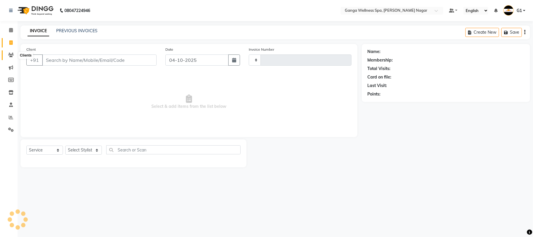
click at [11, 54] on icon at bounding box center [11, 55] width 6 height 4
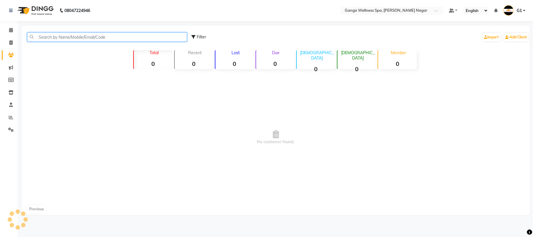
click at [51, 39] on input "text" at bounding box center [107, 36] width 160 height 9
paste input "9969216268"
type input "9969216268"
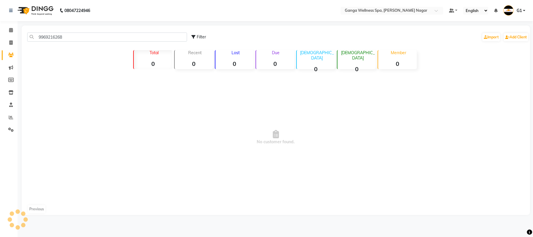
click at [52, 60] on div "9969216268 Filter Import Add Client Total 0 Recent 0 Lost 0 Due 0 Male 0 Female…" at bounding box center [276, 119] width 509 height 189
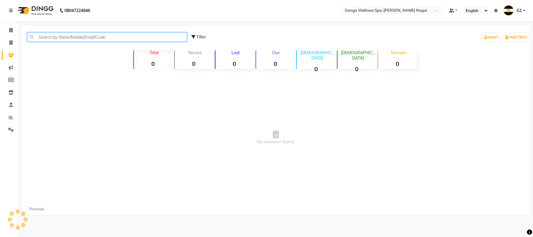
click at [50, 36] on input "text" at bounding box center [107, 36] width 160 height 9
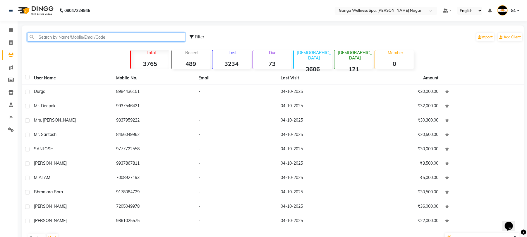
paste input "9969216268"
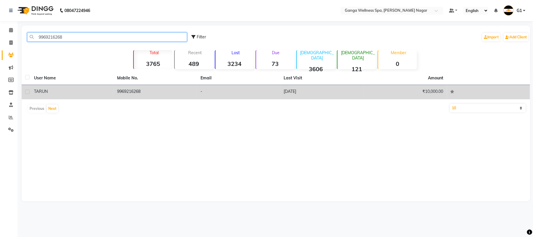
type input "9969216268"
click at [67, 91] on div "TARUN" at bounding box center [72, 91] width 76 height 6
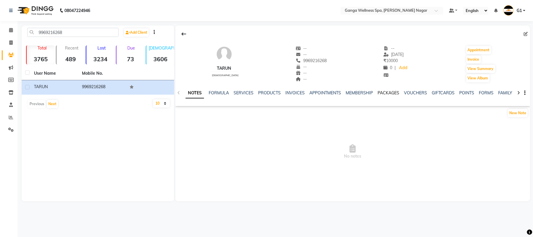
click at [389, 92] on link "PACKAGES" at bounding box center [389, 92] width 22 height 5
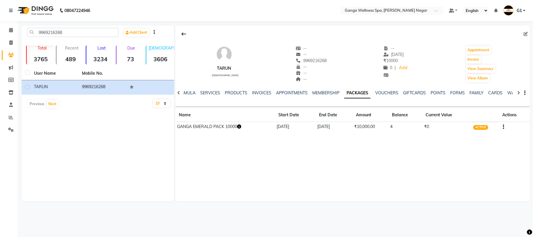
click at [349, 97] on link "PACKAGES" at bounding box center [357, 93] width 26 height 11
click at [211, 93] on link "SERVICES" at bounding box center [210, 92] width 20 height 5
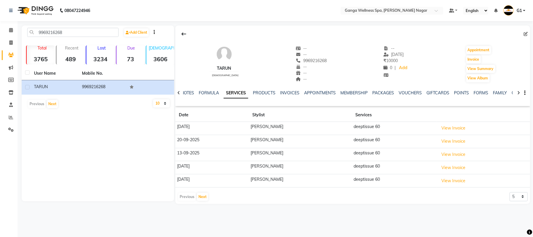
click at [235, 93] on link "SERVICES" at bounding box center [236, 93] width 25 height 11
click at [472, 62] on button "Invoice" at bounding box center [473, 59] width 15 height 8
select select "service"
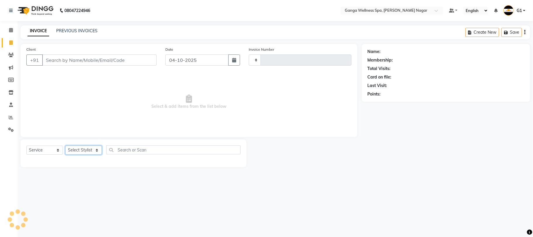
click at [90, 150] on select "Select Stylist" at bounding box center [83, 150] width 37 height 9
type input "3423"
select select "762"
type input "9969216268"
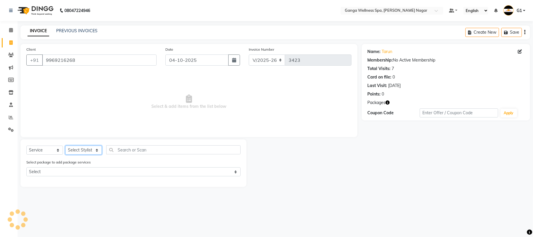
click at [73, 148] on select "Select Stylist Abhi [PERSON_NAME] Alexa AMMY AMMY [PERSON_NAME] anya APPI [PERS…" at bounding box center [83, 150] width 37 height 9
select select "54051"
click at [65, 146] on select "Select Stylist Abhi [PERSON_NAME] Alexa AMMY AMMY [PERSON_NAME] anya APPI [PERS…" at bounding box center [83, 150] width 37 height 9
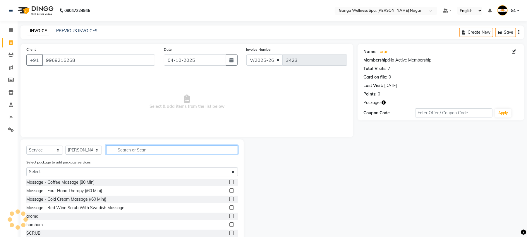
click at [140, 151] on input "text" at bounding box center [172, 149] width 132 height 9
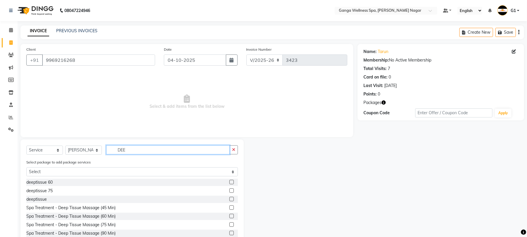
type input "DEE"
click at [230, 197] on label at bounding box center [232, 199] width 4 height 4
click at [230, 197] on input "checkbox" at bounding box center [232, 199] width 4 height 4
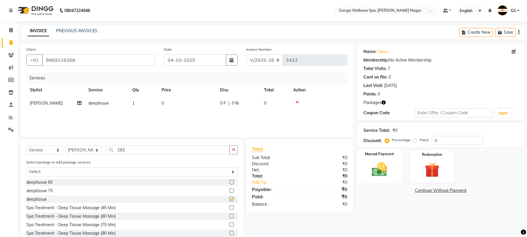
checkbox input "false"
click at [439, 172] on img at bounding box center [432, 169] width 25 height 19
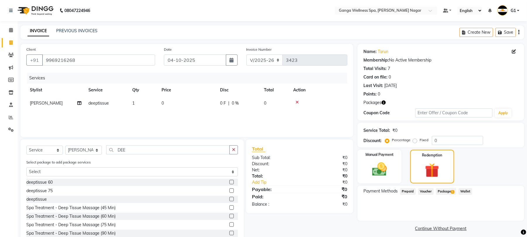
click at [451, 191] on span "1" at bounding box center [452, 192] width 3 height 4
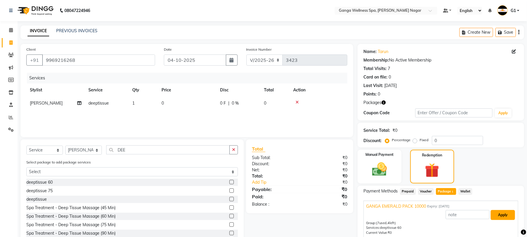
click at [493, 213] on button "Apply" at bounding box center [503, 215] width 24 height 10
type input "GANGA EMERALD PACK 10000"
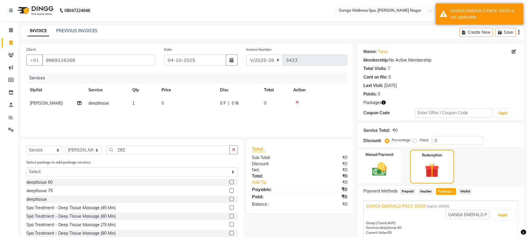
click at [298, 100] on icon at bounding box center [297, 102] width 3 height 4
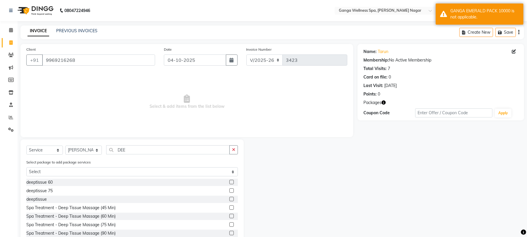
click at [230, 182] on label at bounding box center [232, 182] width 4 height 4
click at [230, 182] on input "checkbox" at bounding box center [232, 182] width 4 height 4
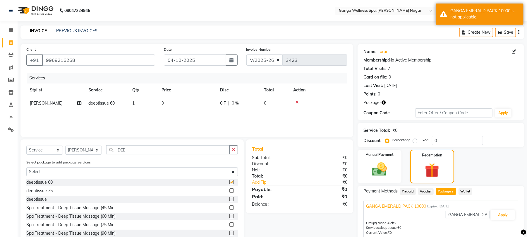
checkbox input "false"
click at [509, 218] on button "Apply" at bounding box center [503, 215] width 24 height 10
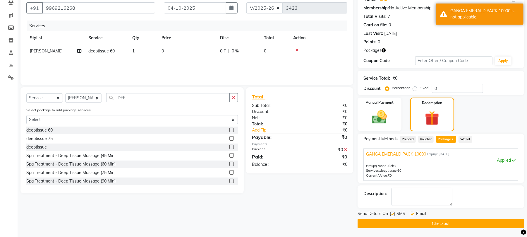
scroll to position [53, 0]
click at [428, 225] on button "Checkout" at bounding box center [441, 223] width 167 height 9
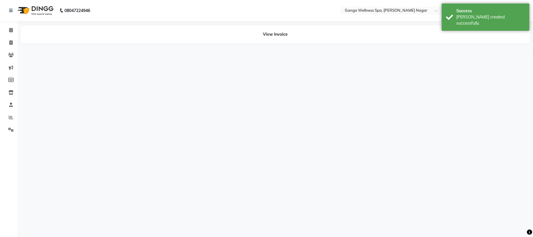
click at [416, 218] on div "08047224946 Select Location × Ganga Wellness Spa, Saheed Nagar Default Panel My…" at bounding box center [266, 118] width 533 height 237
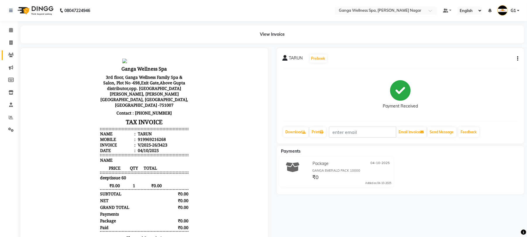
click at [7, 59] on link "Clients" at bounding box center [9, 55] width 14 height 10
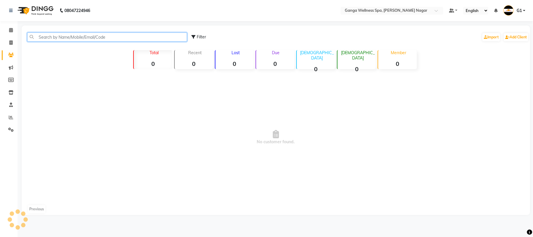
click at [63, 39] on input "text" at bounding box center [107, 36] width 160 height 9
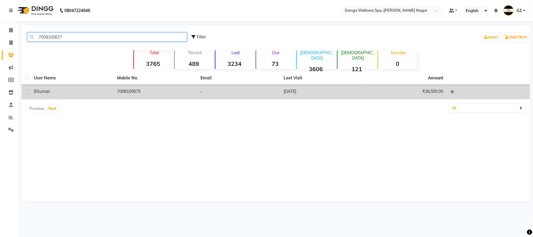
type input "7008100677"
click at [109, 96] on td "B Suman" at bounding box center [71, 92] width 83 height 14
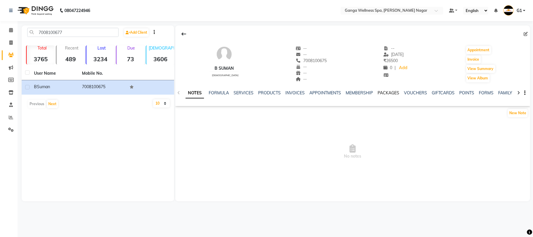
click at [393, 93] on link "PACKAGES" at bounding box center [389, 92] width 22 height 5
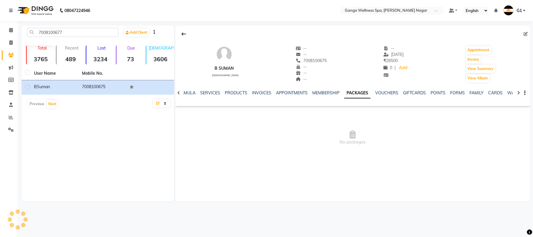
click at [365, 94] on link "PACKAGES" at bounding box center [357, 93] width 26 height 11
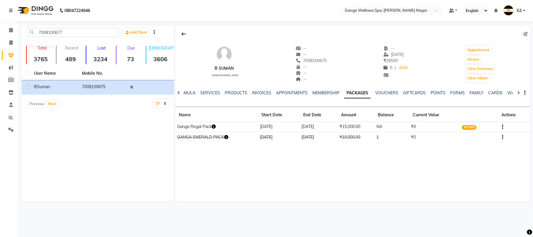
click at [214, 124] on button "button" at bounding box center [214, 127] width 4 height 6
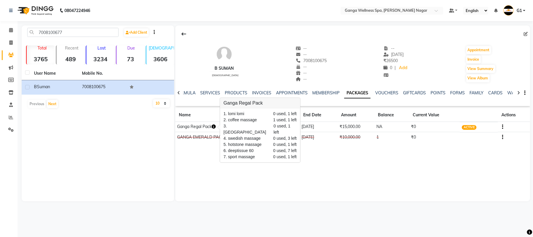
click at [214, 124] on button "button" at bounding box center [214, 127] width 4 height 6
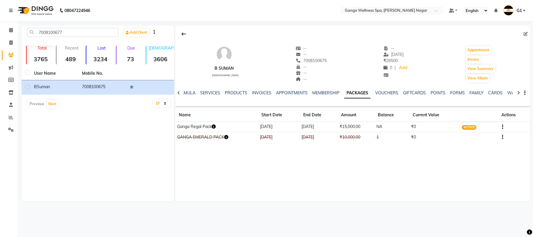
click at [214, 124] on button "button" at bounding box center [214, 127] width 4 height 6
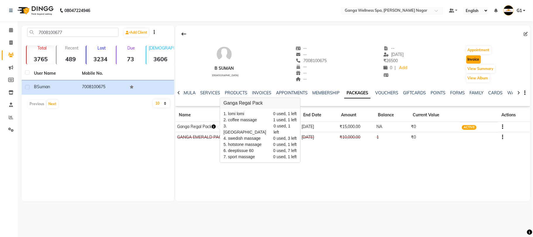
click at [473, 58] on button "Invoice" at bounding box center [473, 59] width 15 height 8
select select "service"
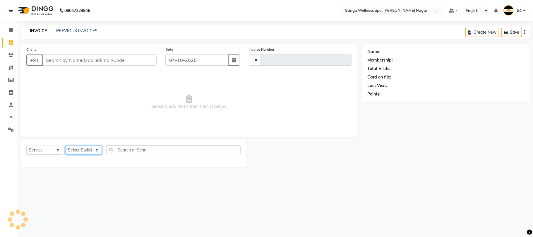
click at [78, 149] on select "Select Stylist" at bounding box center [83, 150] width 37 height 9
type input "3424"
select select "762"
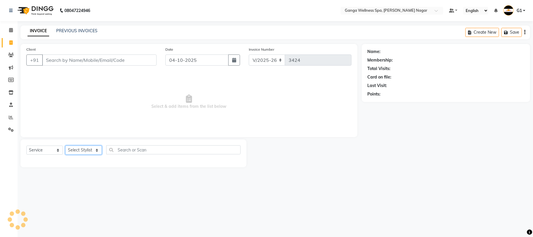
click at [73, 147] on select "Select Stylist" at bounding box center [83, 150] width 37 height 9
click at [82, 149] on select "Select Stylist" at bounding box center [83, 150] width 37 height 9
type input "7008100675"
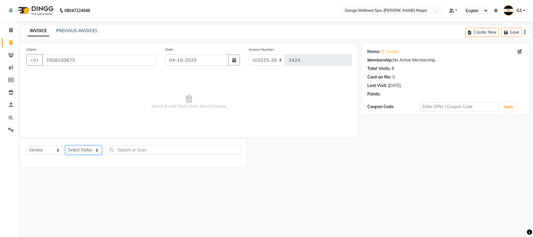
select select "70875"
click at [122, 146] on input "text" at bounding box center [173, 149] width 134 height 9
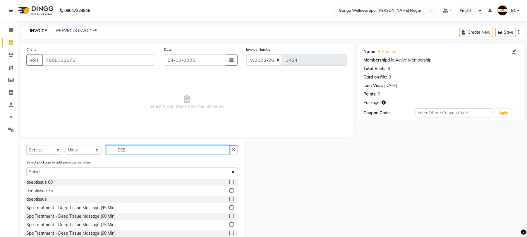
type input "DEE"
click at [230, 182] on label at bounding box center [232, 182] width 4 height 4
click at [230, 182] on input "checkbox" at bounding box center [232, 182] width 4 height 4
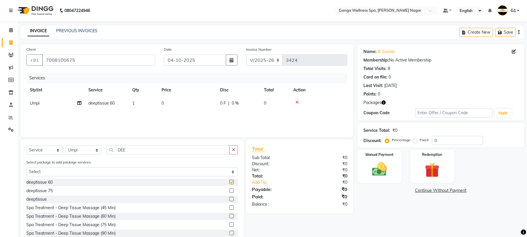
click at [230, 182] on label at bounding box center [232, 182] width 4 height 4
click at [230, 182] on input "checkbox" at bounding box center [232, 182] width 4 height 4
click at [230, 182] on label at bounding box center [232, 182] width 4 height 4
click at [230, 182] on input "checkbox" at bounding box center [232, 182] width 4 height 4
checkbox input "false"
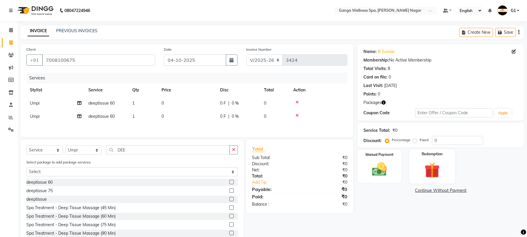
click at [434, 172] on img at bounding box center [432, 169] width 25 height 19
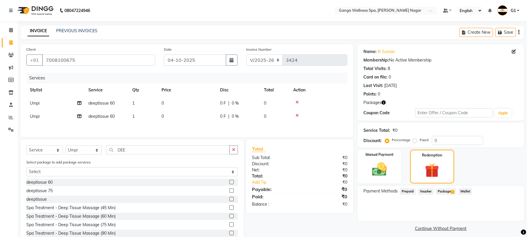
click at [454, 191] on span "1" at bounding box center [452, 192] width 3 height 4
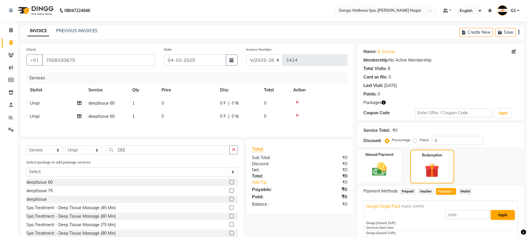
click at [493, 213] on button "Apply" at bounding box center [503, 215] width 24 height 10
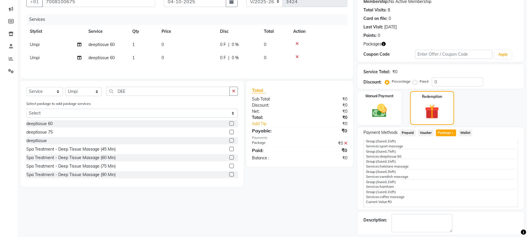
scroll to position [85, 0]
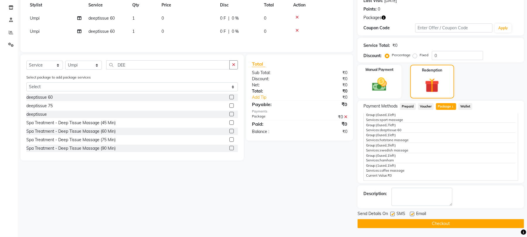
click at [442, 223] on button "Checkout" at bounding box center [441, 223] width 167 height 9
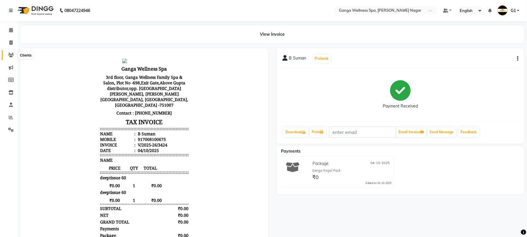
click at [11, 53] on icon at bounding box center [11, 55] width 6 height 4
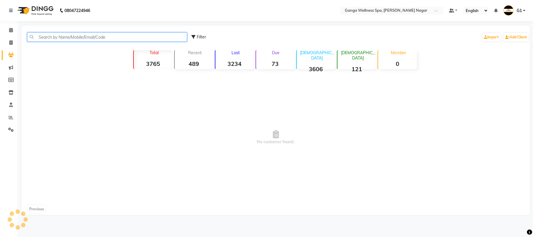
click at [58, 36] on input "text" at bounding box center [107, 36] width 160 height 9
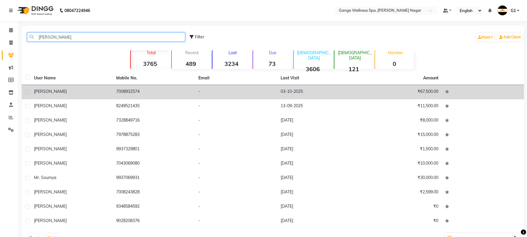
type input "SOUMYA"
click at [122, 88] on td "7008932574" at bounding box center [154, 92] width 82 height 14
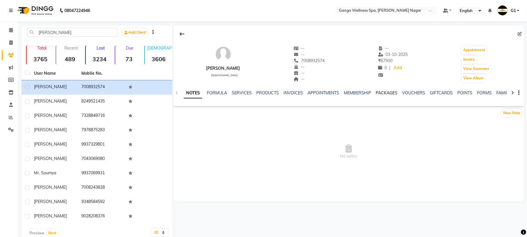
click at [384, 93] on link "PACKAGES" at bounding box center [387, 92] width 22 height 5
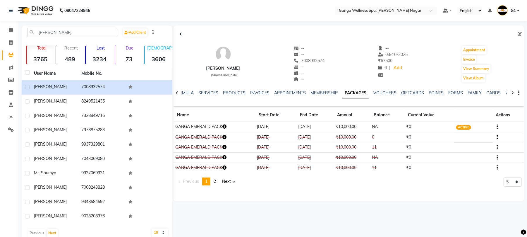
click at [224, 127] on icon "button" at bounding box center [225, 126] width 4 height 4
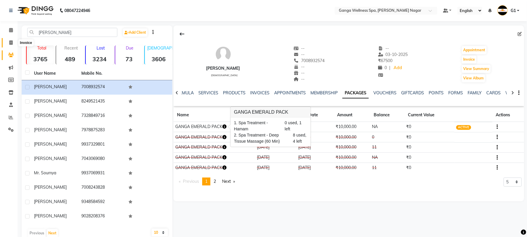
click at [11, 42] on icon at bounding box center [10, 42] width 3 height 4
select select "service"
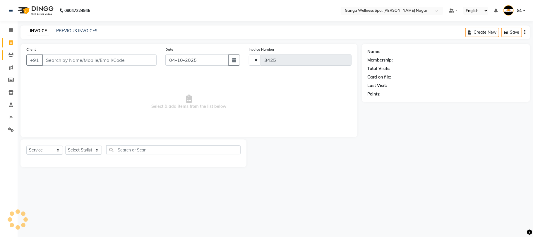
click at [8, 54] on icon at bounding box center [11, 55] width 6 height 4
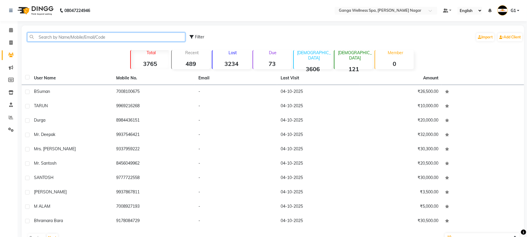
click at [102, 39] on input "text" at bounding box center [106, 36] width 158 height 9
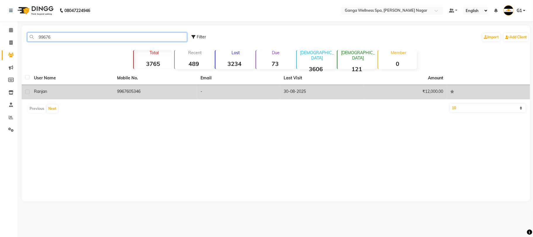
type input "99676"
click at [177, 95] on td "9967605346" at bounding box center [155, 92] width 83 height 14
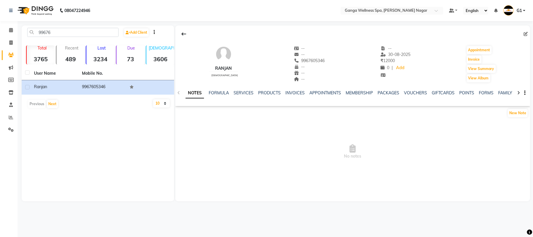
click at [387, 96] on div "PACKAGES" at bounding box center [389, 93] width 22 height 6
click at [386, 94] on link "PACKAGES" at bounding box center [389, 92] width 22 height 5
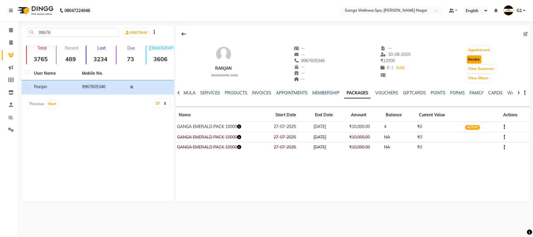
click at [479, 60] on button "Invoice" at bounding box center [474, 59] width 15 height 8
select select "service"
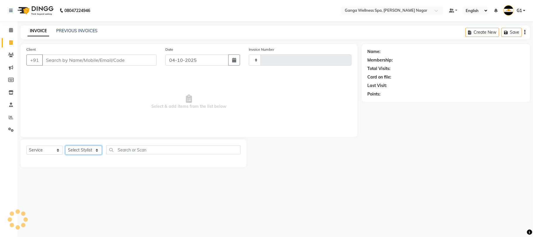
click at [85, 152] on select "Select Stylist" at bounding box center [83, 150] width 37 height 9
click at [81, 148] on select "Select Stylist" at bounding box center [83, 150] width 37 height 9
click at [89, 147] on select "Select Stylist" at bounding box center [83, 150] width 37 height 9
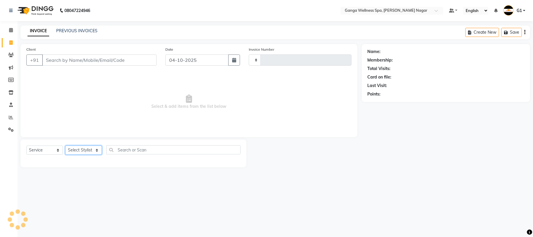
type input "9967605346"
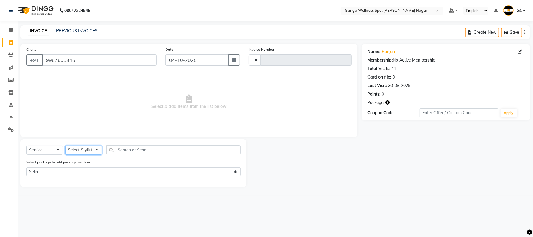
click at [70, 149] on select "Select Stylist Abhi [PERSON_NAME] Alexa AMMY AMMY [PERSON_NAME] anya APPI [PERS…" at bounding box center [83, 150] width 37 height 9
select select "18373"
click at [65, 146] on select "Select Stylist Abhi [PERSON_NAME] Alexa AMMY AMMY [PERSON_NAME] anya APPI [PERS…" at bounding box center [83, 150] width 37 height 9
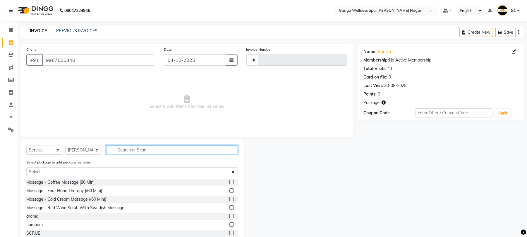
click at [132, 152] on input "text" at bounding box center [172, 149] width 132 height 9
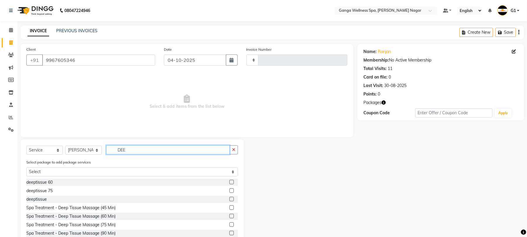
type input "DEE"
click at [230, 182] on label at bounding box center [232, 182] width 4 height 4
click at [230, 182] on input "checkbox" at bounding box center [232, 182] width 4 height 4
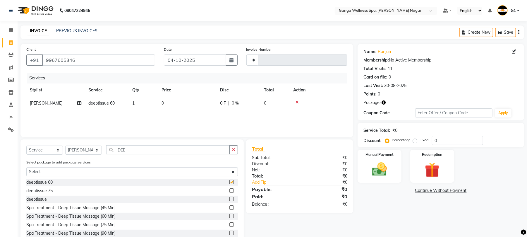
checkbox input "false"
click at [424, 172] on img at bounding box center [432, 169] width 25 height 19
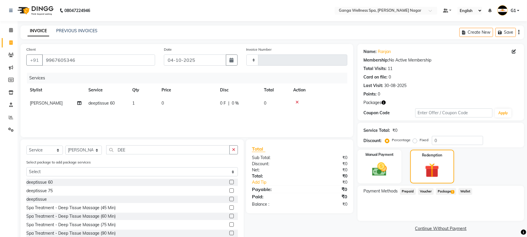
click at [454, 189] on span "Package 1" at bounding box center [446, 191] width 20 height 7
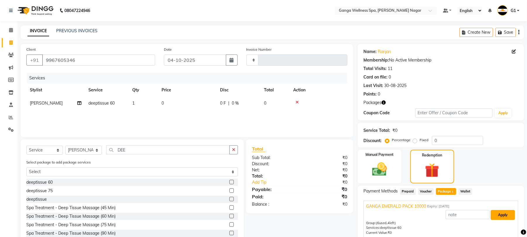
click at [510, 212] on button "Apply" at bounding box center [503, 215] width 24 height 10
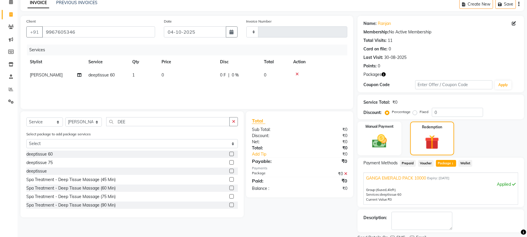
scroll to position [53, 0]
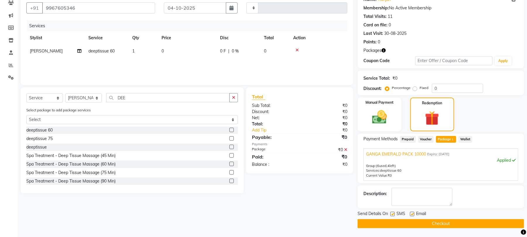
click at [443, 223] on button "Checkout" at bounding box center [441, 223] width 167 height 9
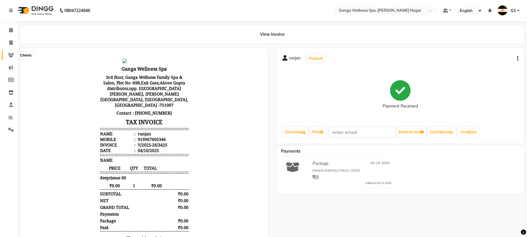
click at [12, 52] on span at bounding box center [11, 55] width 10 height 7
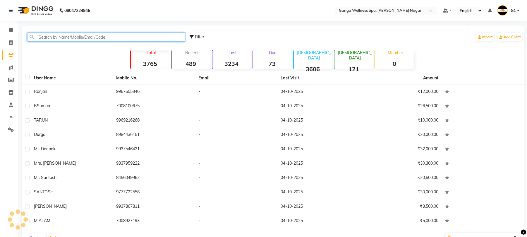
click at [57, 38] on input "text" at bounding box center [106, 36] width 158 height 9
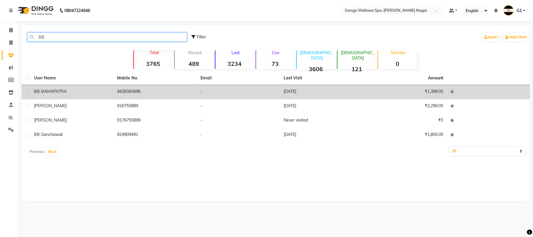
type input "BB"
click at [80, 98] on td "BB MAHAPATRA" at bounding box center [71, 92] width 83 height 14
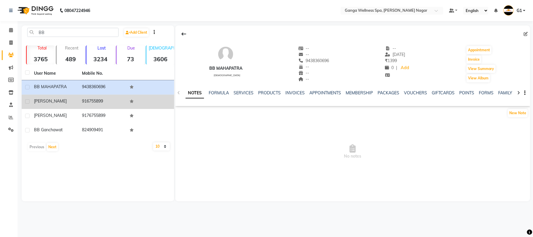
click at [78, 100] on td "916755899" at bounding box center [102, 102] width 48 height 14
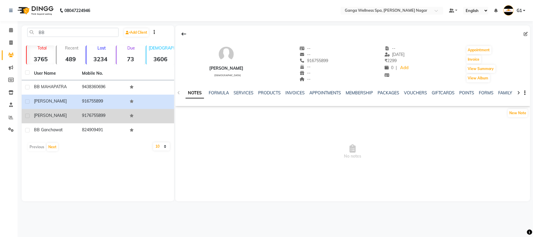
click at [129, 114] on td at bounding box center [150, 116] width 48 height 14
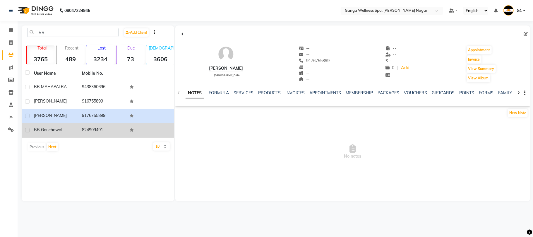
click at [90, 134] on td "824909491" at bounding box center [102, 130] width 48 height 14
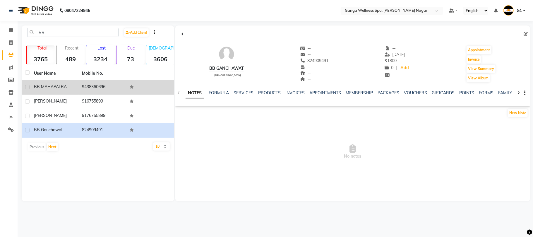
click at [57, 85] on span "BB MAHAPATRA" at bounding box center [50, 86] width 33 height 5
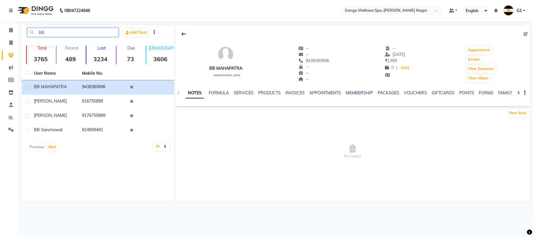
click at [67, 33] on input "BB" at bounding box center [72, 32] width 91 height 9
click at [236, 95] on link "SERVICES" at bounding box center [244, 92] width 20 height 5
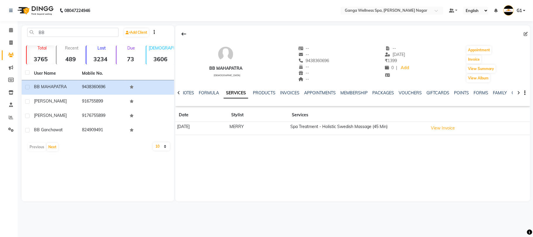
click at [236, 95] on link "SERVICES" at bounding box center [236, 93] width 25 height 11
click at [387, 88] on div "NOTES FORMULA SERVICES PRODUCTS INVOICES APPOINTMENTS MEMBERSHIP PACKAGES VOUCH…" at bounding box center [352, 93] width 355 height 20
click at [385, 91] on link "PACKAGES" at bounding box center [383, 92] width 22 height 5
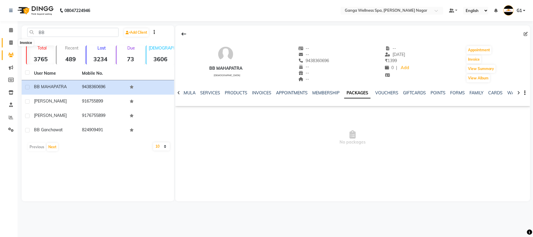
click at [13, 41] on span at bounding box center [11, 43] width 10 height 7
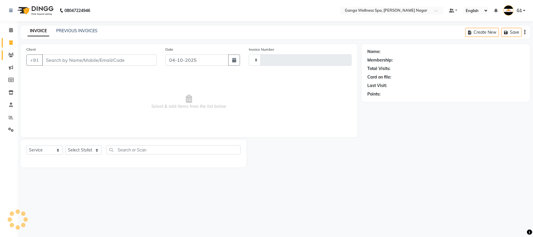
click at [13, 51] on link "Clients" at bounding box center [9, 55] width 14 height 10
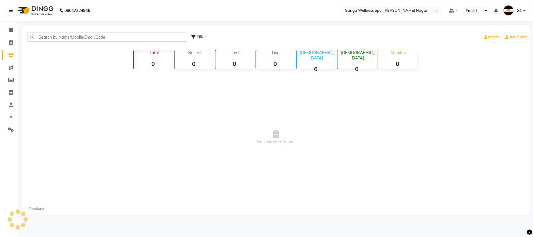
click at [13, 51] on link "Clients" at bounding box center [9, 55] width 14 height 10
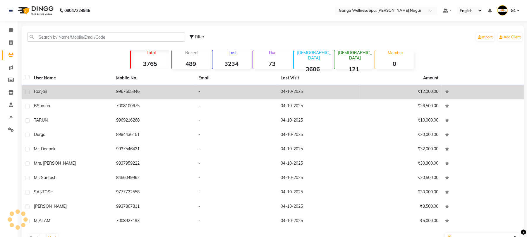
click at [119, 94] on td "9967605346" at bounding box center [154, 92] width 82 height 14
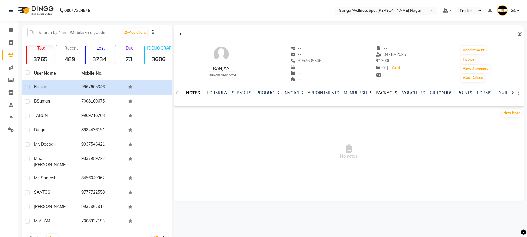
click at [376, 94] on link "PACKAGES" at bounding box center [387, 92] width 22 height 5
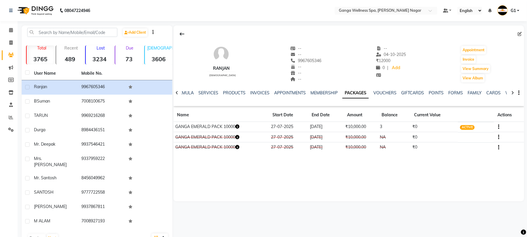
click at [358, 95] on link "PACKAGES" at bounding box center [356, 93] width 26 height 11
click at [239, 126] on icon "button" at bounding box center [237, 126] width 4 height 4
click at [205, 90] on link "SERVICES" at bounding box center [208, 92] width 20 height 5
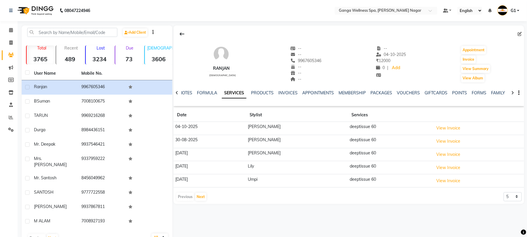
click at [225, 92] on link "SERVICES" at bounding box center [234, 93] width 25 height 11
click at [7, 46] on link "Invoice" at bounding box center [9, 43] width 14 height 10
select select "service"
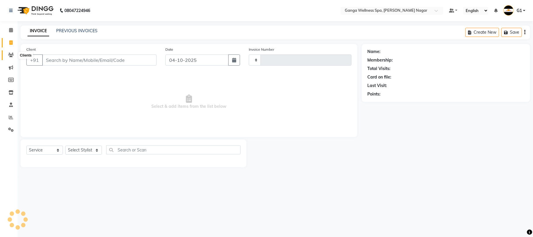
click at [8, 56] on icon at bounding box center [11, 55] width 6 height 4
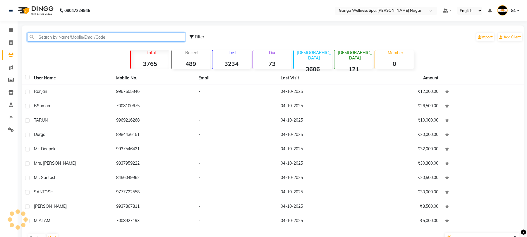
click at [61, 35] on input "text" at bounding box center [106, 36] width 158 height 9
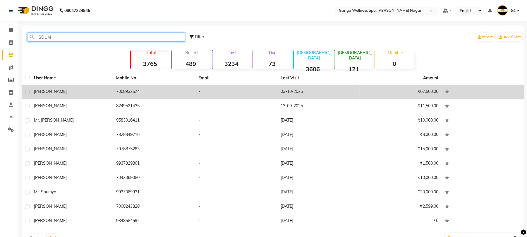
type input "SOUM"
click at [88, 95] on td "[PERSON_NAME]" at bounding box center [71, 92] width 82 height 14
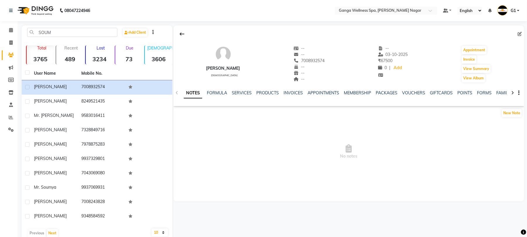
click at [252, 128] on span "No notes" at bounding box center [349, 151] width 351 height 59
click at [409, 93] on link "VOUCHERS" at bounding box center [413, 92] width 23 height 5
click at [384, 92] on link "VOUCHERS" at bounding box center [378, 93] width 28 height 11
click at [353, 94] on link "PACKAGES" at bounding box center [349, 92] width 22 height 5
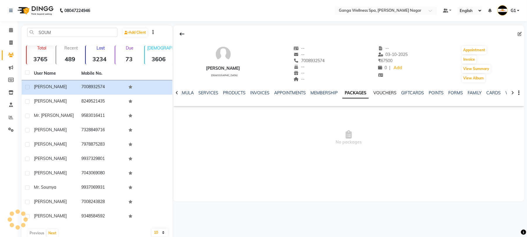
click at [379, 94] on link "VOUCHERS" at bounding box center [385, 92] width 23 height 5
click at [350, 94] on link "PACKAGES" at bounding box center [349, 92] width 22 height 5
click at [376, 90] on link "VOUCHERS" at bounding box center [385, 92] width 23 height 5
click at [355, 92] on link "PACKAGES" at bounding box center [349, 92] width 22 height 5
click at [376, 93] on link "VOUCHERS" at bounding box center [385, 92] width 23 height 5
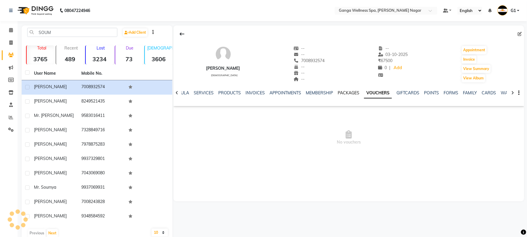
click at [351, 93] on link "PACKAGES" at bounding box center [349, 92] width 22 height 5
click at [375, 92] on link "VOUCHERS" at bounding box center [385, 92] width 23 height 5
click at [361, 92] on ul "NOTES FORMULA SERVICES PRODUCTS INVOICES APPOINTMENTS MEMBERSHIP PACKAGES VOUCH…" at bounding box center [336, 93] width 371 height 6
click at [349, 92] on link "PACKAGES" at bounding box center [349, 92] width 22 height 5
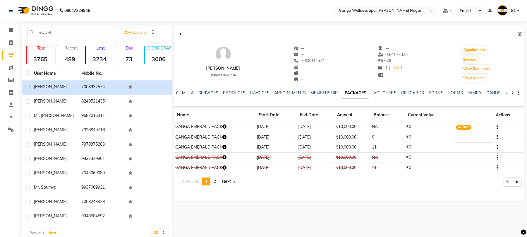
click at [224, 125] on icon "button" at bounding box center [225, 126] width 4 height 4
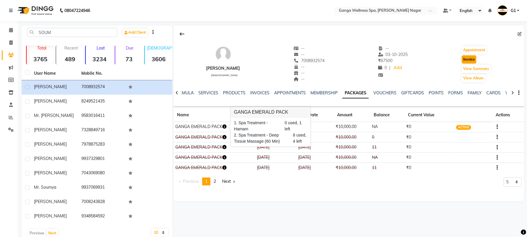
click at [473, 57] on button "Invoice" at bounding box center [469, 59] width 15 height 8
select select "service"
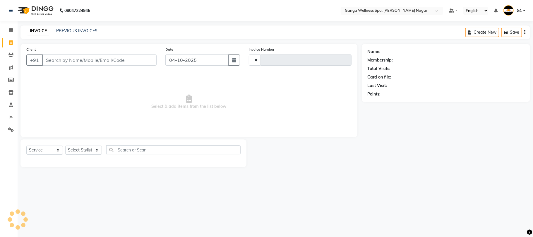
type input "3426"
select select "762"
click at [77, 149] on select "Select Stylist" at bounding box center [83, 150] width 37 height 9
type input "7008932574"
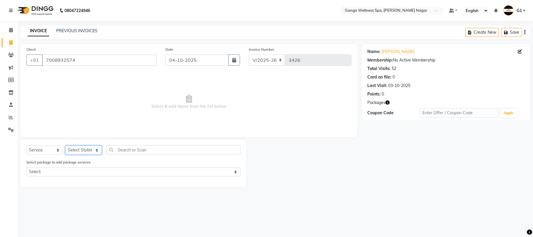
select select "12281"
click at [65, 146] on select "Select Stylist Abhi [PERSON_NAME] Alexa AMMY AMMY [PERSON_NAME] anya APPI [PERS…" at bounding box center [83, 150] width 37 height 9
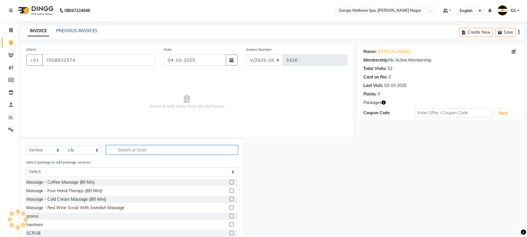
click at [149, 148] on input "text" at bounding box center [172, 149] width 132 height 9
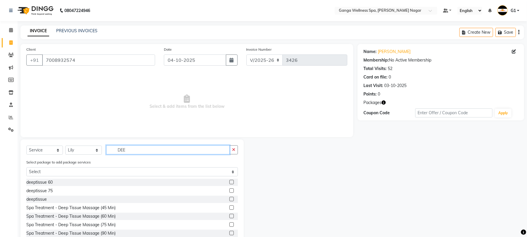
type input "DEE"
click at [230, 199] on label at bounding box center [232, 199] width 4 height 4
click at [230, 199] on input "checkbox" at bounding box center [232, 199] width 4 height 4
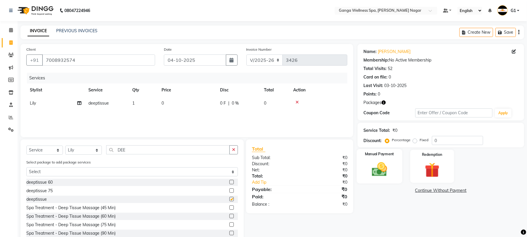
checkbox input "false"
click at [428, 177] on img at bounding box center [432, 169] width 25 height 19
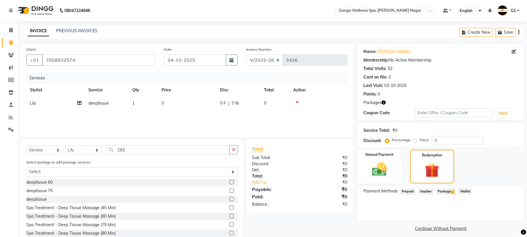
click at [453, 192] on span "1" at bounding box center [452, 192] width 3 height 4
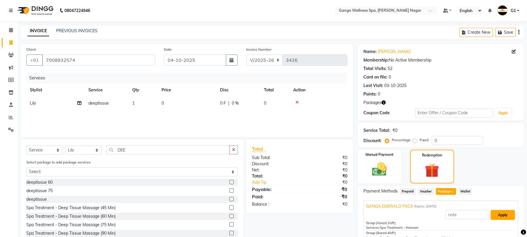
click at [502, 217] on button "Apply" at bounding box center [503, 215] width 24 height 10
type input "GANGA EMERALD PACK"
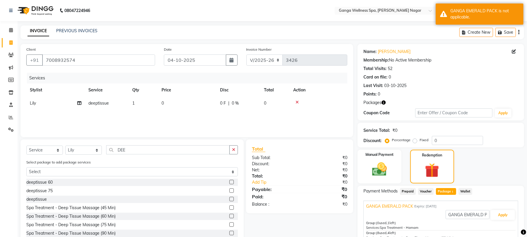
click at [299, 101] on icon at bounding box center [297, 102] width 3 height 4
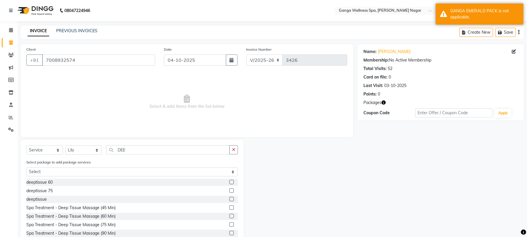
click at [230, 180] on label at bounding box center [232, 182] width 4 height 4
click at [230, 180] on input "checkbox" at bounding box center [232, 182] width 4 height 4
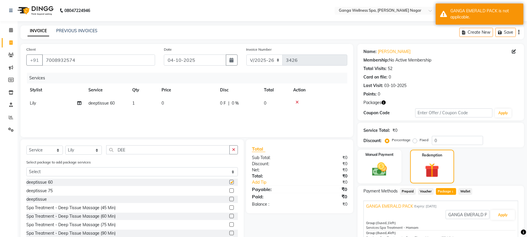
checkbox input "false"
click at [504, 214] on button "Apply" at bounding box center [503, 215] width 24 height 10
click at [297, 101] on icon at bounding box center [297, 102] width 3 height 4
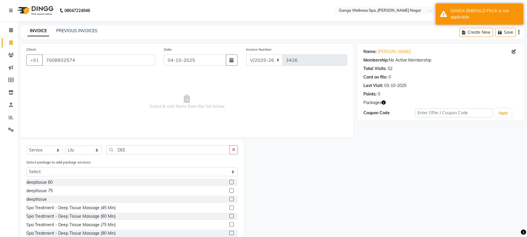
click at [230, 215] on label at bounding box center [232, 216] width 4 height 4
click at [230, 215] on input "checkbox" at bounding box center [232, 216] width 4 height 4
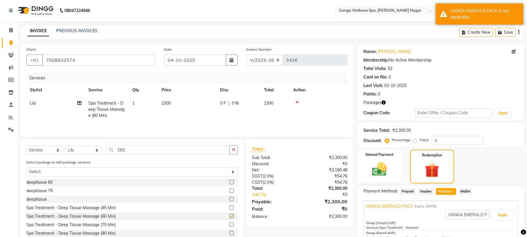
checkbox input "false"
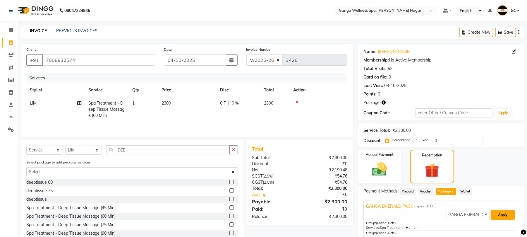
click at [497, 216] on button "Apply" at bounding box center [503, 215] width 24 height 10
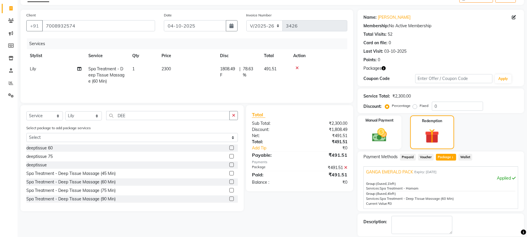
scroll to position [63, 0]
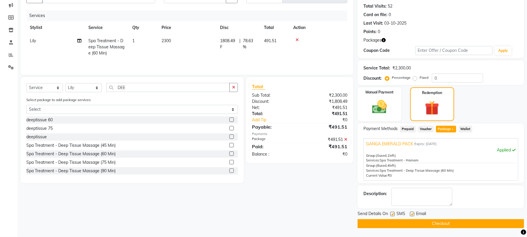
click at [484, 223] on button "Checkout" at bounding box center [441, 223] width 167 height 9
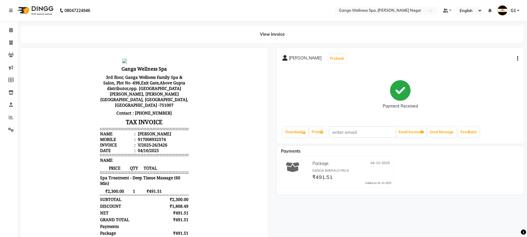
click at [16, 55] on div at bounding box center [144, 165] width 256 height 234
click at [7, 53] on span at bounding box center [11, 55] width 10 height 7
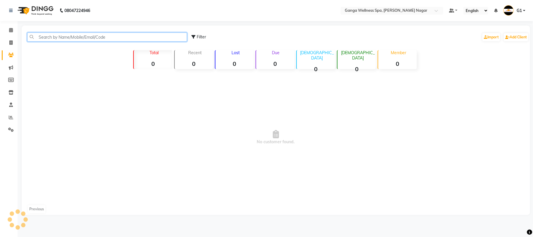
click at [41, 37] on input "text" at bounding box center [107, 36] width 160 height 9
type input "97777353"
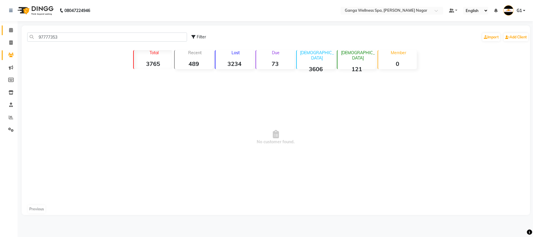
click at [10, 33] on link "Calendar" at bounding box center [9, 30] width 14 height 10
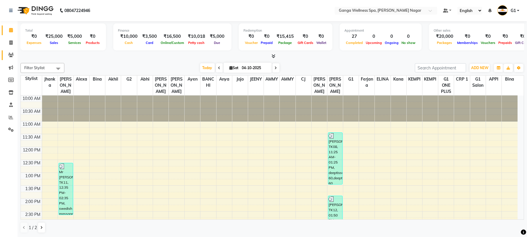
click at [7, 50] on link "Clients" at bounding box center [9, 55] width 14 height 10
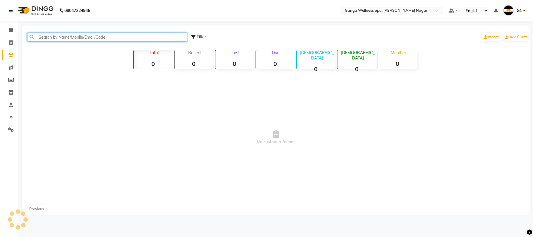
click at [65, 35] on input "text" at bounding box center [107, 36] width 160 height 9
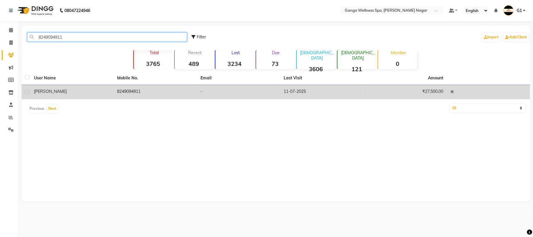
type input "8249094911"
click at [71, 94] on div "B B Gochhayat" at bounding box center [72, 91] width 76 height 6
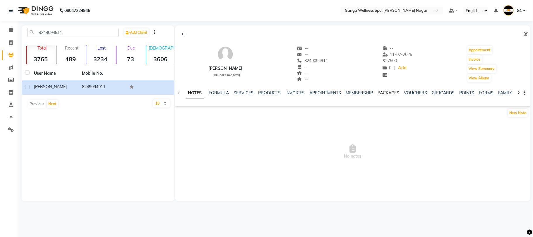
click at [378, 92] on link "PACKAGES" at bounding box center [389, 92] width 22 height 5
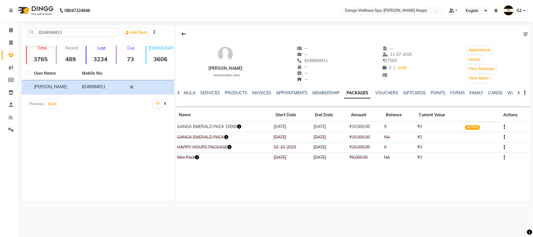
click at [241, 126] on icon "button" at bounding box center [239, 126] width 4 height 4
click at [215, 94] on link "SERVICES" at bounding box center [210, 92] width 20 height 5
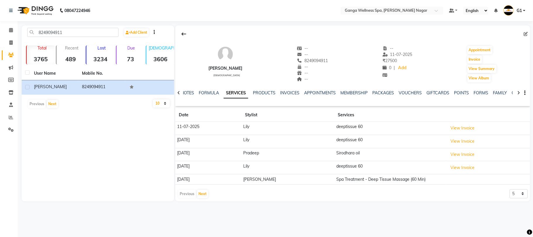
click at [200, 190] on app-client-history "Date Stylist Services 11-07-2025 Lily deeptissue 60 View Invoice 30-06-2025 Lil…" at bounding box center [352, 153] width 355 height 90
click at [199, 193] on button "Next" at bounding box center [202, 194] width 11 height 8
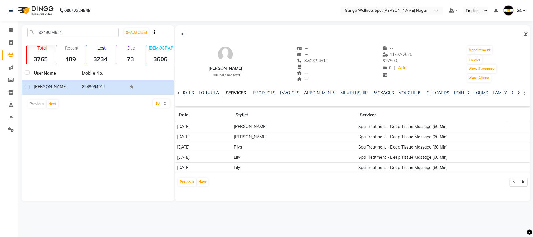
click at [384, 95] on div "PACKAGES" at bounding box center [383, 93] width 22 height 6
click at [385, 93] on link "PACKAGES" at bounding box center [383, 92] width 22 height 5
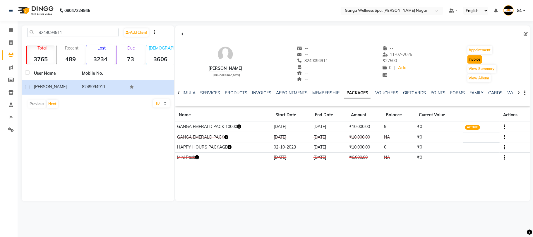
click at [473, 55] on button "Invoice" at bounding box center [475, 59] width 15 height 8
select select "service"
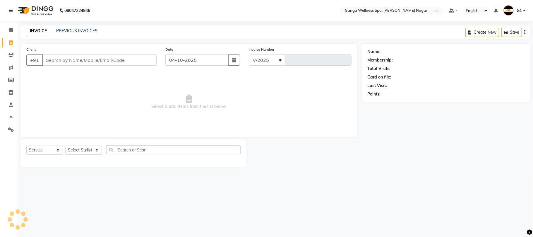
select select "762"
type input "3427"
click at [82, 150] on select "Select Stylist" at bounding box center [83, 150] width 37 height 9
type input "8249094911"
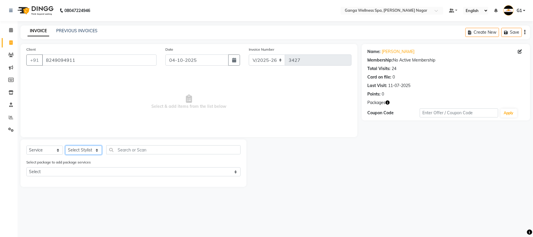
select select "16952"
click at [65, 146] on select "Select Stylist Abhi [PERSON_NAME] Alexa AMMY AMMY [PERSON_NAME] anya APPI [PERS…" at bounding box center [83, 150] width 37 height 9
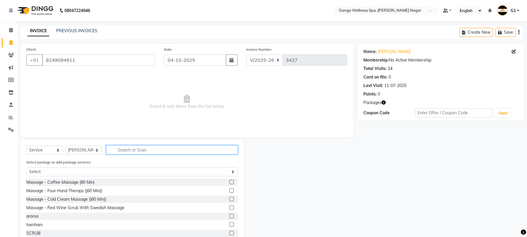
click at [129, 150] on input "text" at bounding box center [172, 149] width 132 height 9
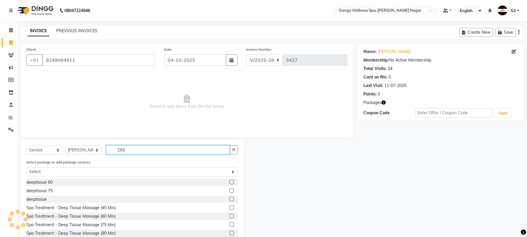
type input "DEE"
click at [230, 181] on label at bounding box center [232, 182] width 4 height 4
click at [230, 181] on input "checkbox" at bounding box center [232, 182] width 4 height 4
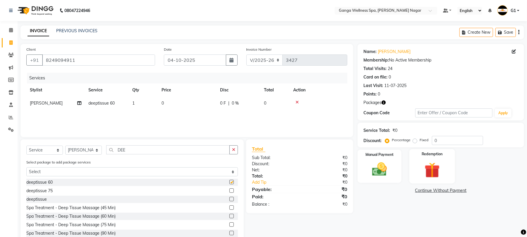
checkbox input "false"
click at [430, 171] on img at bounding box center [432, 169] width 25 height 19
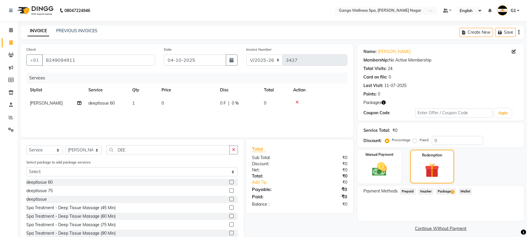
click at [453, 194] on span "Package 1" at bounding box center [446, 191] width 20 height 7
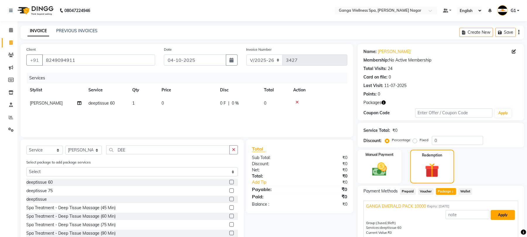
click at [511, 217] on button "Apply" at bounding box center [503, 215] width 24 height 10
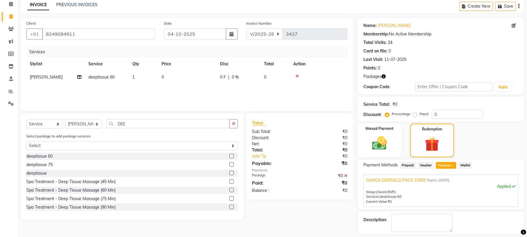
scroll to position [53, 0]
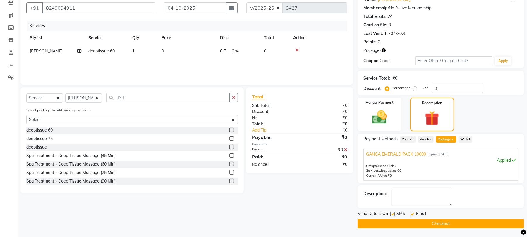
click at [485, 225] on button "Checkout" at bounding box center [441, 223] width 167 height 9
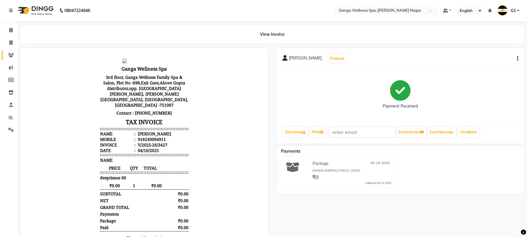
click at [5, 53] on link "Clients" at bounding box center [9, 55] width 14 height 10
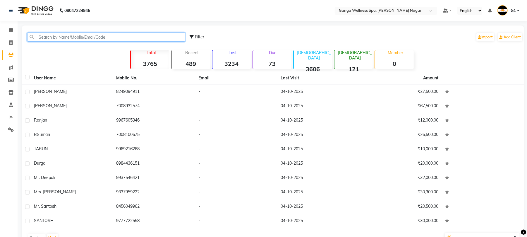
click at [76, 39] on input "text" at bounding box center [106, 36] width 158 height 9
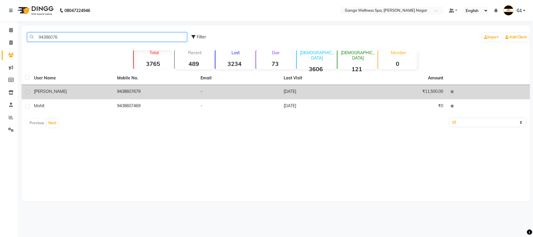
type input "94386076"
click at [92, 91] on div "LINGARAJ" at bounding box center [72, 91] width 76 height 6
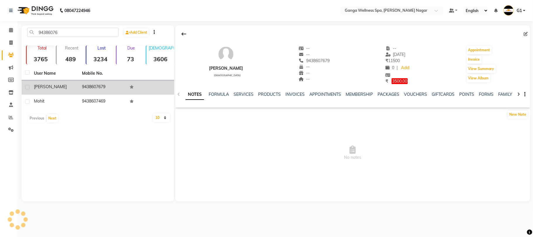
click at [107, 90] on td "9438607679" at bounding box center [102, 87] width 48 height 14
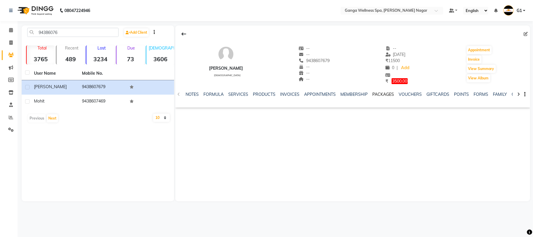
click at [375, 93] on link "PACKAGES" at bounding box center [383, 94] width 22 height 5
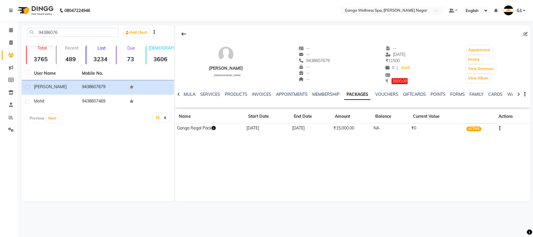
click at [352, 97] on link "PACKAGES" at bounding box center [357, 94] width 26 height 11
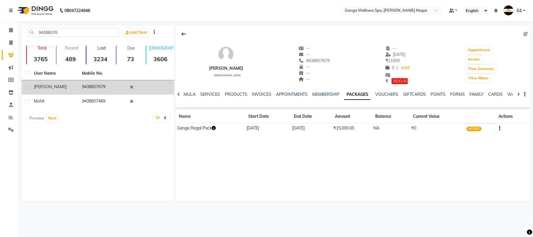
click at [89, 85] on td "9438607679" at bounding box center [102, 87] width 48 height 14
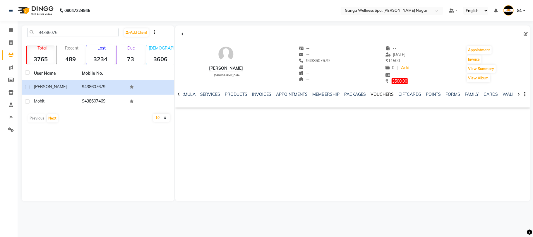
click at [371, 95] on link "VOUCHERS" at bounding box center [382, 94] width 23 height 5
click at [351, 96] on link "PACKAGES" at bounding box center [351, 94] width 22 height 5
click at [351, 96] on link "PACKAGES" at bounding box center [357, 94] width 26 height 11
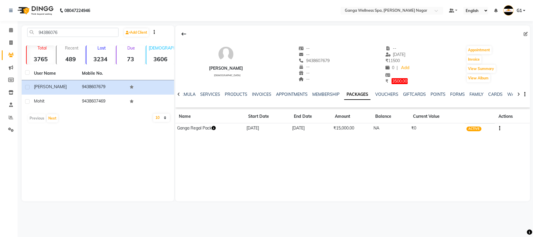
click at [213, 125] on button "button" at bounding box center [214, 128] width 4 height 6
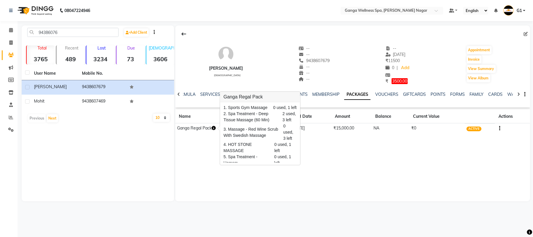
click at [213, 125] on button "button" at bounding box center [214, 128] width 4 height 6
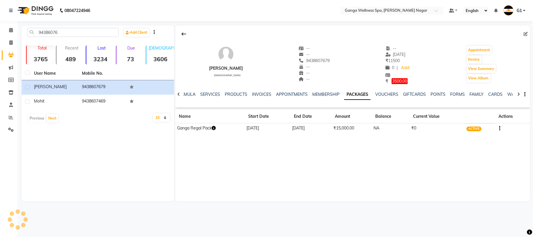
click at [213, 125] on button "button" at bounding box center [214, 128] width 4 height 6
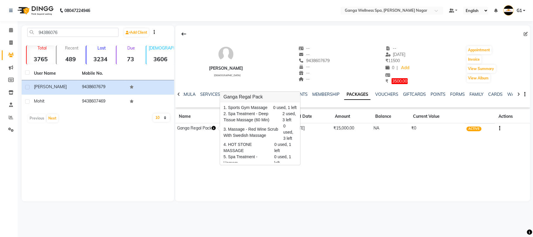
click at [213, 125] on button "button" at bounding box center [214, 128] width 4 height 6
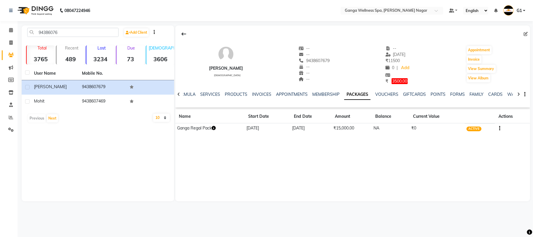
click at [213, 125] on button "button" at bounding box center [214, 128] width 4 height 6
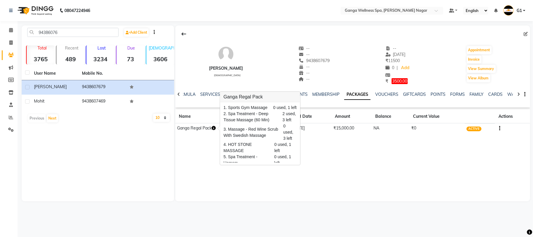
click at [213, 125] on button "button" at bounding box center [214, 128] width 4 height 6
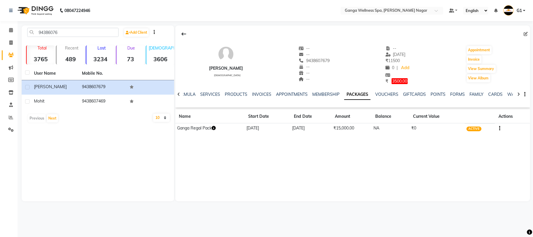
click at [213, 125] on button "button" at bounding box center [214, 128] width 4 height 6
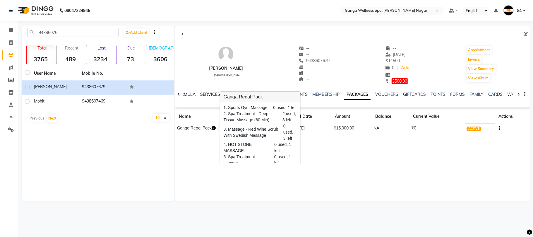
click at [213, 94] on link "SERVICES" at bounding box center [210, 94] width 20 height 5
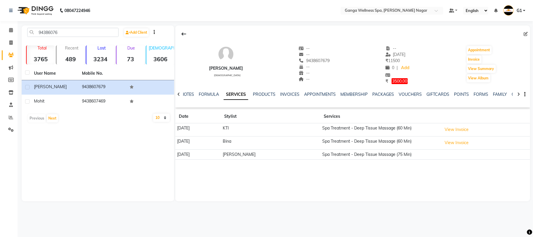
click at [239, 97] on link "SERVICES" at bounding box center [236, 94] width 25 height 11
click at [382, 96] on link "PACKAGES" at bounding box center [383, 94] width 22 height 5
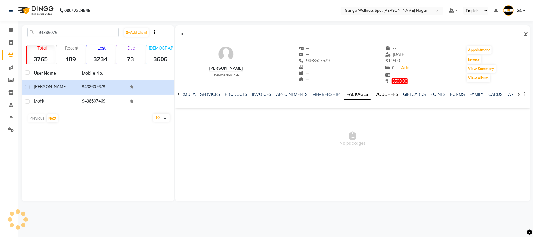
click at [378, 93] on link "VOUCHERS" at bounding box center [386, 94] width 23 height 5
click at [366, 93] on link "VOUCHERS" at bounding box center [380, 94] width 28 height 11
drag, startPoint x: 332, startPoint y: 90, endPoint x: 348, endPoint y: 92, distance: 15.9
click at [344, 90] on div "NOTES FORMULA SERVICES PRODUCTS INVOICES APPOINTMENTS MEMBERSHIP PACKAGES VOUCH…" at bounding box center [352, 94] width 355 height 20
click at [348, 92] on link "PACKAGES" at bounding box center [351, 94] width 22 height 5
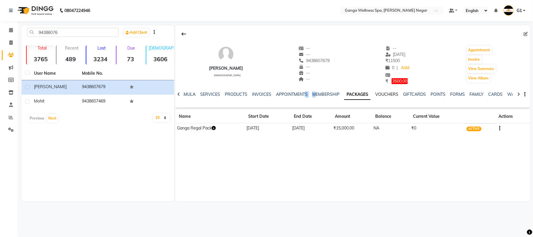
click at [393, 94] on link "VOUCHERS" at bounding box center [386, 94] width 23 height 5
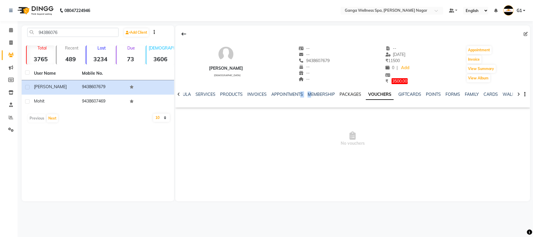
click at [357, 95] on link "PACKAGES" at bounding box center [351, 94] width 22 height 5
click at [356, 95] on link "PACKAGES" at bounding box center [357, 94] width 26 height 11
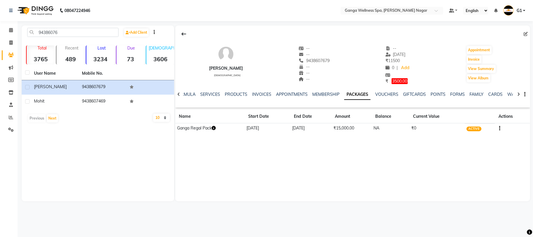
click at [198, 164] on div "LINGARAJ male -- -- 9438607679 -- -- -- -- 25-05-2025 ₹ 11500 0 | Add ₹ 3500.00…" at bounding box center [352, 113] width 355 height 176
click at [200, 164] on div "LINGARAJ male -- -- 9438607679 -- -- -- -- 25-05-2025 ₹ 11500 0 | Add ₹ 3500.00…" at bounding box center [352, 113] width 355 height 176
click at [213, 129] on td "Ganga Regal Pack" at bounding box center [209, 128] width 69 height 10
click at [216, 128] on icon "button" at bounding box center [214, 128] width 4 height 4
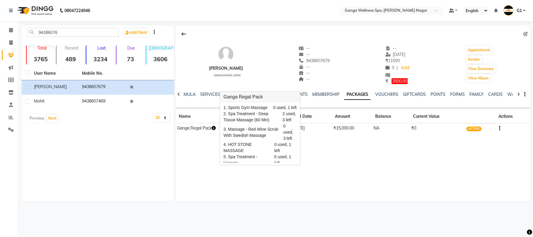
click at [216, 128] on icon "button" at bounding box center [214, 128] width 4 height 4
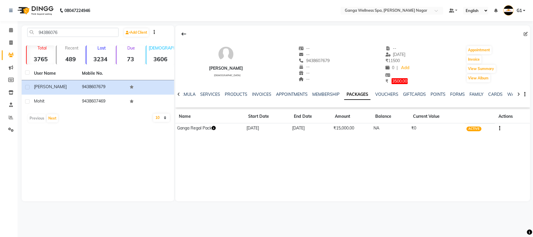
click at [216, 128] on icon "button" at bounding box center [214, 128] width 4 height 4
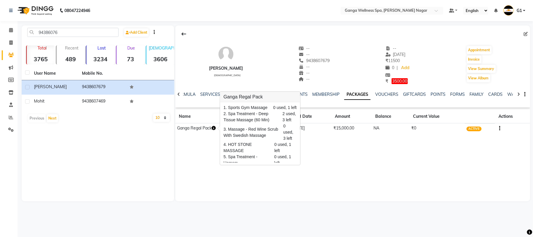
click at [216, 128] on icon "button" at bounding box center [214, 128] width 4 height 4
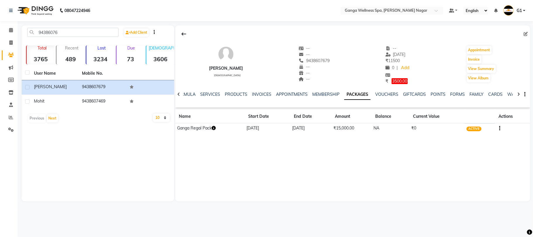
click at [212, 125] on button "button" at bounding box center [214, 128] width 4 height 6
click at [214, 128] on icon "button" at bounding box center [214, 128] width 4 height 4
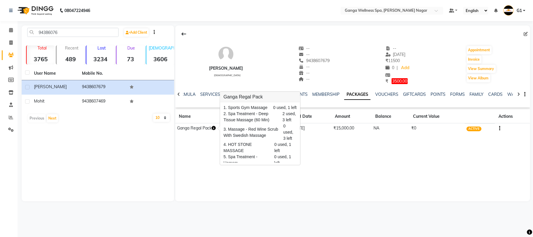
scroll to position [40, 0]
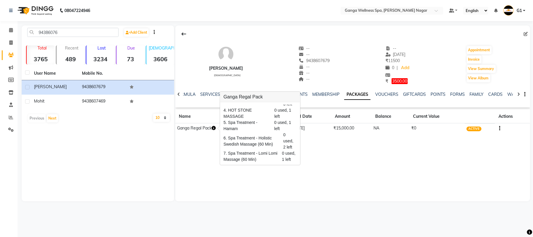
click at [353, 159] on div "LINGARAJ male -- -- 9438607679 -- -- -- -- 25-05-2025 ₹ 11500 0 | Add ₹ 3500.00…" at bounding box center [352, 113] width 355 height 176
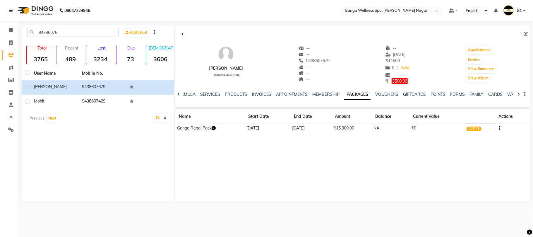
click at [212, 129] on td "Ganga Regal Pack" at bounding box center [209, 128] width 69 height 10
click at [215, 129] on icon "button" at bounding box center [214, 128] width 4 height 4
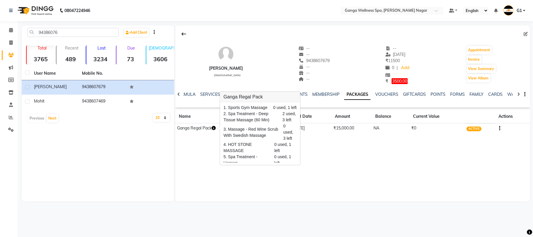
click at [215, 129] on icon "button" at bounding box center [214, 128] width 4 height 4
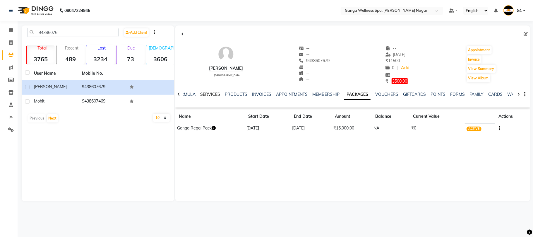
click at [204, 95] on link "SERVICES" at bounding box center [210, 94] width 20 height 5
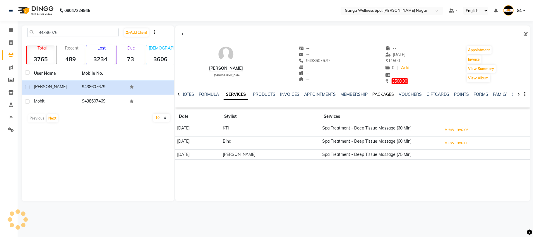
click at [382, 96] on link "PACKAGES" at bounding box center [383, 94] width 22 height 5
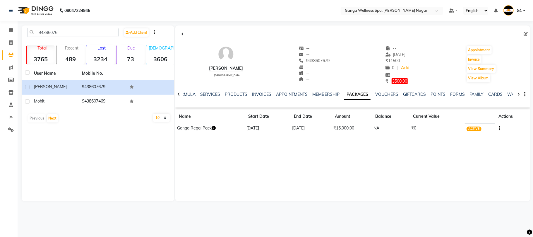
click at [213, 129] on td "Ganga Regal Pack" at bounding box center [209, 128] width 69 height 10
click at [219, 128] on td "Ganga Regal Pack" at bounding box center [209, 128] width 69 height 10
click at [216, 128] on icon "button" at bounding box center [214, 128] width 4 height 4
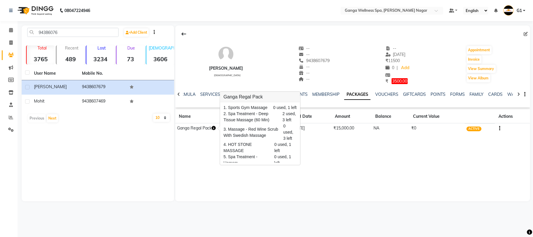
click at [216, 128] on icon "button" at bounding box center [214, 128] width 4 height 4
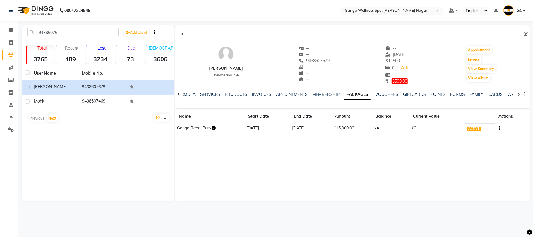
click at [216, 128] on icon "button" at bounding box center [214, 128] width 4 height 4
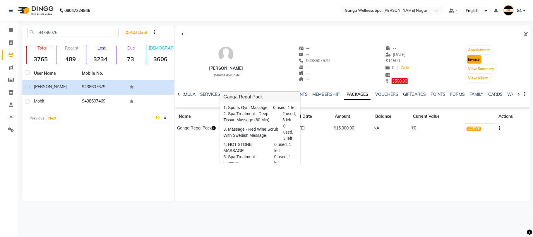
click at [468, 60] on button "Invoice" at bounding box center [474, 59] width 15 height 8
select select "service"
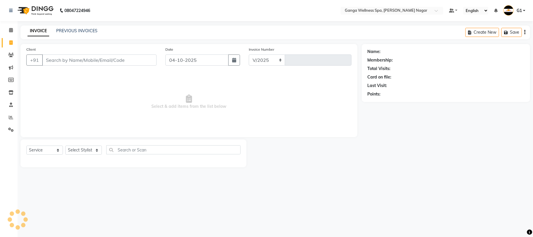
select select "762"
type input "3428"
click at [76, 147] on select "Select Stylist" at bounding box center [83, 150] width 37 height 9
type input "9438607679"
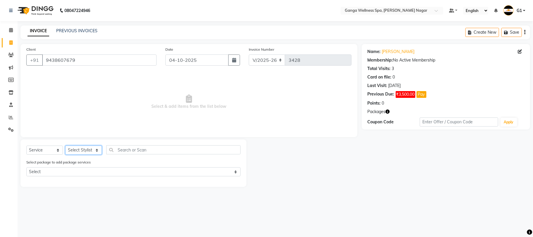
select select "40101"
click at [160, 149] on input "text" at bounding box center [173, 149] width 134 height 9
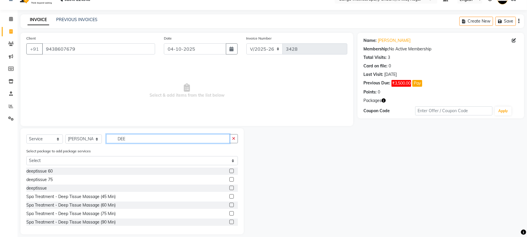
scroll to position [17, 0]
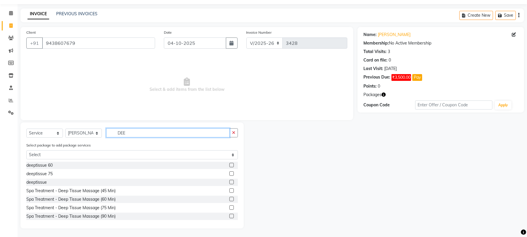
type input "DEE"
click at [230, 165] on label at bounding box center [232, 165] width 4 height 4
click at [230, 165] on input "checkbox" at bounding box center [232, 165] width 4 height 4
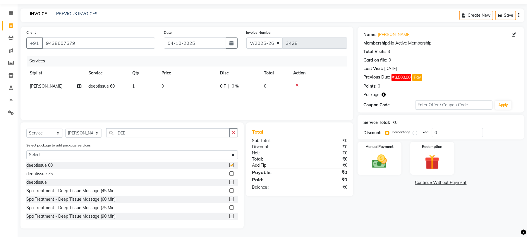
checkbox input "false"
click at [433, 158] on img at bounding box center [432, 162] width 25 height 19
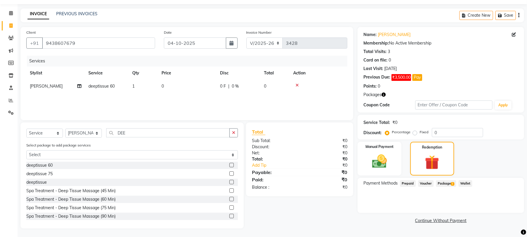
click at [451, 183] on span "Package 1" at bounding box center [446, 183] width 20 height 7
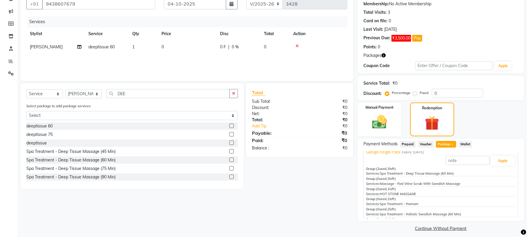
scroll to position [0, 0]
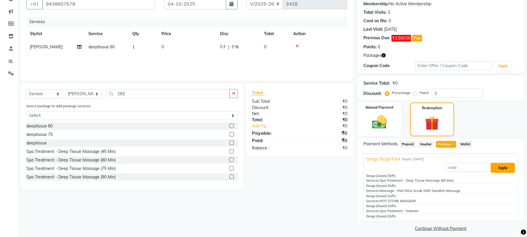
click at [499, 167] on button "Apply" at bounding box center [503, 168] width 24 height 10
type input "Ganga Regal Pack"
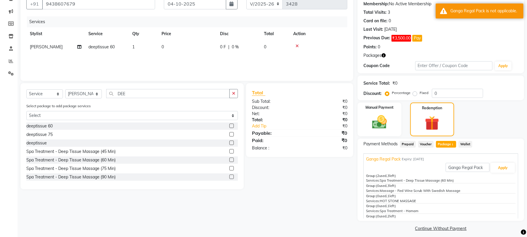
click at [297, 46] on icon at bounding box center [297, 46] width 3 height 4
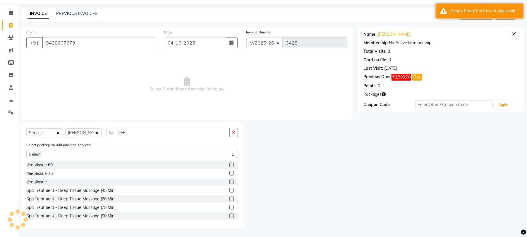
scroll to position [17, 0]
click at [230, 180] on label at bounding box center [232, 182] width 4 height 4
click at [230, 180] on input "checkbox" at bounding box center [232, 182] width 4 height 4
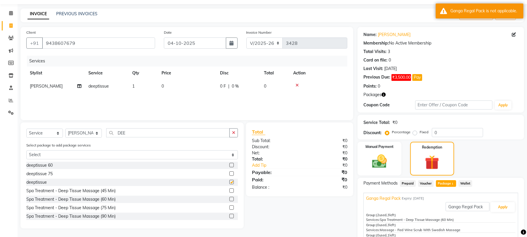
scroll to position [56, 0]
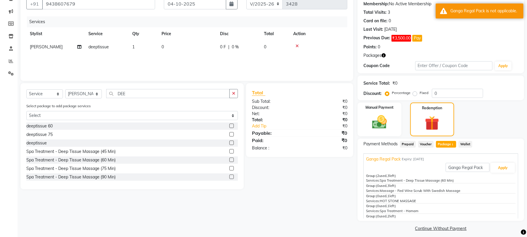
checkbox input "false"
click at [506, 169] on button "Apply" at bounding box center [503, 168] width 24 height 10
click at [297, 46] on icon at bounding box center [297, 46] width 3 height 4
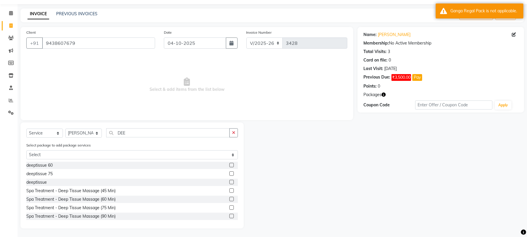
click at [230, 197] on label at bounding box center [232, 199] width 4 height 4
click at [230, 197] on input "checkbox" at bounding box center [232, 199] width 4 height 4
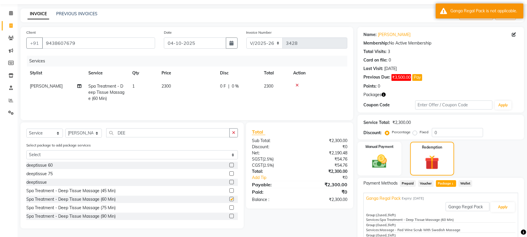
scroll to position [56, 0]
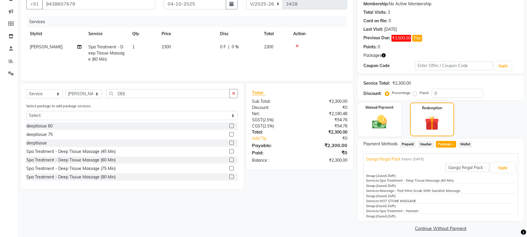
checkbox input "false"
click at [496, 172] on button "Apply" at bounding box center [503, 168] width 24 height 10
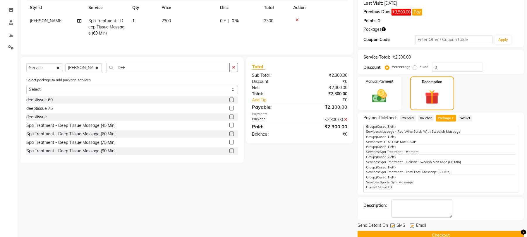
scroll to position [94, 0]
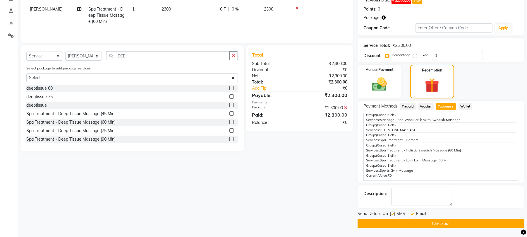
click at [459, 224] on button "Checkout" at bounding box center [441, 223] width 167 height 9
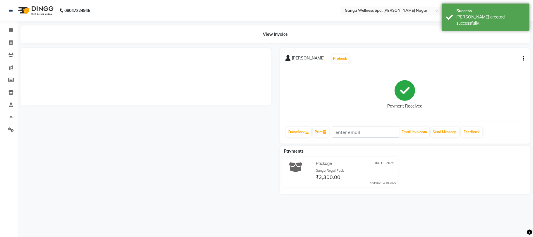
click at [405, 188] on div "Package 04-10-2025 Ganga Regal Pack ₹2,300.00 Added on 04-10-2025" at bounding box center [340, 173] width 130 height 33
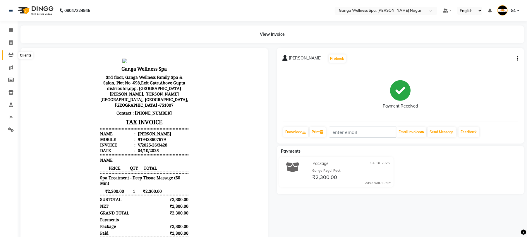
click at [10, 57] on icon at bounding box center [11, 55] width 6 height 4
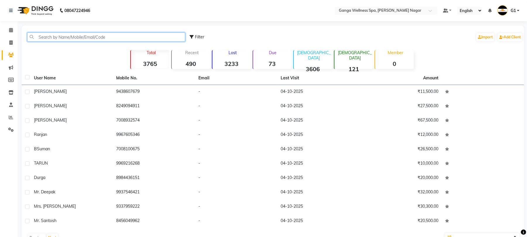
click at [71, 33] on input "text" at bounding box center [106, 36] width 158 height 9
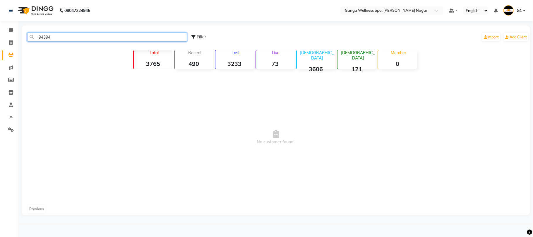
type input "94394"
click at [11, 25] on li "Calendar" at bounding box center [9, 30] width 18 height 13
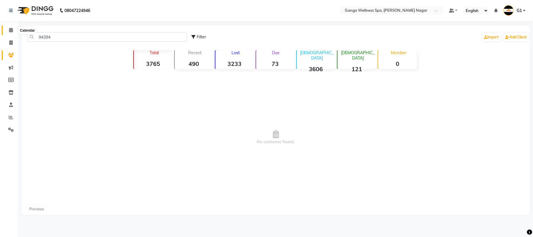
click at [6, 31] on span at bounding box center [11, 30] width 10 height 7
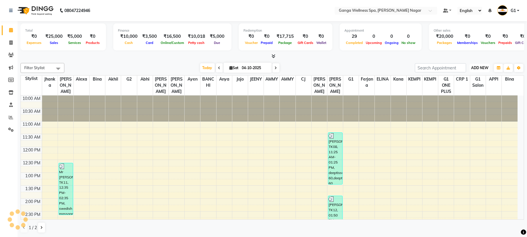
click at [478, 67] on span "ADD NEW" at bounding box center [479, 68] width 17 height 4
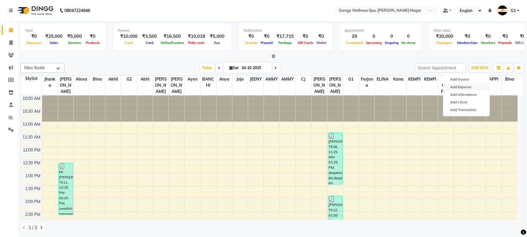
click at [467, 89] on link "Add Expense" at bounding box center [467, 87] width 46 height 8
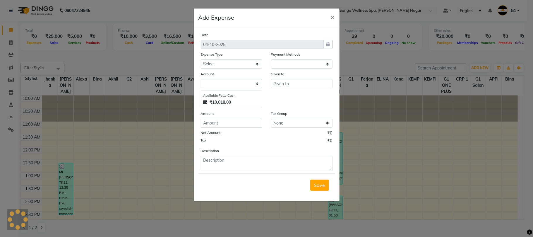
select select "1"
select select "2469"
click at [229, 60] on select "Select Advance Salary Bank charges Car maintenance Cash transfer to bank Cash t…" at bounding box center [231, 63] width 61 height 9
select select "13"
click at [201, 59] on select "Select Advance Salary Bank charges Car maintenance Cash transfer to bank Cash t…" at bounding box center [231, 63] width 61 height 9
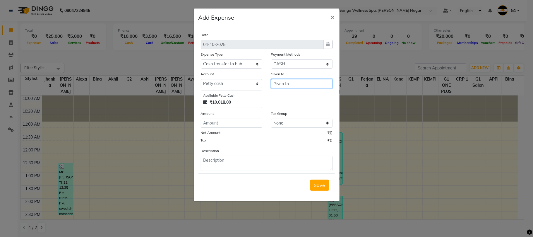
click at [285, 81] on input "text" at bounding box center [301, 83] width 61 height 9
type input "SAROJ SIR"
click at [242, 126] on input "number" at bounding box center [231, 123] width 61 height 9
type input "11000"
click at [310, 185] on button "Save" at bounding box center [319, 184] width 19 height 11
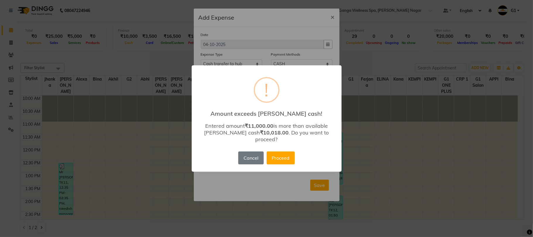
click at [226, 52] on div "× ! Amount exceeds petty cash! Entered amount ₹11,000.00 is more than available…" at bounding box center [266, 118] width 533 height 237
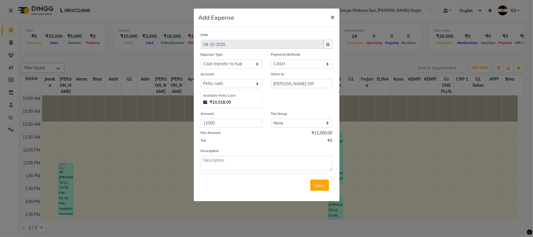
click at [334, 19] on span "×" at bounding box center [333, 16] width 4 height 9
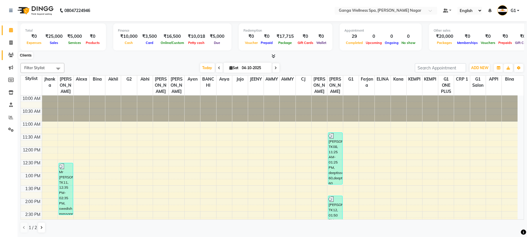
click at [12, 52] on span at bounding box center [11, 55] width 10 height 7
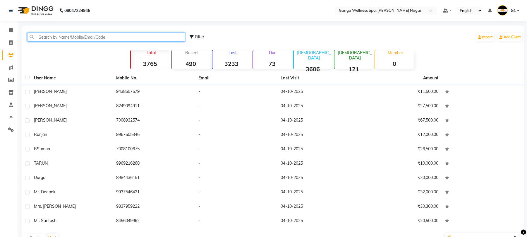
click at [70, 38] on input "text" at bounding box center [106, 36] width 158 height 9
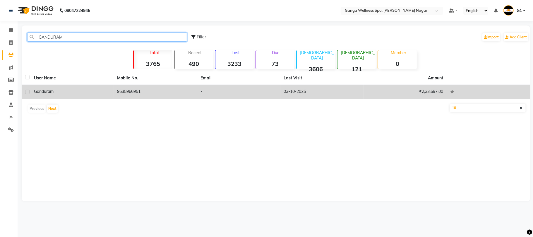
type input "GANDURAM"
click at [97, 94] on div "Ganduram" at bounding box center [72, 91] width 76 height 6
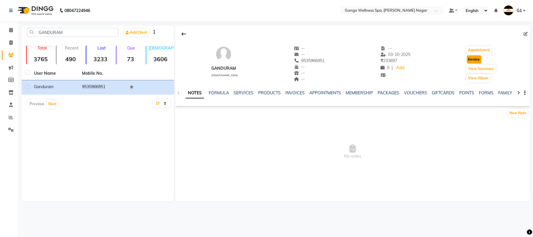
click at [470, 59] on button "Invoice" at bounding box center [474, 59] width 15 height 8
select select "service"
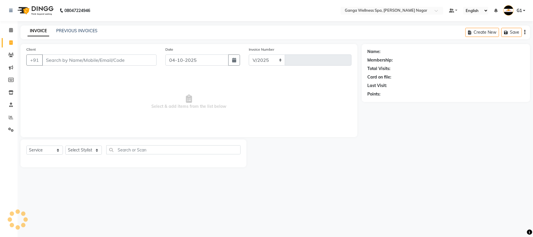
select select "762"
type input "3429"
type input "9535966951"
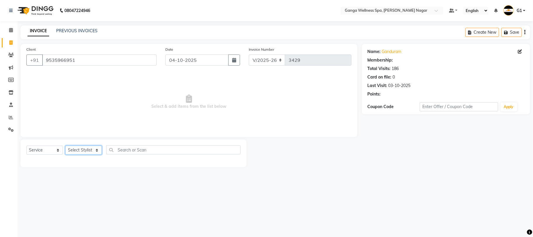
click at [74, 150] on select "Select Stylist Abhi [PERSON_NAME] Alexa AMMY AMMY [PERSON_NAME] anya APPI [PERS…" at bounding box center [83, 150] width 37 height 9
select select "70875"
click at [65, 146] on select "Select Stylist Abhi [PERSON_NAME] Alexa AMMY AMMY [PERSON_NAME] anya APPI [PERS…" at bounding box center [83, 150] width 37 height 9
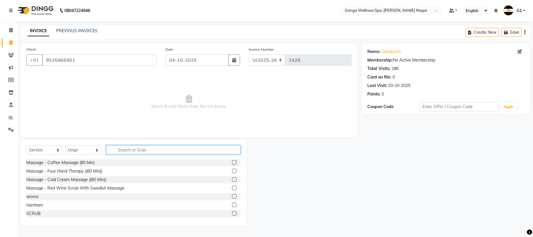
click at [140, 150] on input "text" at bounding box center [173, 149] width 134 height 9
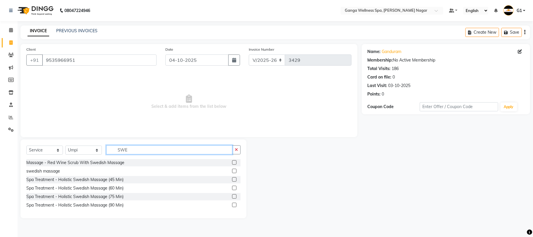
type input "SWE"
click at [234, 182] on label at bounding box center [234, 179] width 4 height 4
click at [234, 182] on input "checkbox" at bounding box center [234, 180] width 4 height 4
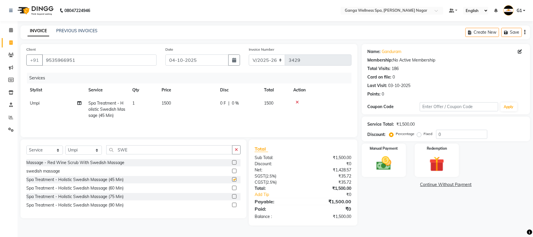
click at [234, 182] on label at bounding box center [234, 179] width 4 height 4
click at [234, 182] on input "checkbox" at bounding box center [234, 180] width 4 height 4
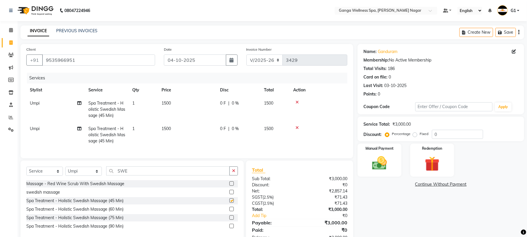
checkbox input "false"
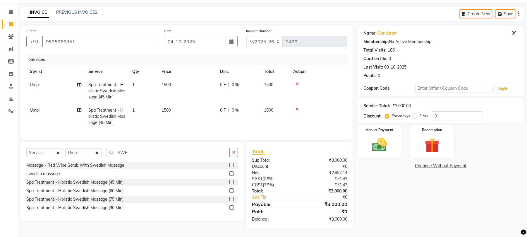
click at [420, 113] on label "Fixed" at bounding box center [424, 115] width 9 height 5
click at [414, 113] on input "Fixed" at bounding box center [416, 115] width 4 height 4
radio input "true"
click at [447, 111] on input "0" at bounding box center [457, 115] width 51 height 9
type input "200"
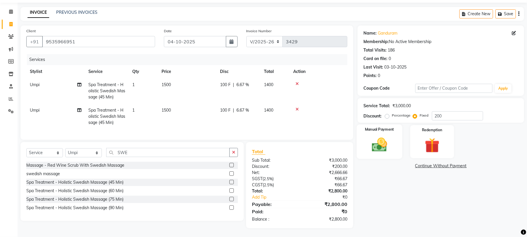
click at [371, 144] on img at bounding box center [379, 145] width 25 height 18
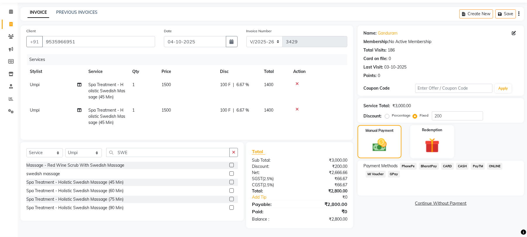
click at [462, 163] on span "CASH" at bounding box center [462, 166] width 13 height 7
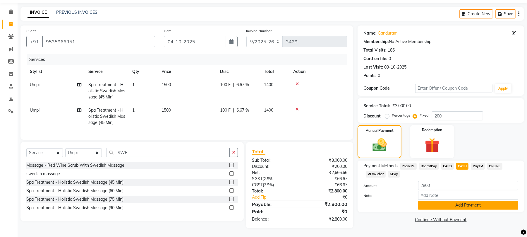
click at [469, 201] on button "Add Payment" at bounding box center [468, 205] width 100 height 9
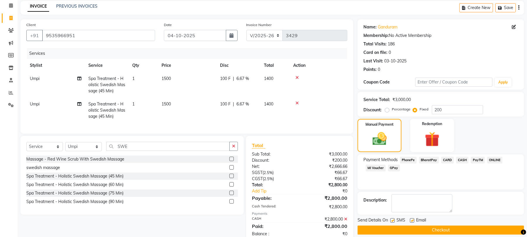
scroll to position [45, 0]
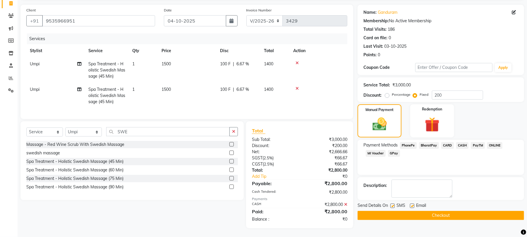
click at [457, 213] on button "Checkout" at bounding box center [441, 215] width 167 height 9
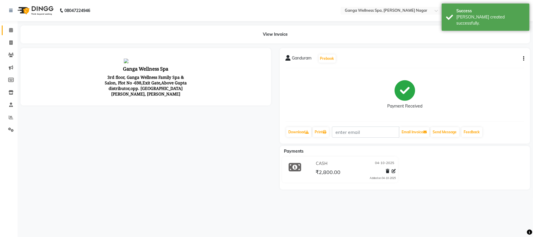
click at [12, 26] on link "Calendar" at bounding box center [9, 30] width 14 height 10
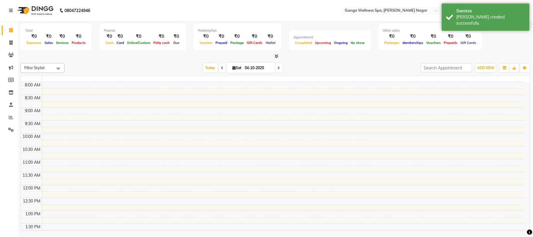
click at [12, 26] on link "Calendar" at bounding box center [9, 30] width 14 height 10
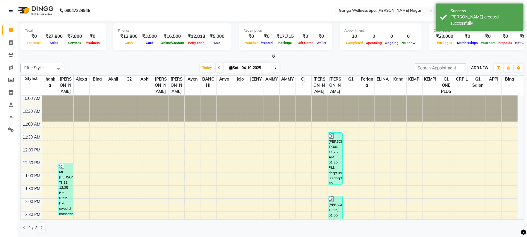
click at [483, 65] on button "ADD NEW Toggle Dropdown" at bounding box center [480, 68] width 20 height 8
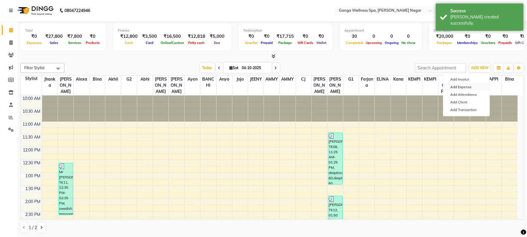
click at [472, 86] on link "Add Expense" at bounding box center [467, 87] width 46 height 8
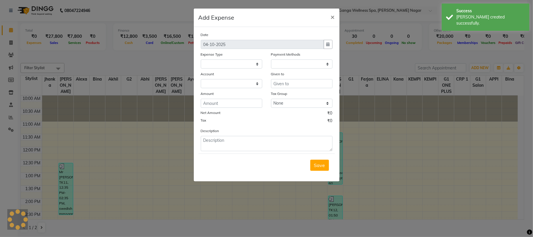
select select "1"
select select "2469"
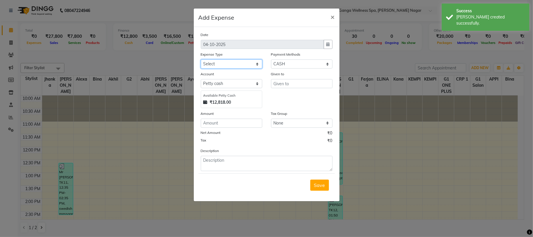
click at [232, 60] on select "Select Advance Salary Bank charges Car maintenance Cash transfer to bank Cash t…" at bounding box center [231, 63] width 61 height 9
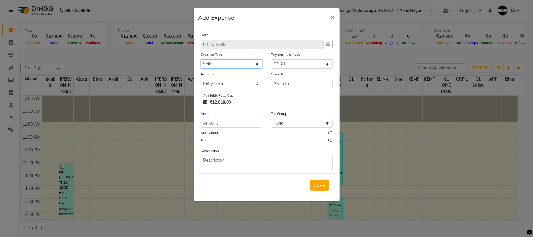
select select "13"
click at [201, 59] on select "Select Advance Salary Bank charges Car maintenance Cash transfer to bank Cash t…" at bounding box center [231, 63] width 61 height 9
click at [296, 83] on input "text" at bounding box center [301, 83] width 61 height 9
type input "SAROJ SIR"
click at [229, 121] on input "number" at bounding box center [231, 123] width 61 height 9
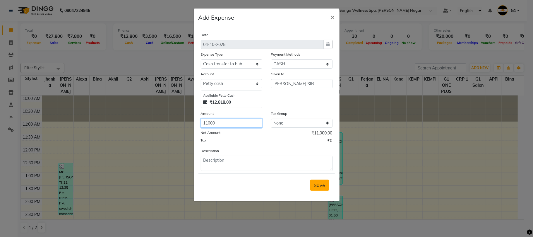
type input "11000"
click at [321, 188] on button "Save" at bounding box center [319, 184] width 19 height 11
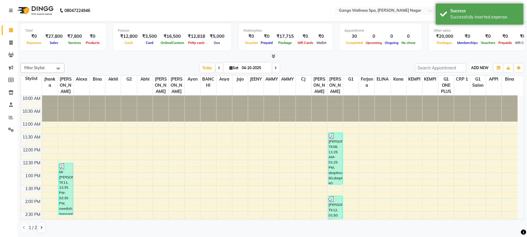
click at [482, 66] on span "ADD NEW" at bounding box center [479, 68] width 17 height 4
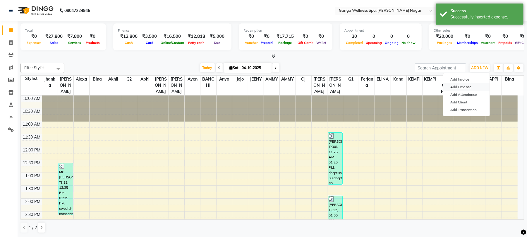
click at [456, 88] on link "Add Expense" at bounding box center [467, 87] width 46 height 8
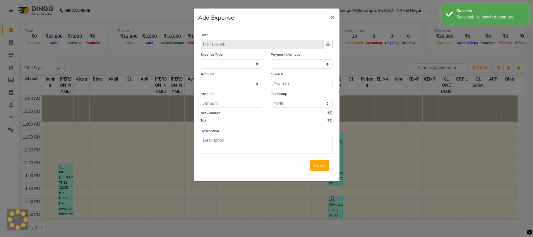
select select
select select "1"
select select "2469"
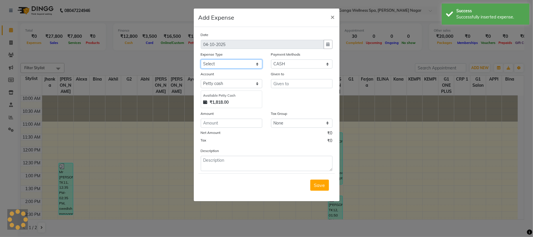
click at [223, 65] on select "Select Advance Salary Bank charges Car maintenance Cash transfer to bank Cash t…" at bounding box center [231, 63] width 61 height 9
select select "10"
click at [201, 59] on select "Select Advance Salary Bank charges Car maintenance Cash transfer to bank Cash t…" at bounding box center [231, 63] width 61 height 9
click at [283, 81] on input "text" at bounding box center [301, 83] width 61 height 9
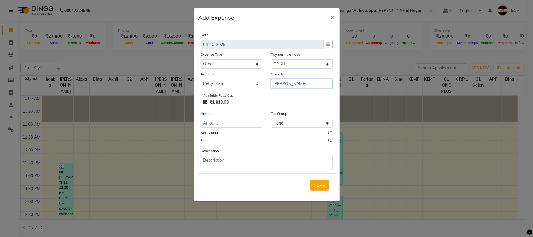
type input "PUJARI NANA"
click at [230, 120] on input "number" at bounding box center [231, 123] width 61 height 9
type input "40"
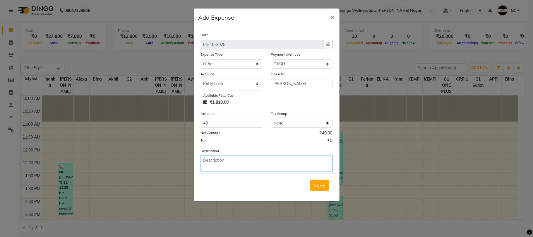
click at [224, 161] on textarea at bounding box center [267, 163] width 132 height 15
type textarea "LEMON CHARGE"
click at [320, 183] on span "Save" at bounding box center [319, 185] width 11 height 6
